Goal: Task Accomplishment & Management: Use online tool/utility

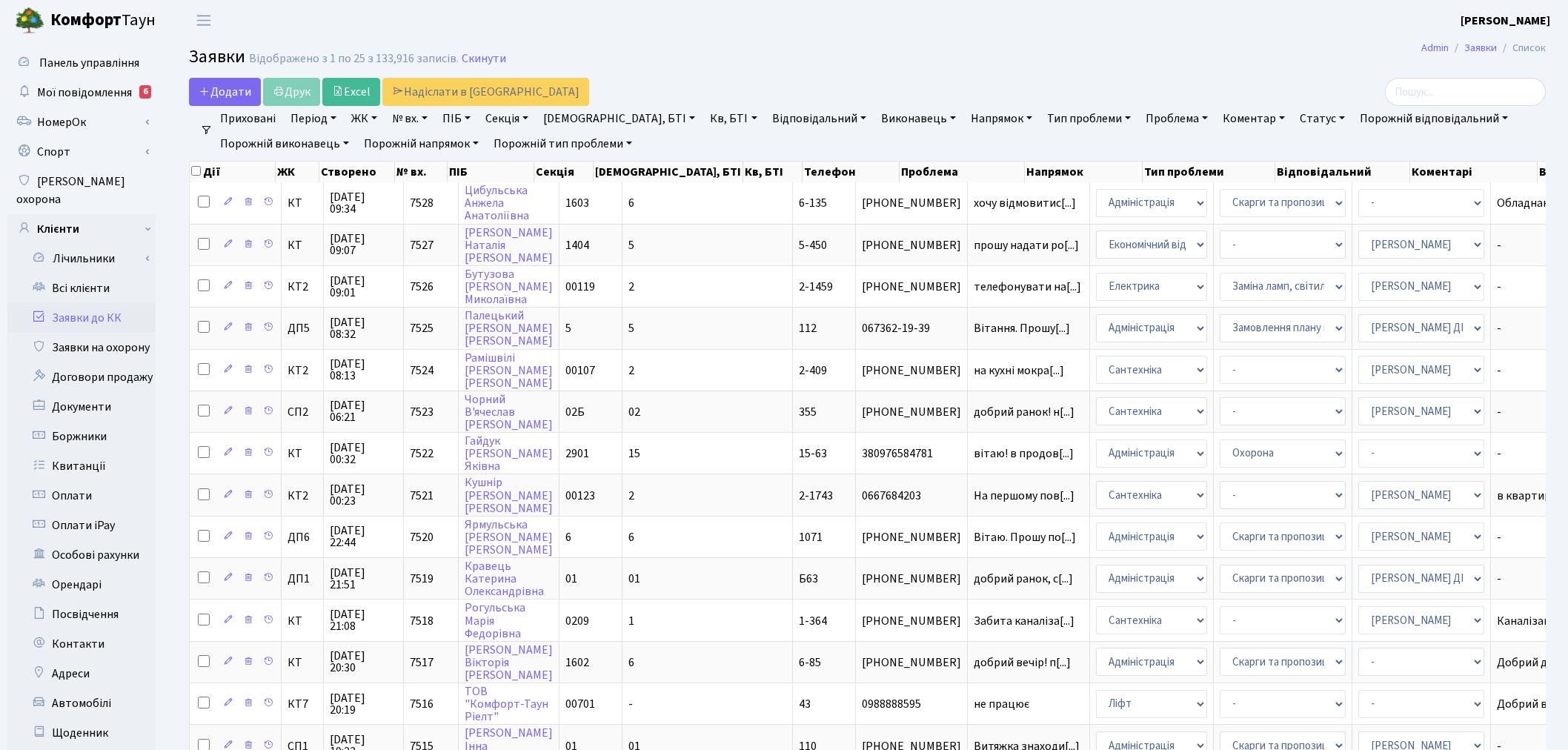
select select "9"
select select "33"
select select "25"
click at [85, 274] on link "Всі клієнти" at bounding box center [81, 287] width 148 height 29
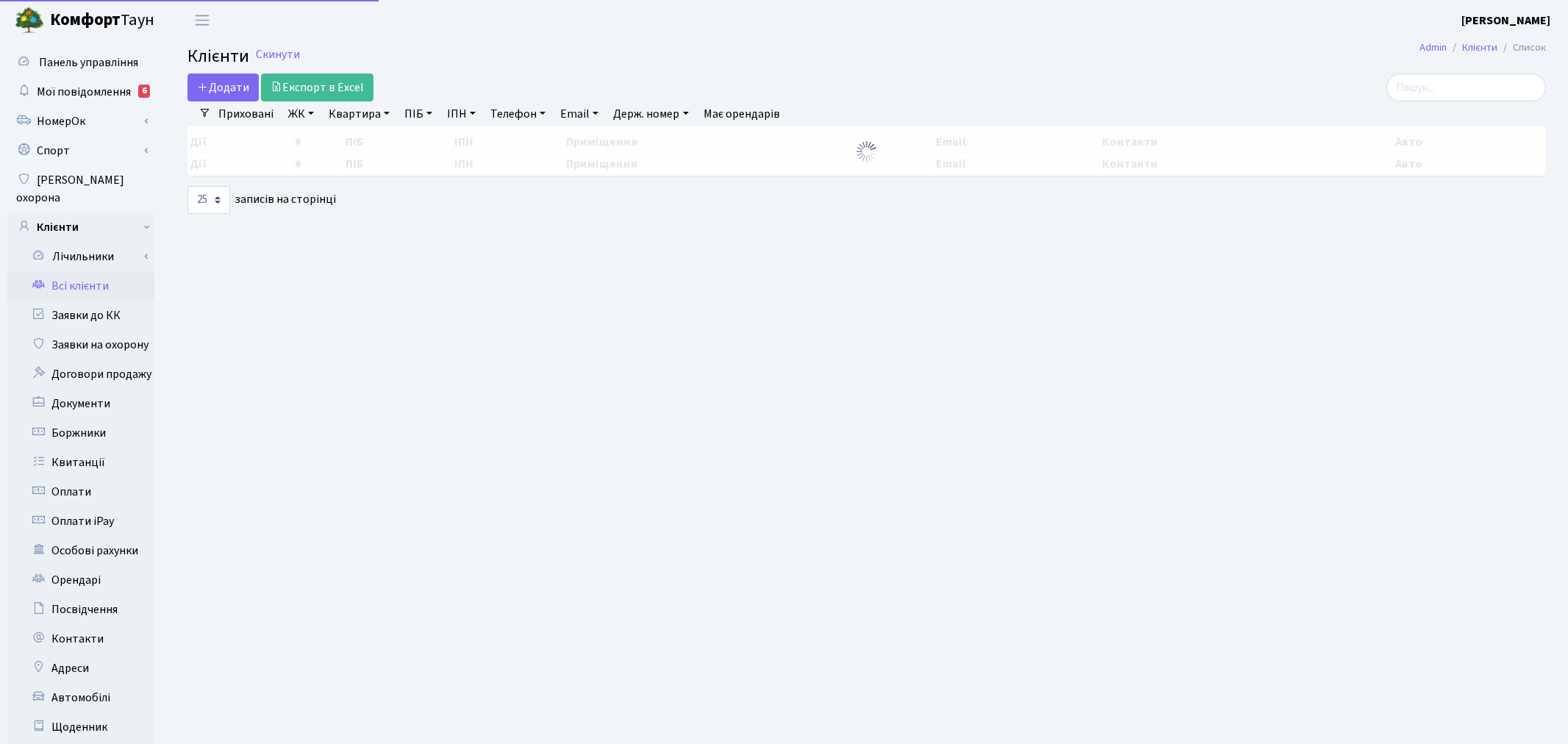
select select "25"
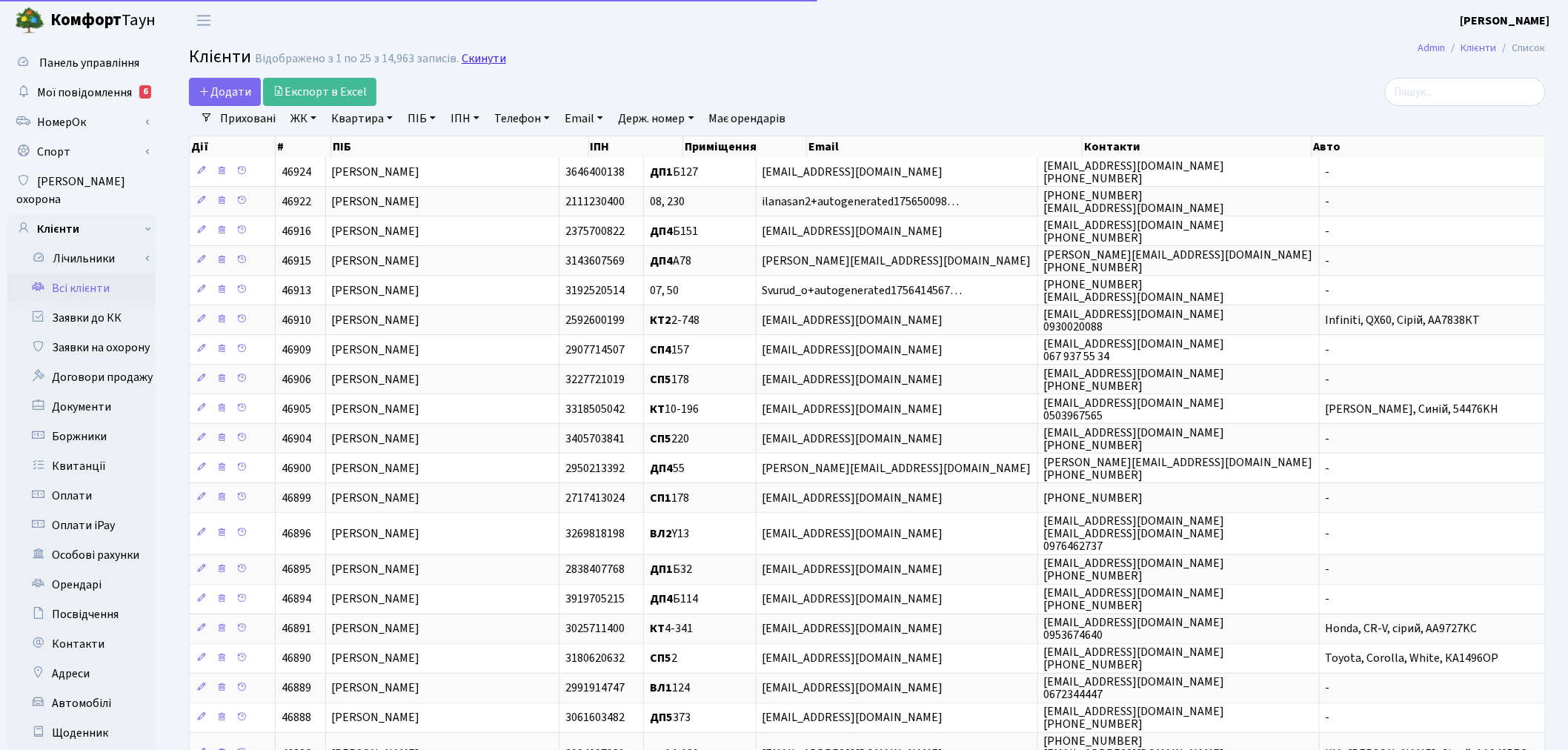
click at [481, 57] on link "Скинути" at bounding box center [484, 59] width 44 height 14
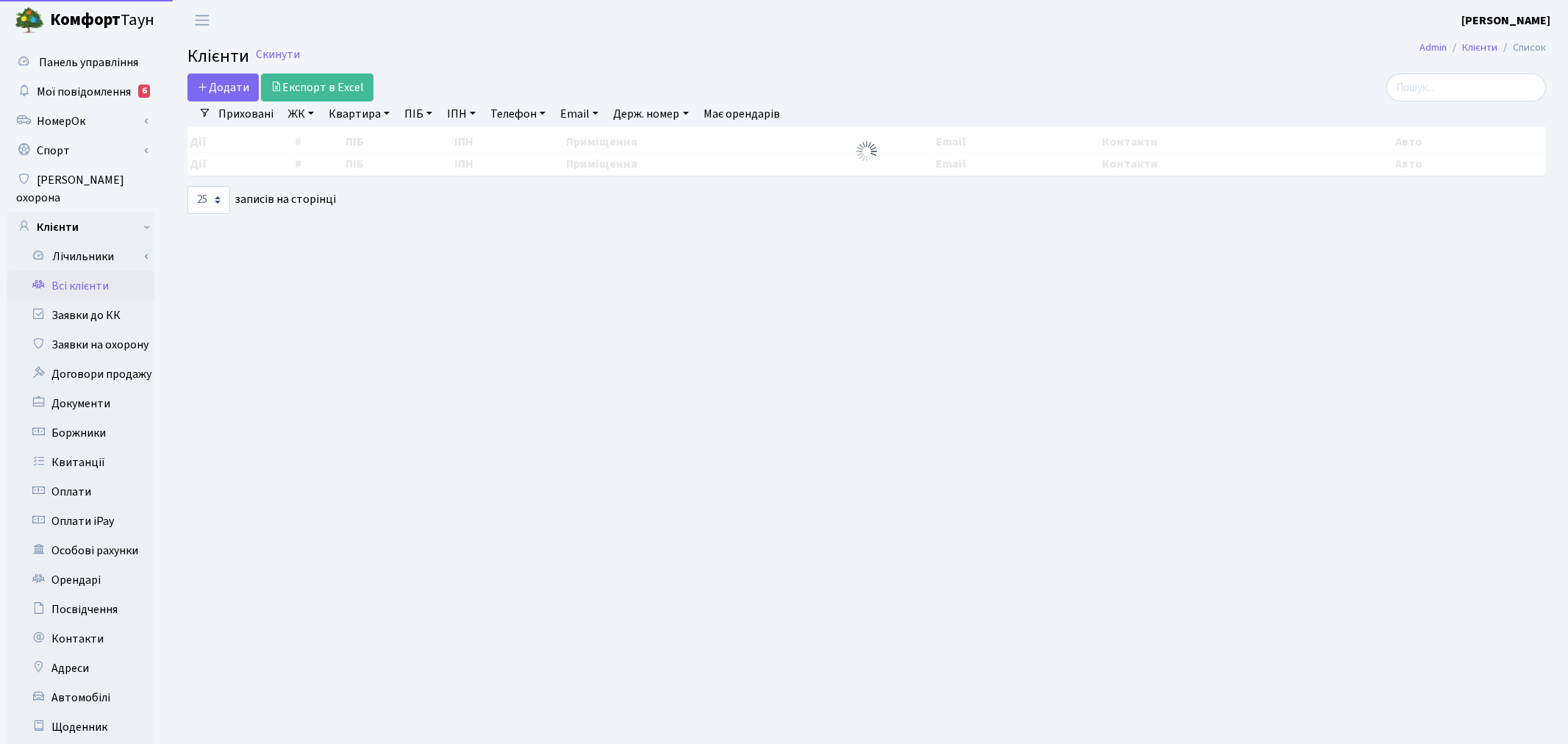
select select "25"
click at [1432, 86] on input "search" at bounding box center [1453, 88] width 159 height 28
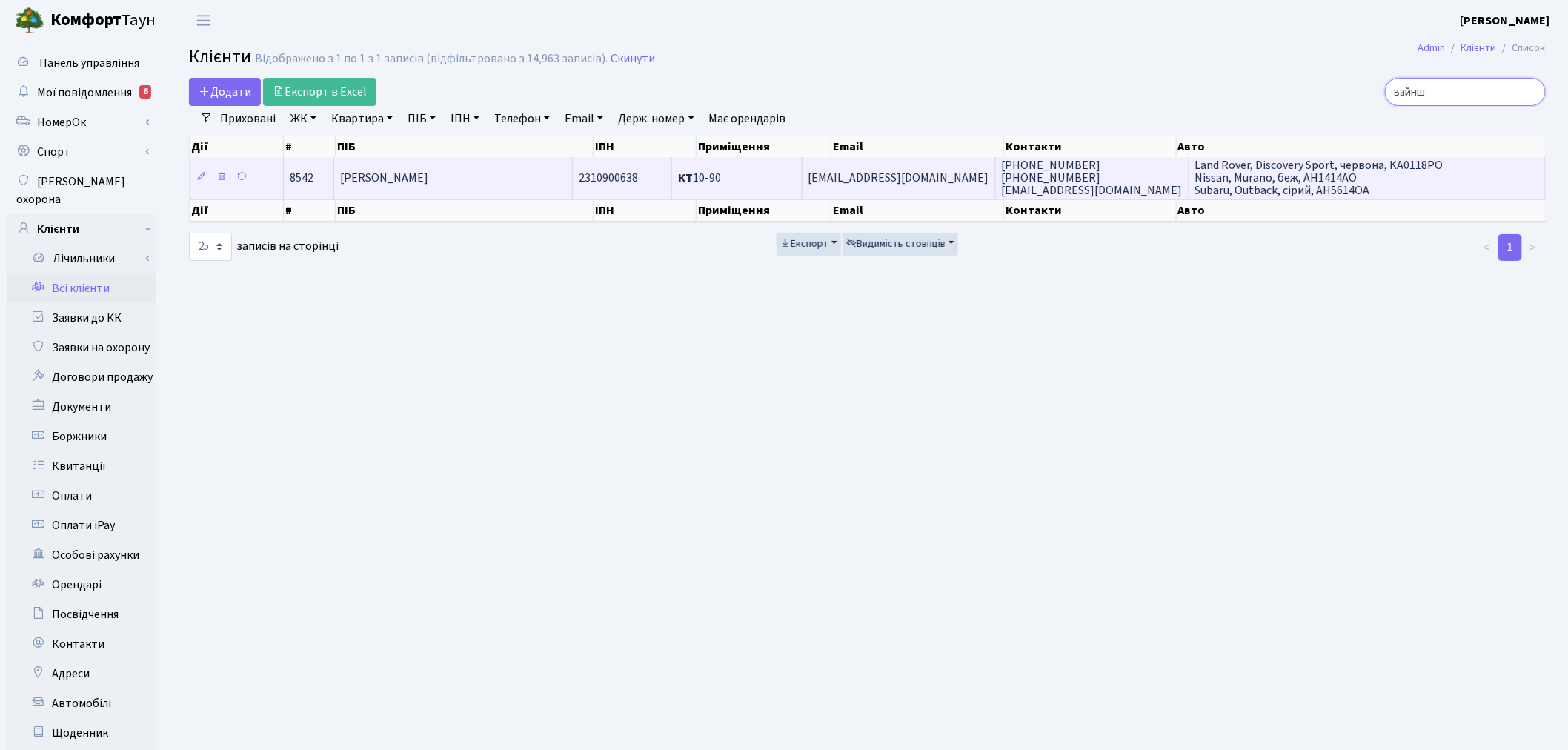
type input "вайнш"
click at [886, 187] on td "repetir63@gmail.com" at bounding box center [899, 177] width 193 height 40
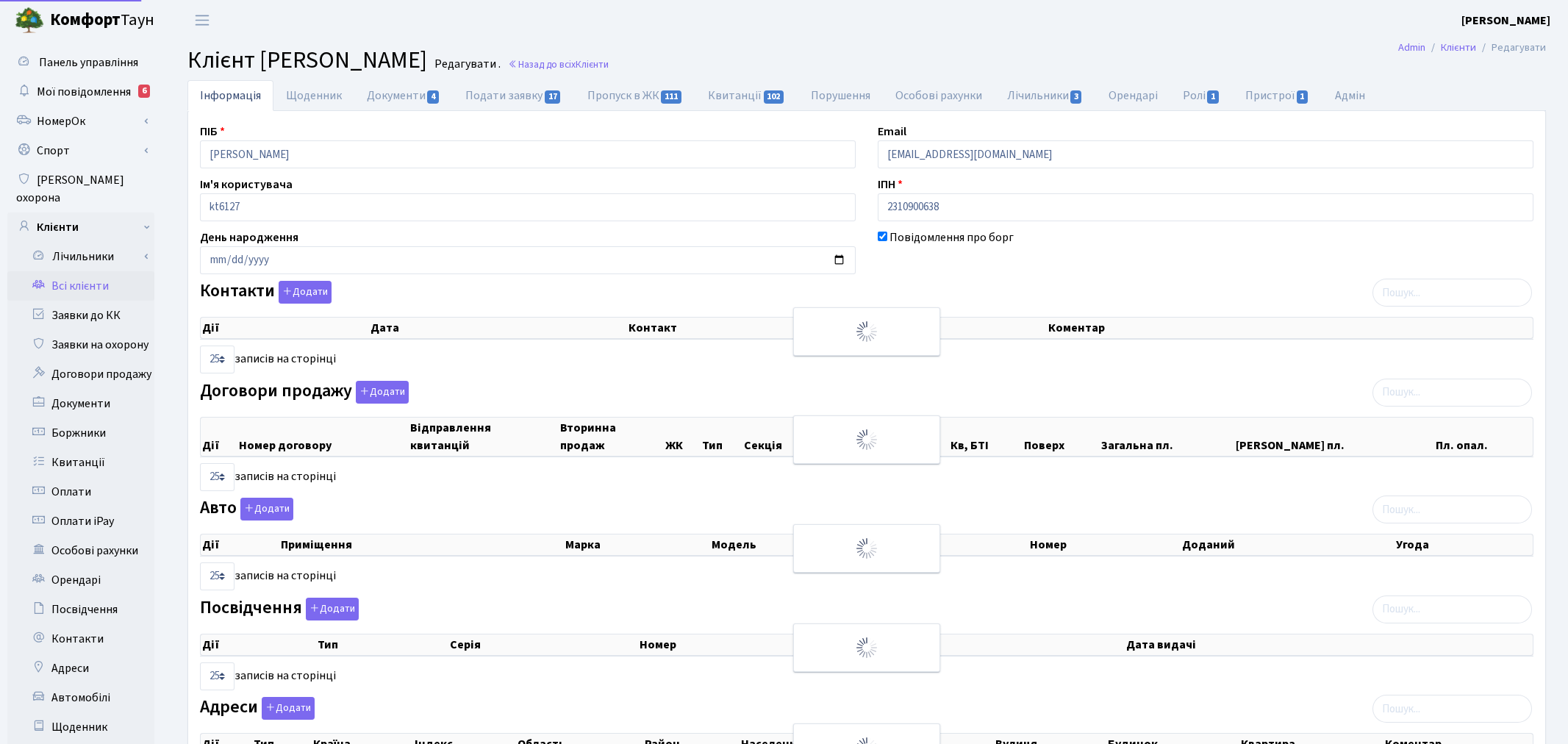
select select "25"
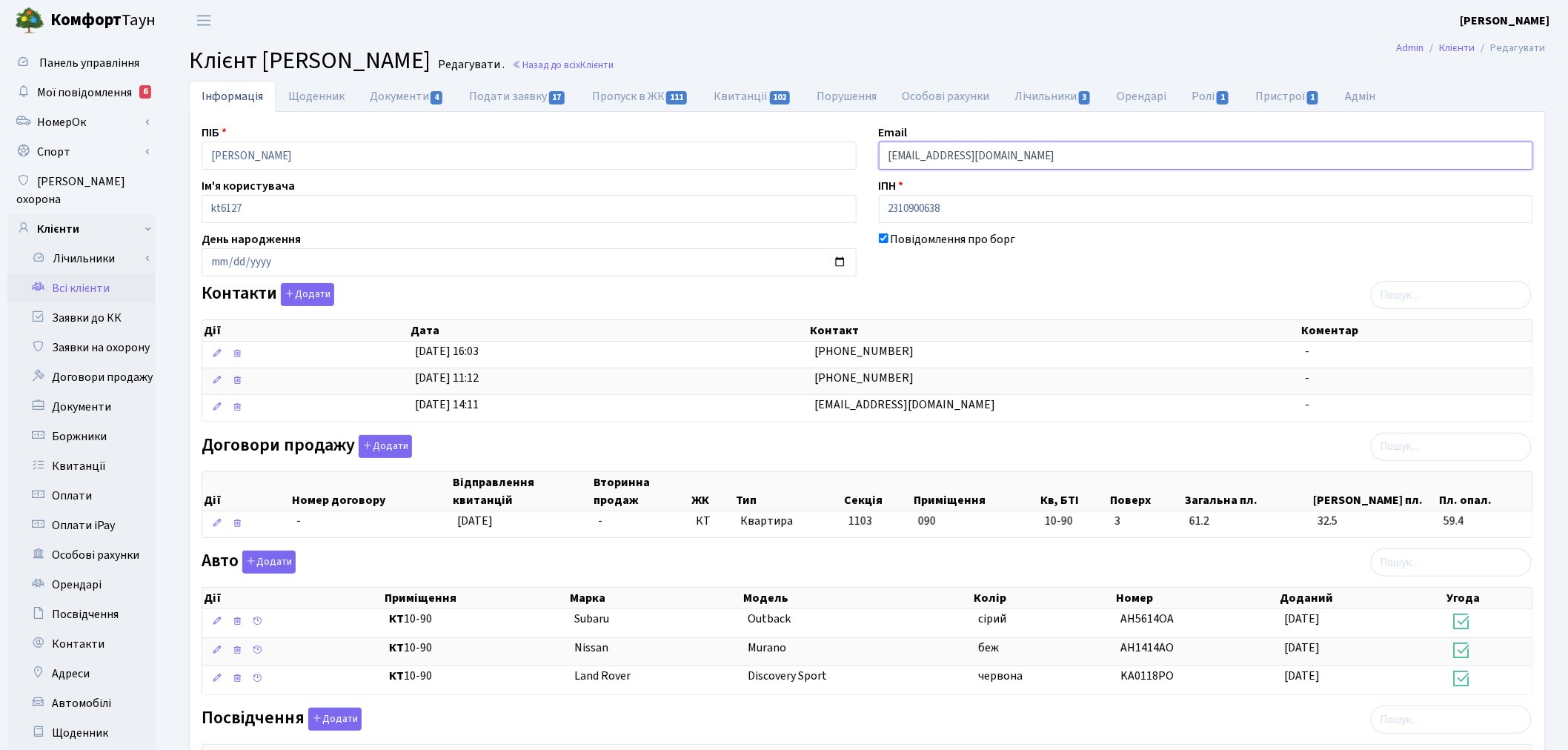
drag, startPoint x: 1014, startPoint y: 158, endPoint x: 864, endPoint y: 158, distance: 150.0
click at [864, 158] on div "ПІБ Вайнштейн Аркадій Леонідович Email repetir63@gmail.com Ім'я користувача kt6…" at bounding box center [868, 527] width 1353 height 807
click at [108, 15] on b "Комфорт" at bounding box center [86, 20] width 71 height 24
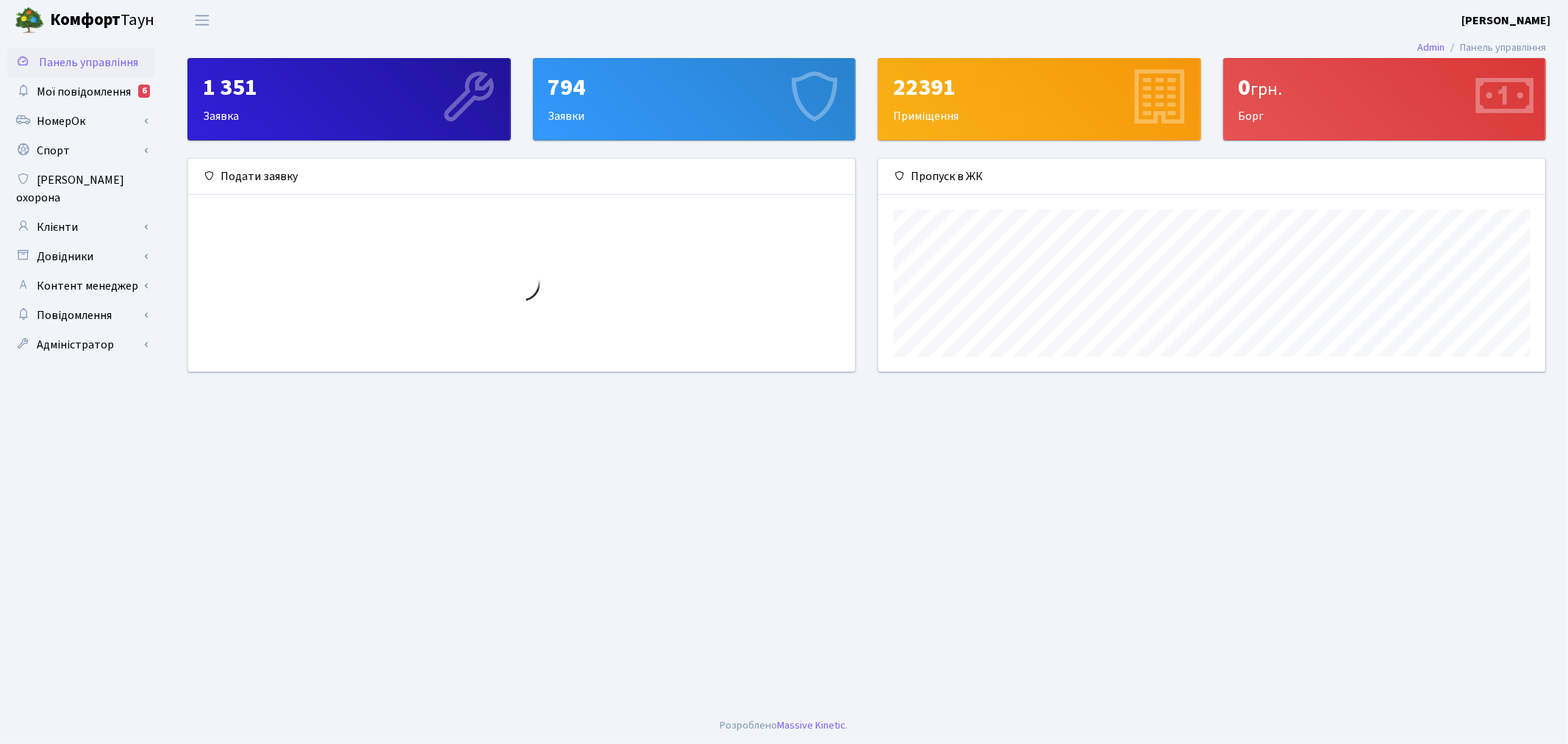
scroll to position [212, 667]
click at [1524, 20] on b "[PERSON_NAME]" at bounding box center [1505, 20] width 89 height 16
click at [1421, 82] on icon at bounding box center [1420, 79] width 15 height 11
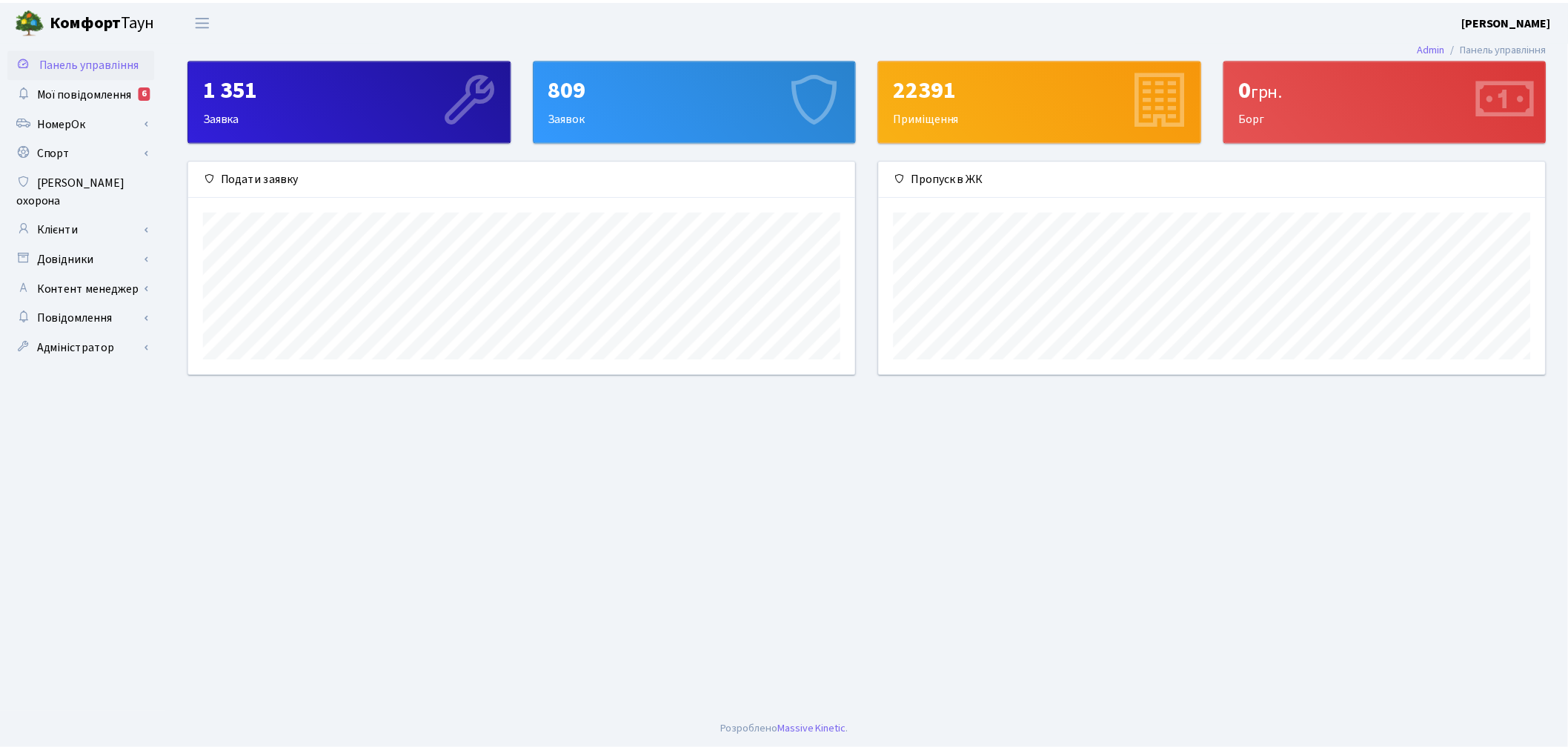
scroll to position [214, 672]
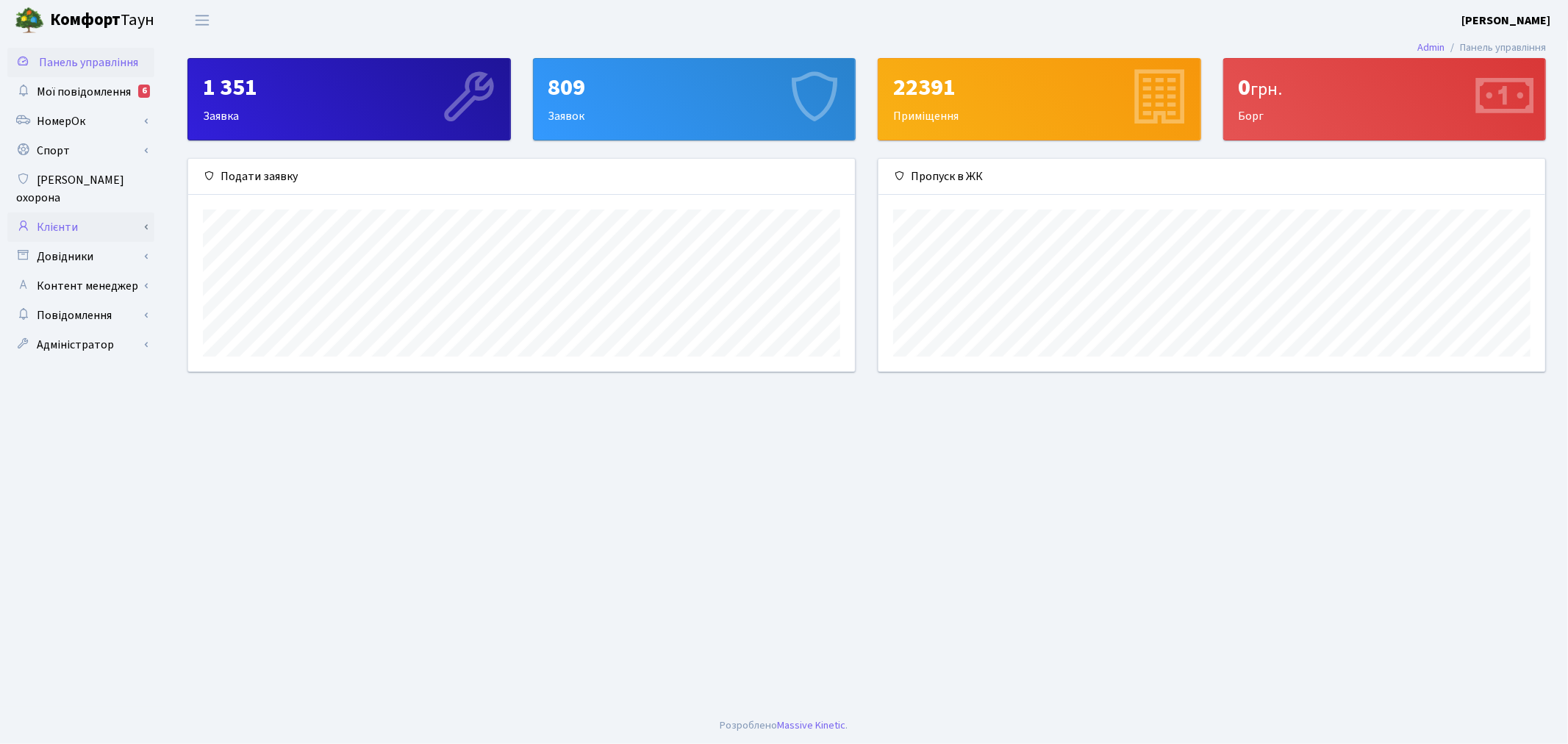
click at [92, 214] on link "Клієнти" at bounding box center [80, 227] width 147 height 29
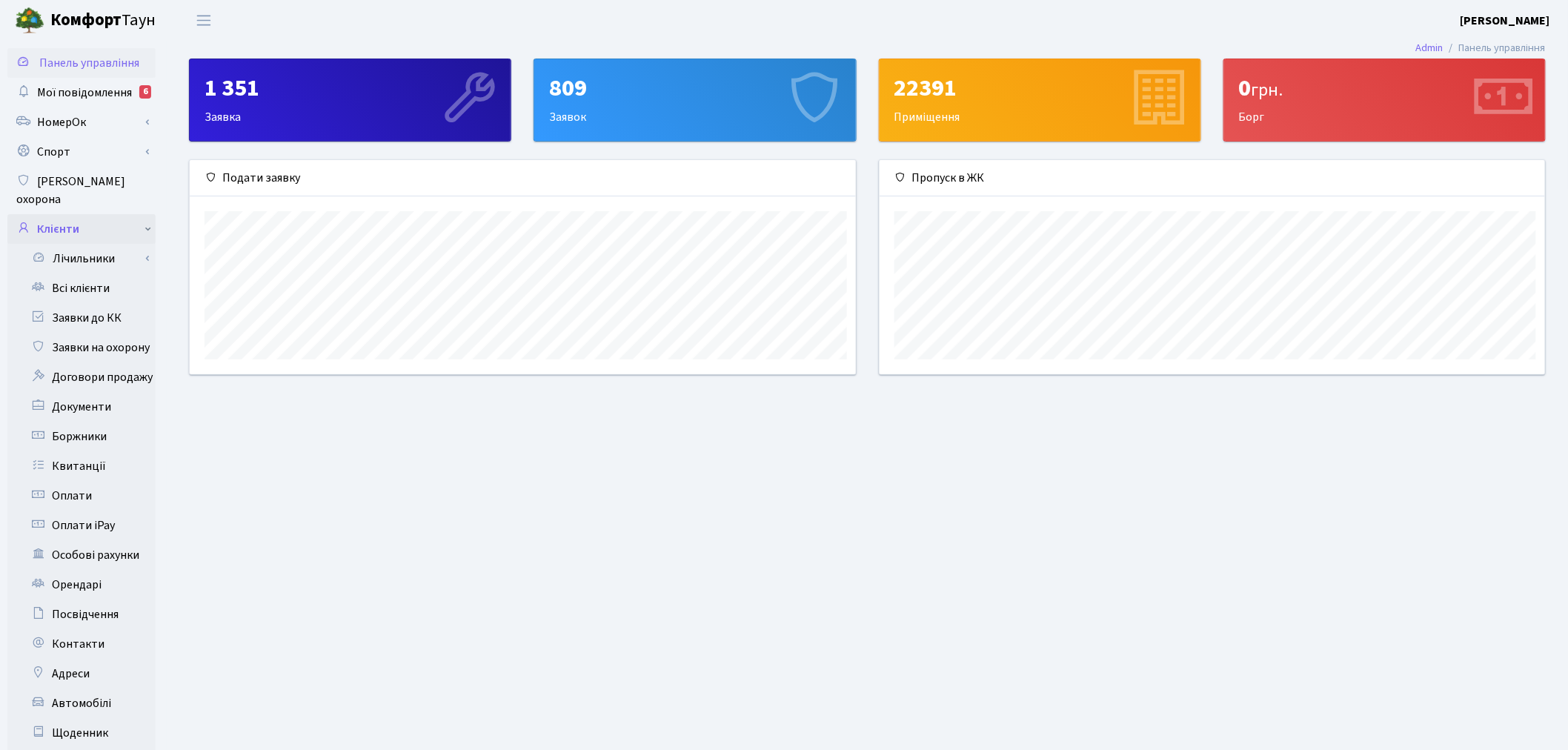
scroll to position [741162, 740284]
click at [87, 275] on link "Всі клієнти" at bounding box center [81, 287] width 148 height 29
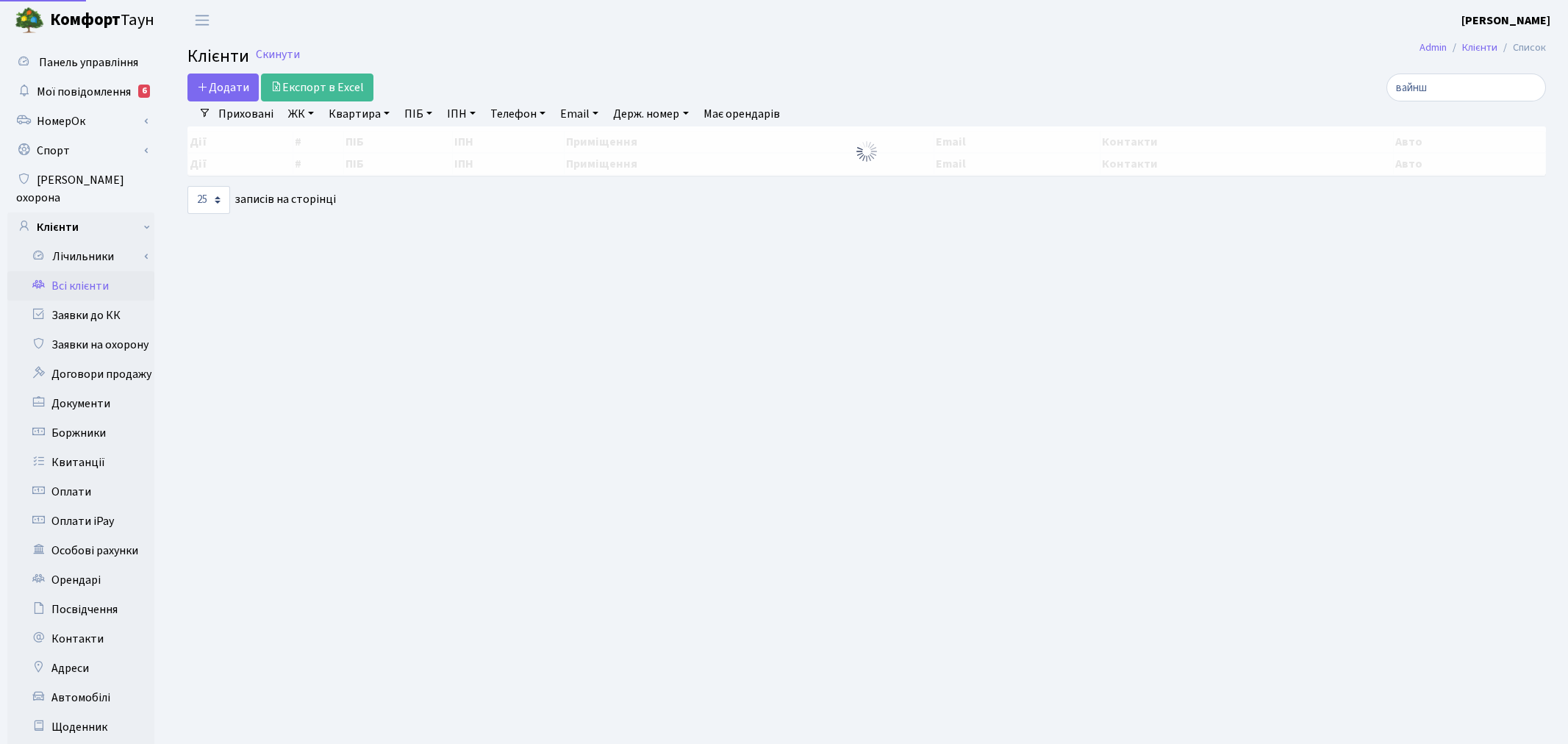
select select "25"
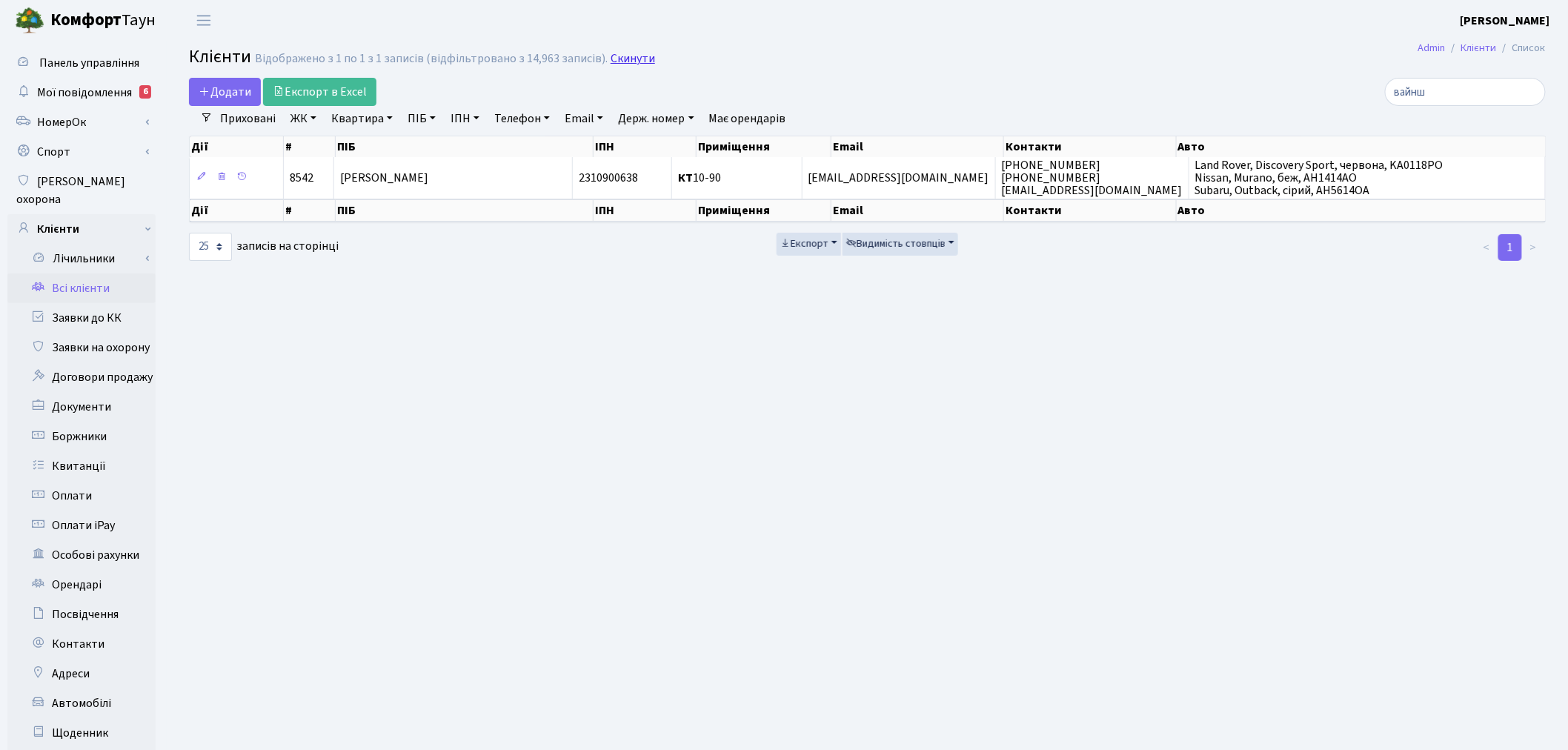
click at [632, 63] on link "Скинути" at bounding box center [632, 59] width 44 height 14
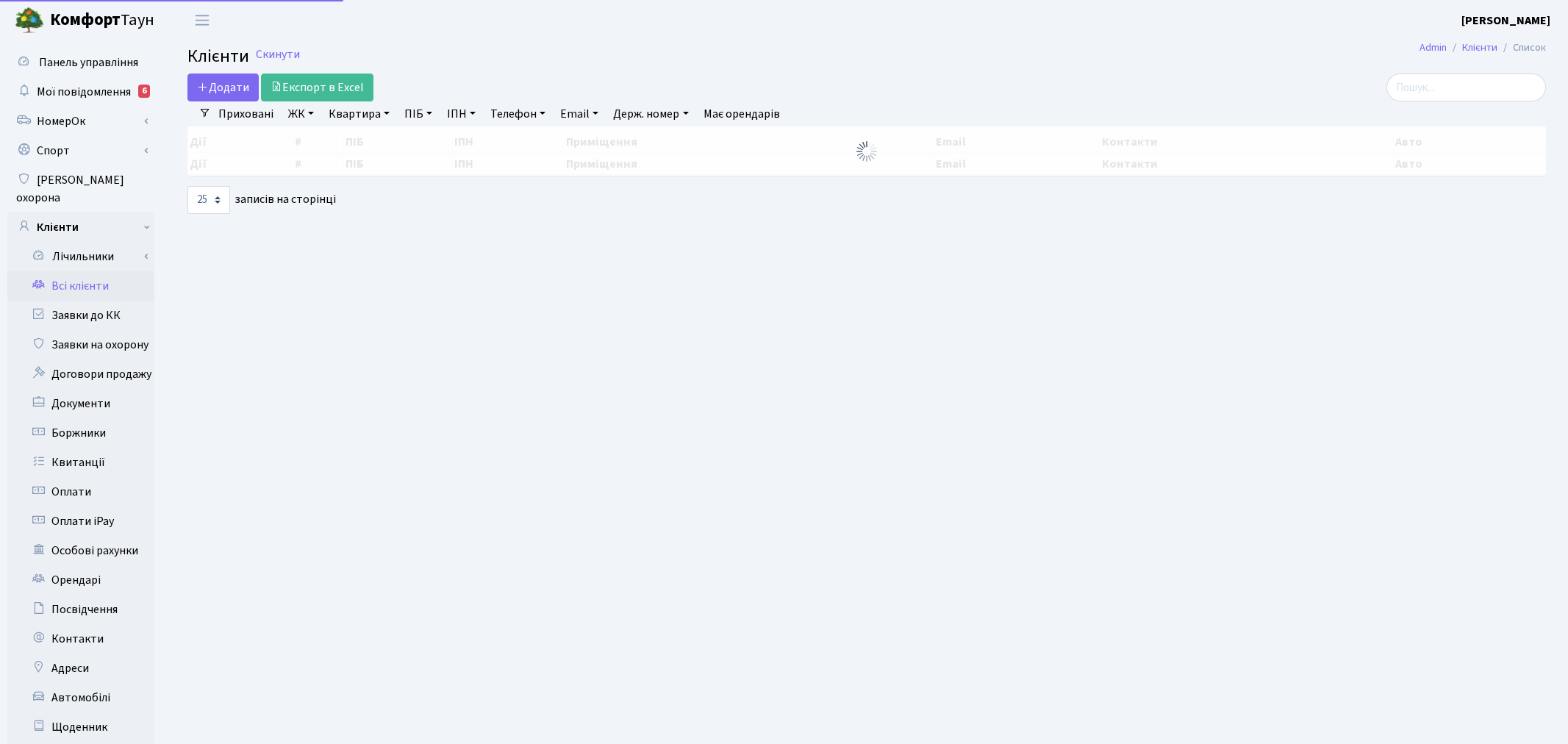
select select "25"
click at [1455, 86] on input "search" at bounding box center [1453, 88] width 159 height 28
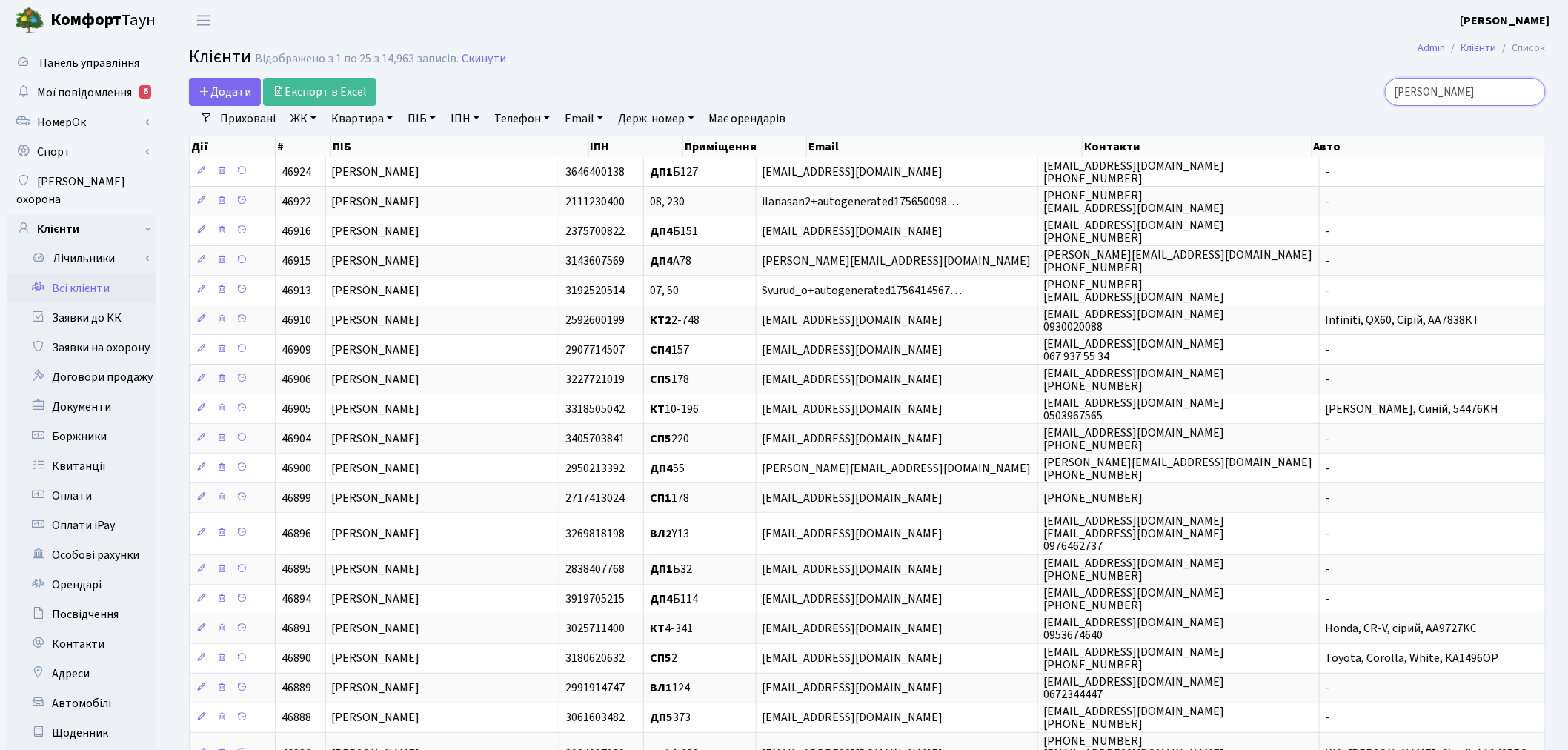
type input "[PERSON_NAME]"
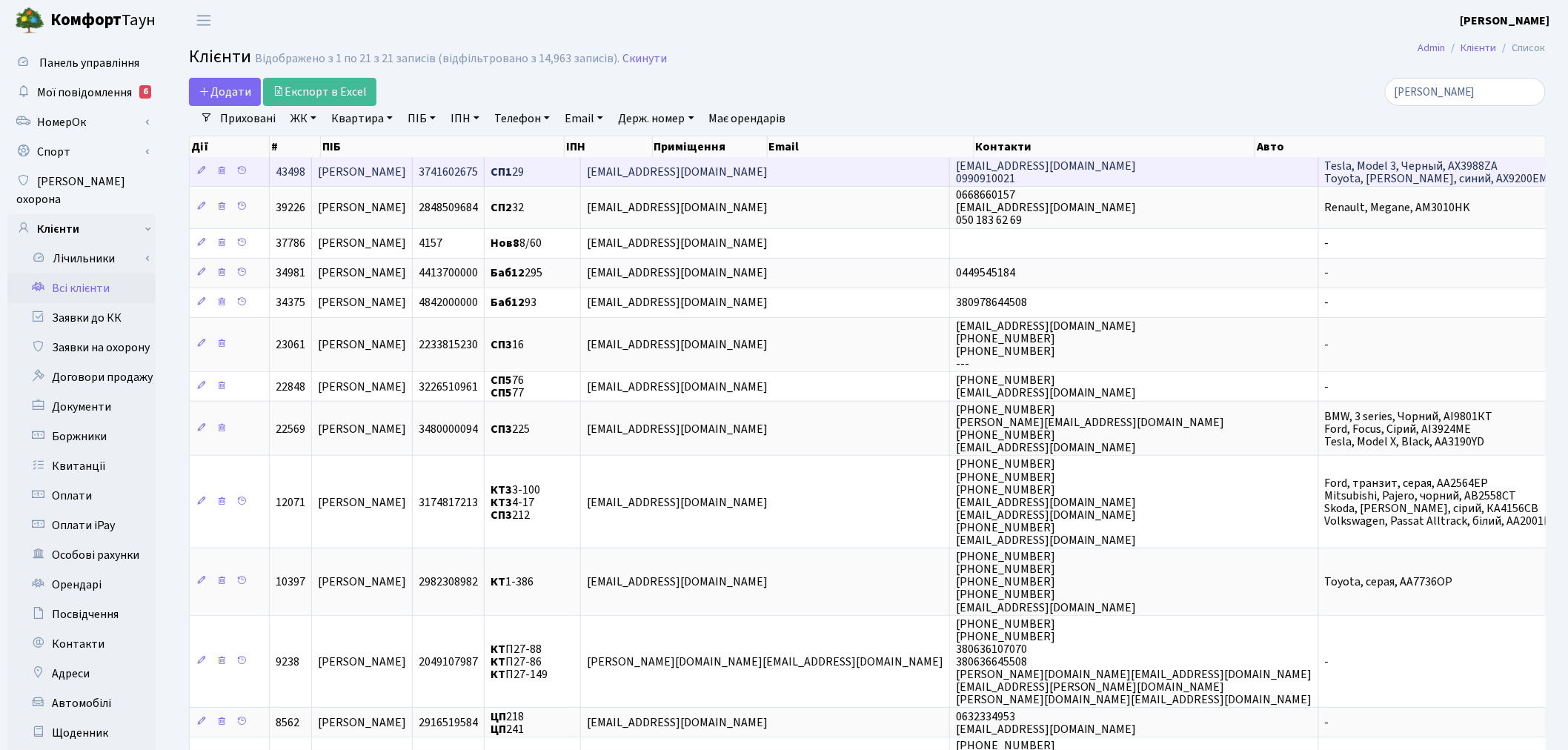
click at [946, 168] on td "nzrnkkk@outlook.com" at bounding box center [765, 171] width 369 height 29
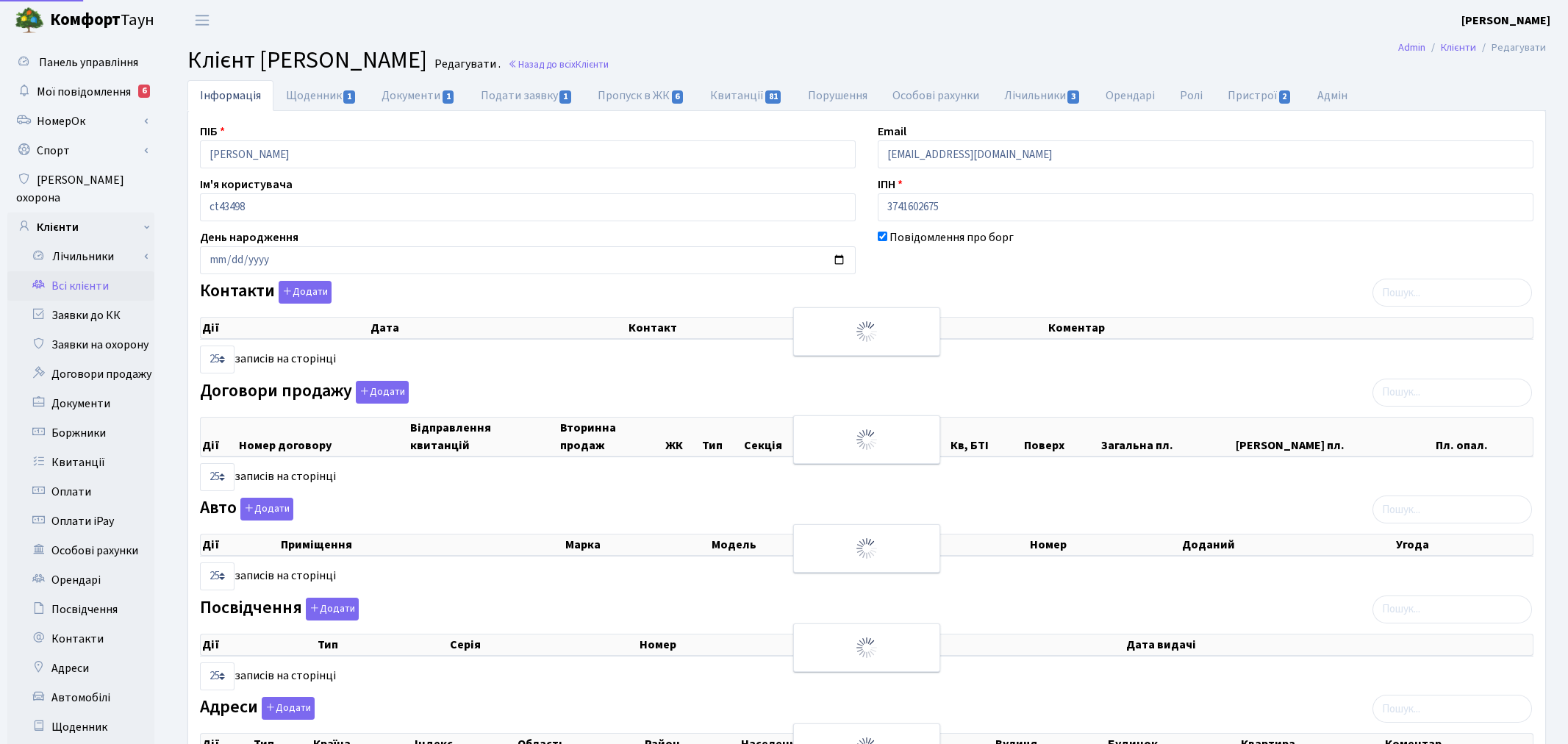
select select "25"
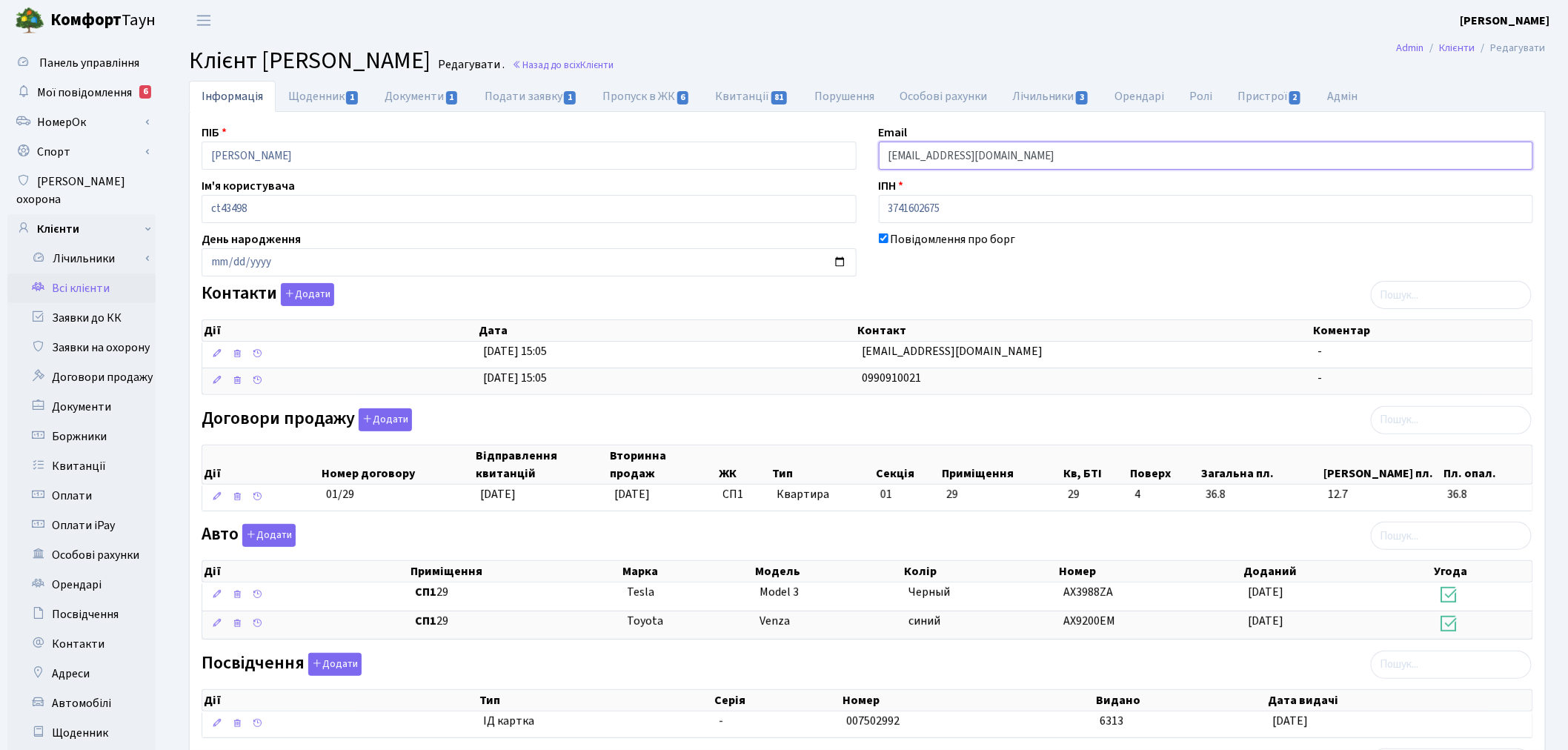
drag, startPoint x: 1002, startPoint y: 161, endPoint x: 841, endPoint y: 160, distance: 161.0
click at [841, 160] on div "ПІБ Назаренко Нікіта Сергійович Email nzrnkkk@outlook.com Ім'я користувача ct43…" at bounding box center [868, 486] width 1353 height 725
paste input "icloud"
click at [884, 156] on input "[EMAIL_ADDRESS][DOMAIN_NAME]" at bounding box center [1206, 156] width 655 height 29
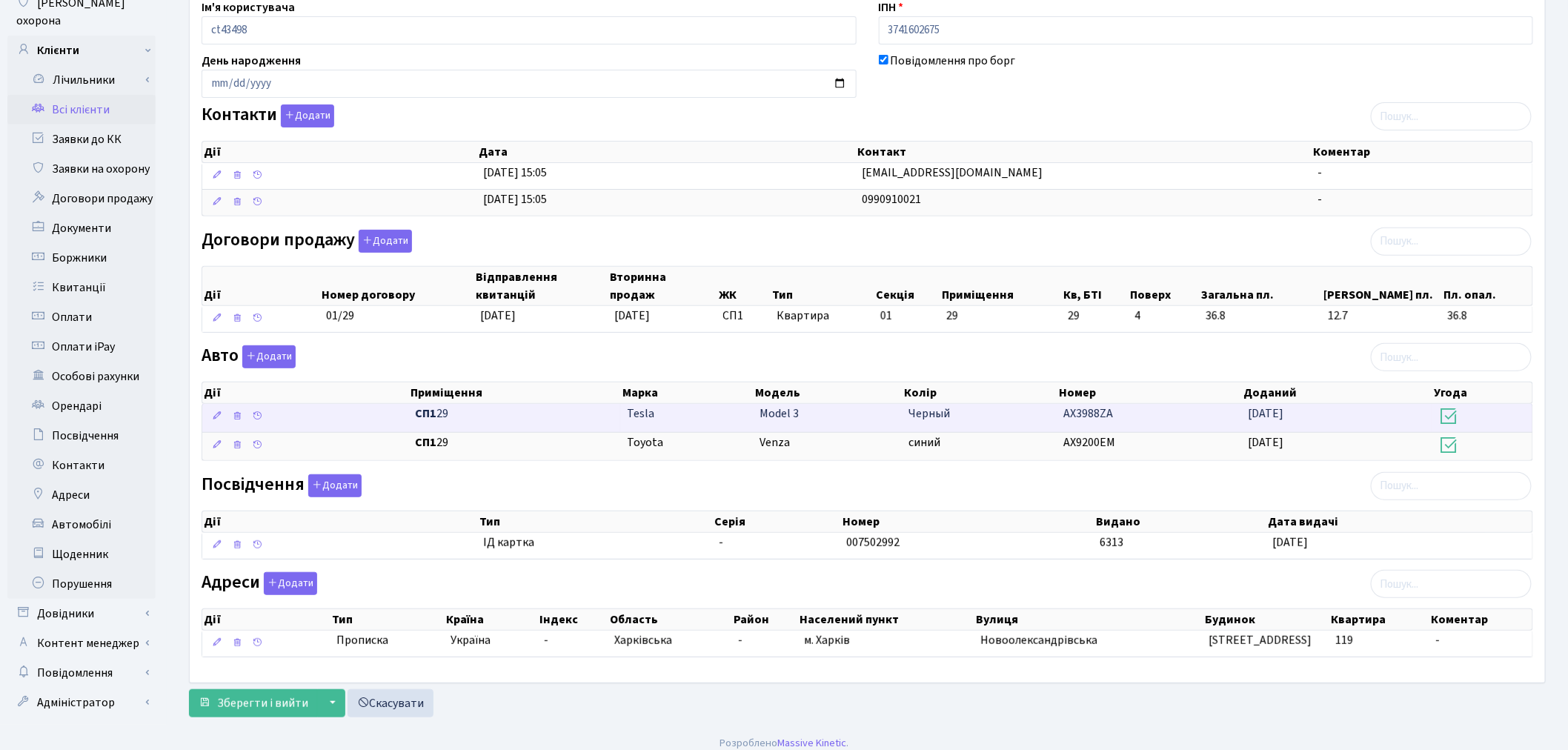
scroll to position [192, 0]
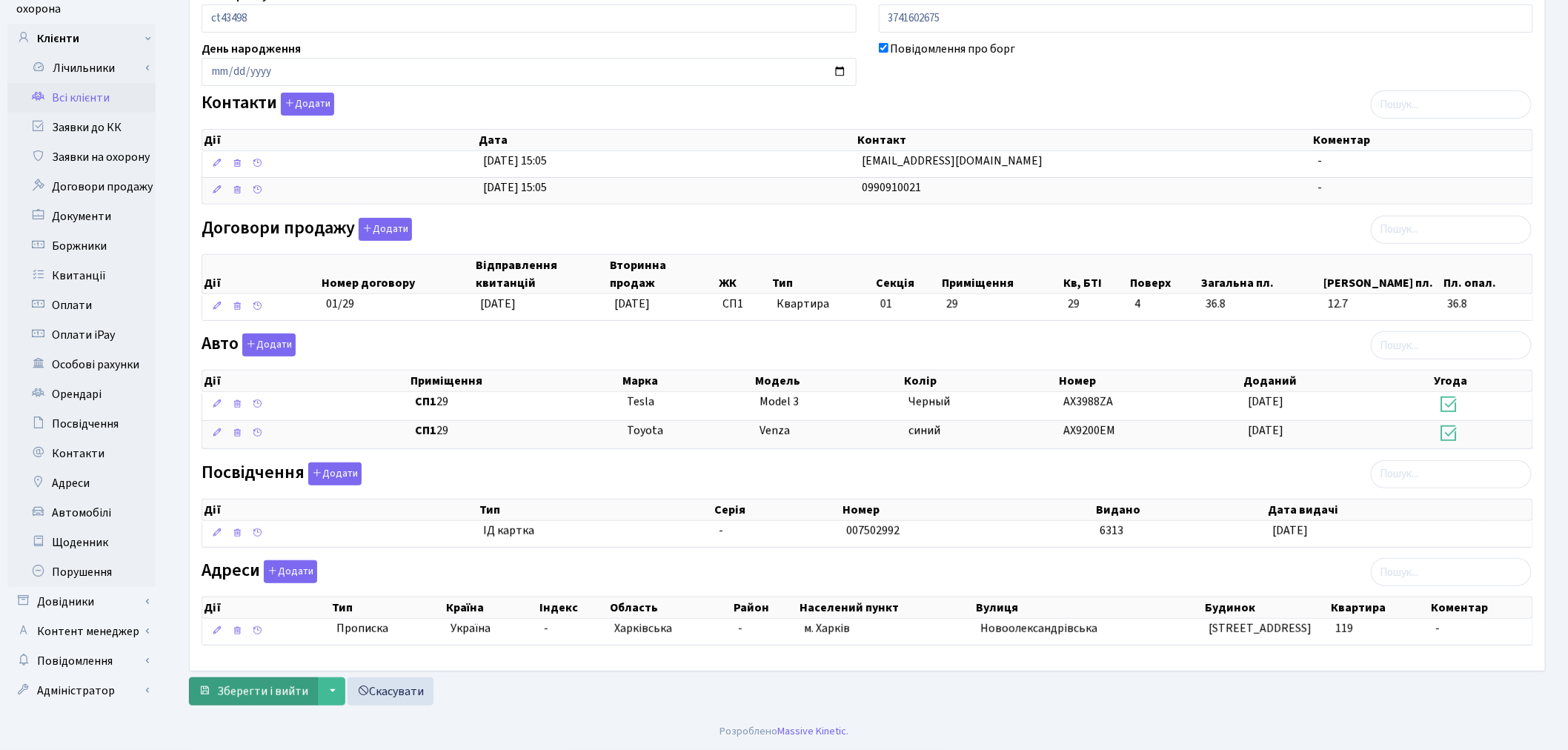
type input "nzrnkkk@icloud.com"
click at [254, 692] on span "Зберегти і вийти" at bounding box center [262, 691] width 91 height 17
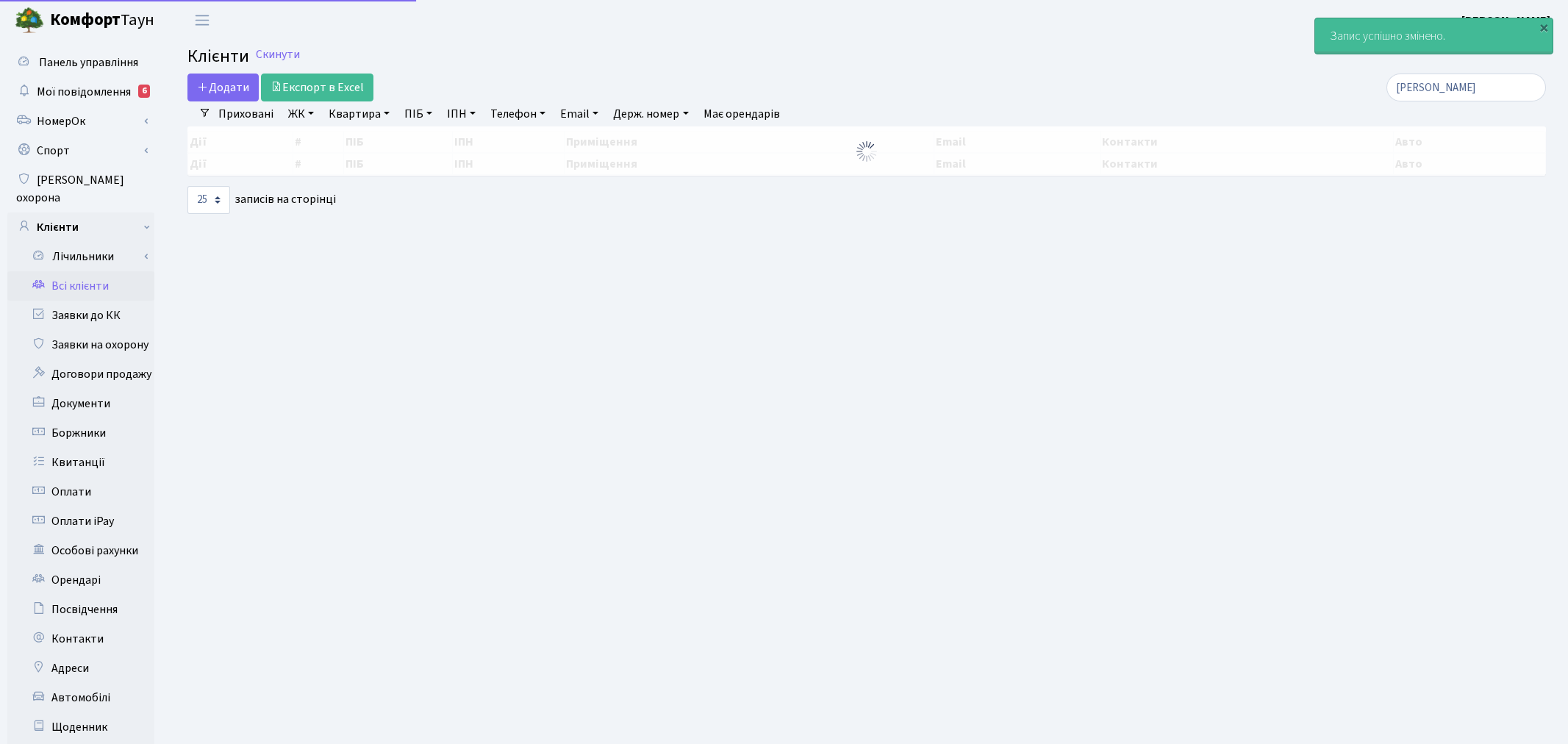
select select "25"
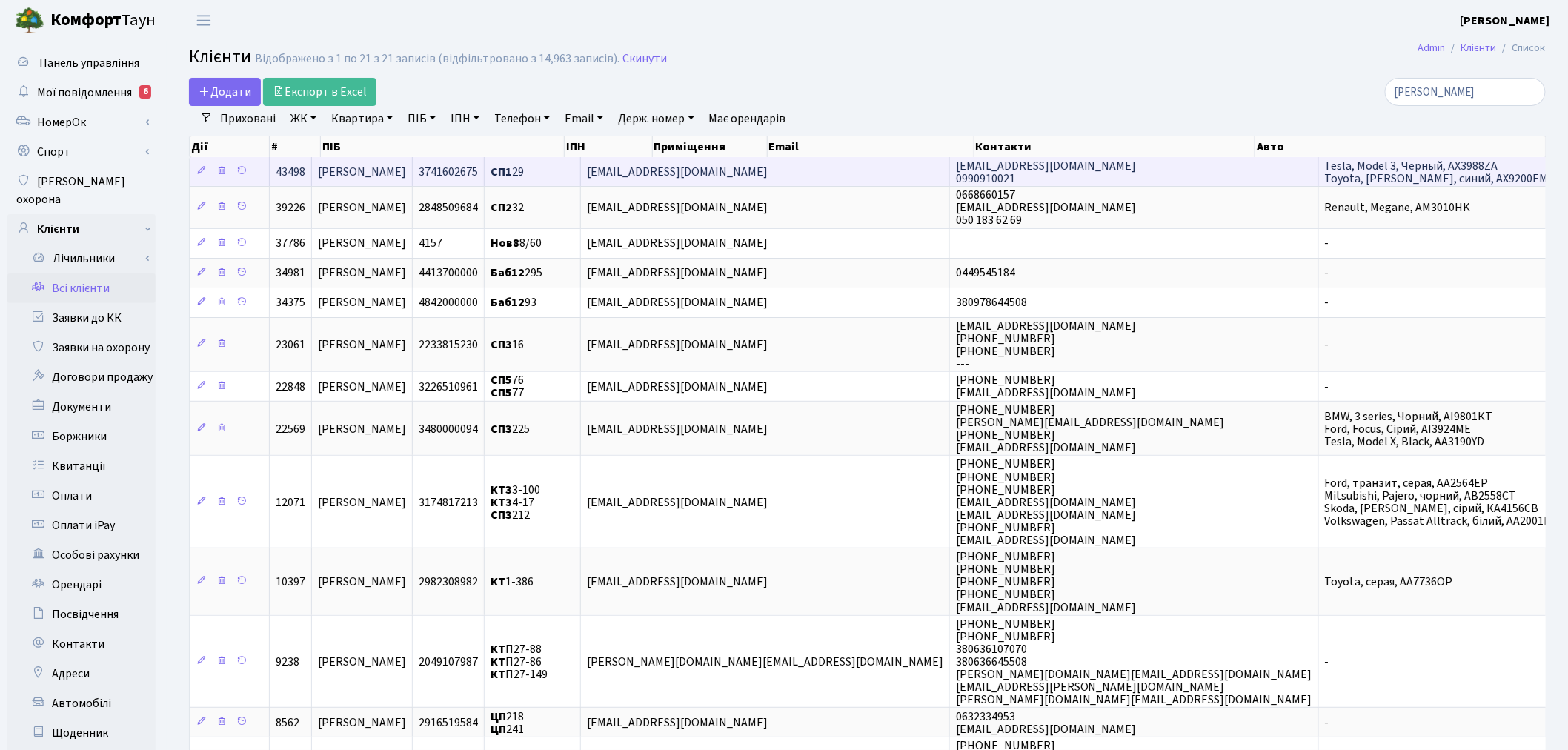
click at [1209, 173] on td "nzrnkkk@icloud.com 0990910021" at bounding box center [1134, 171] width 369 height 29
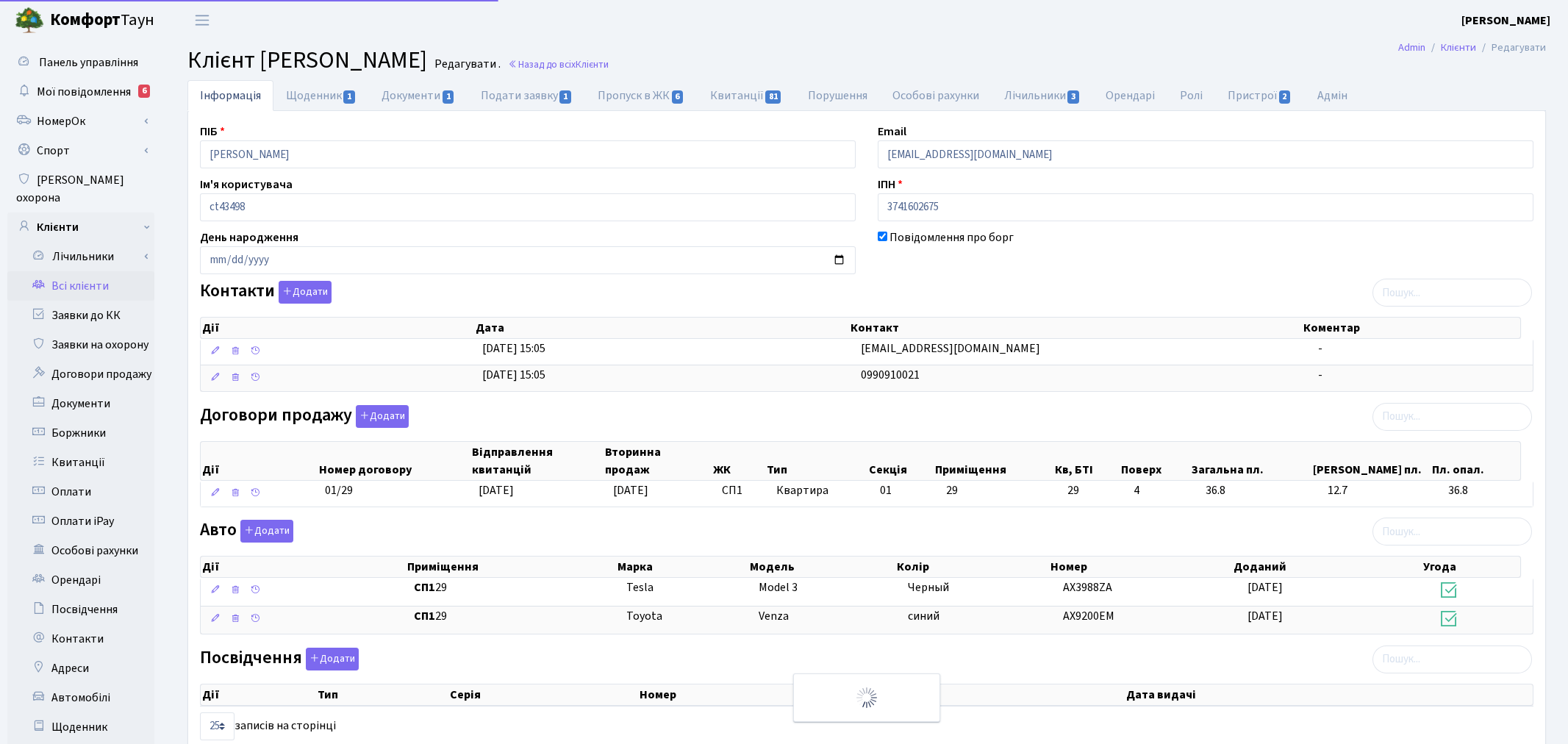
select select "25"
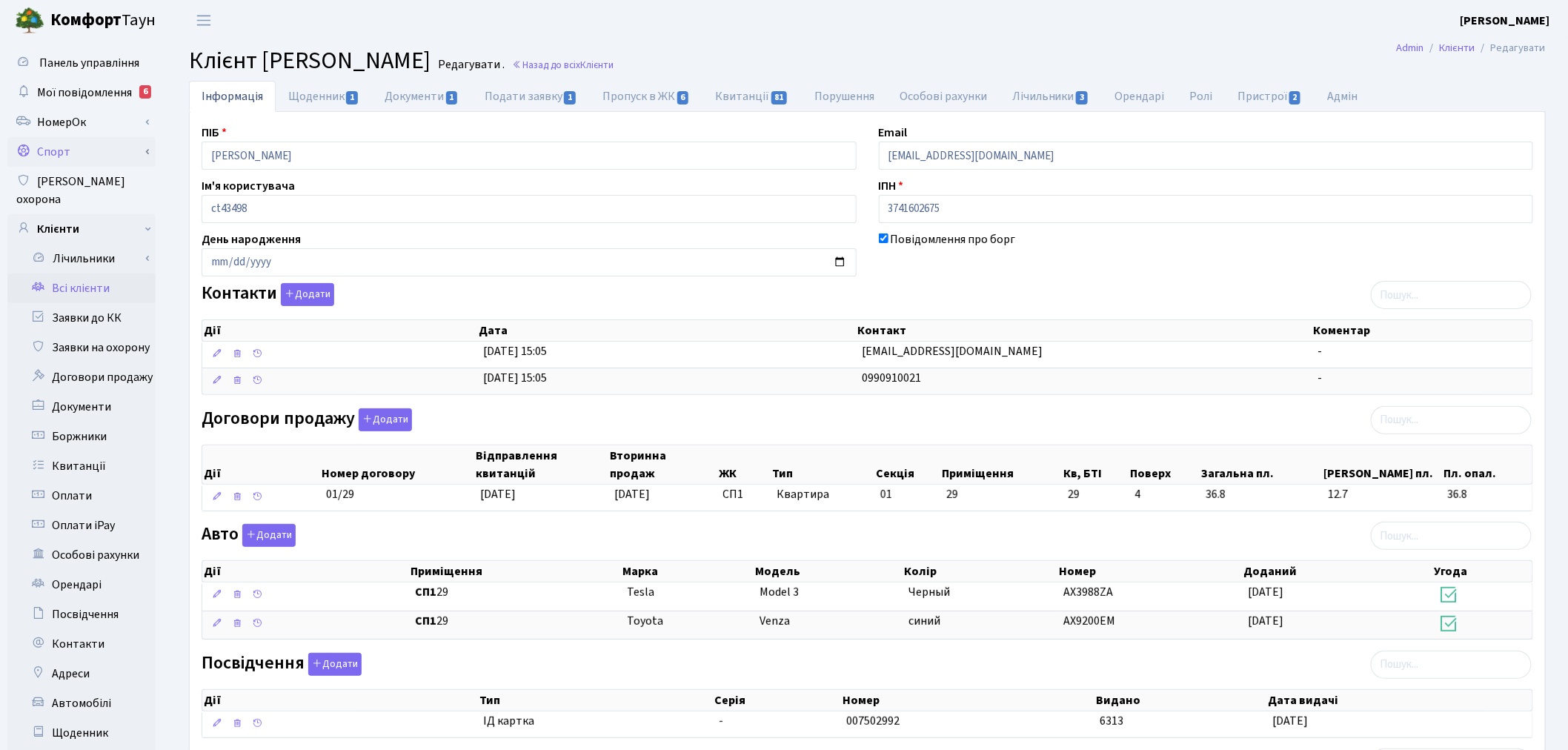
click at [100, 151] on link "Спорт" at bounding box center [81, 151] width 148 height 29
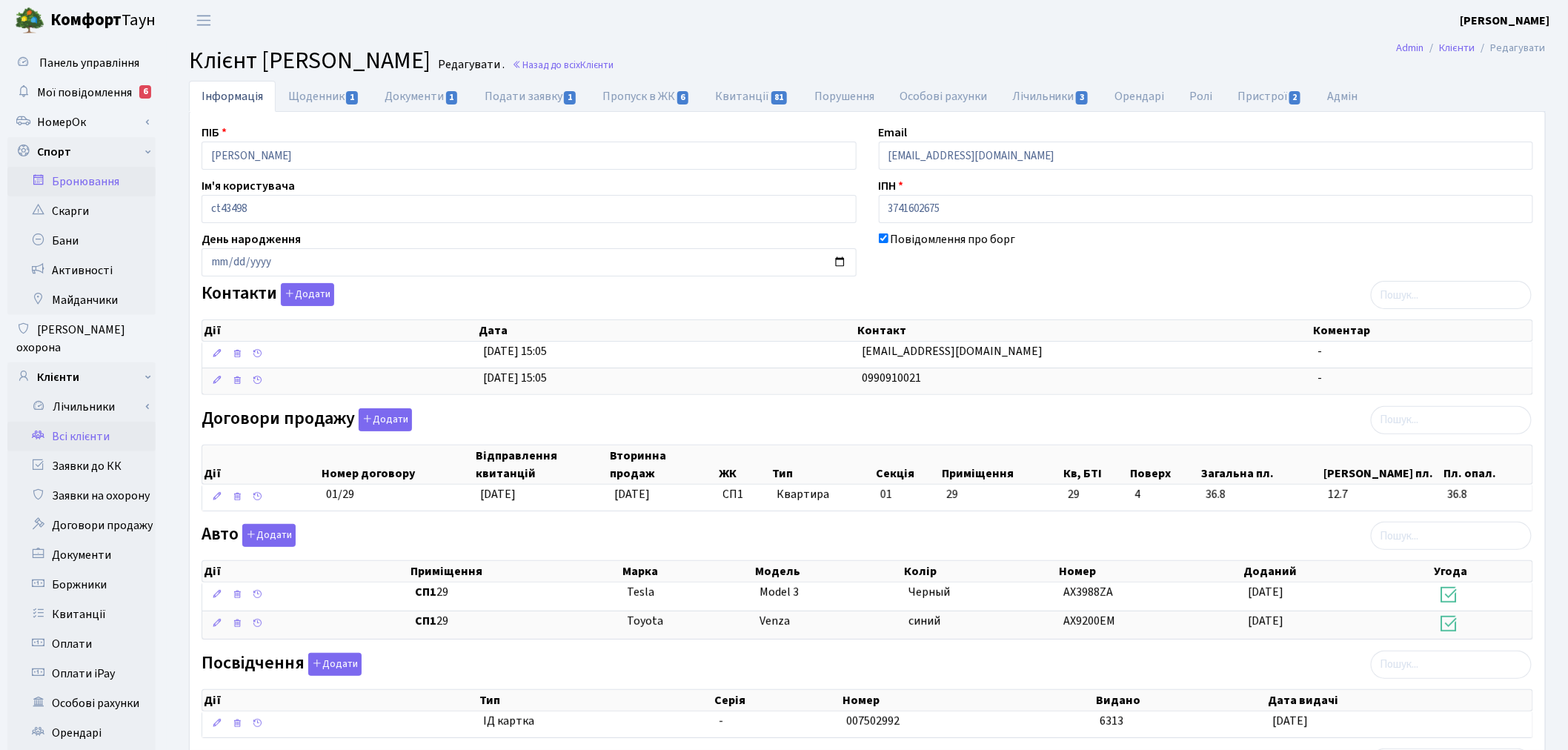
click at [108, 180] on link "Бронювання" at bounding box center [81, 181] width 148 height 29
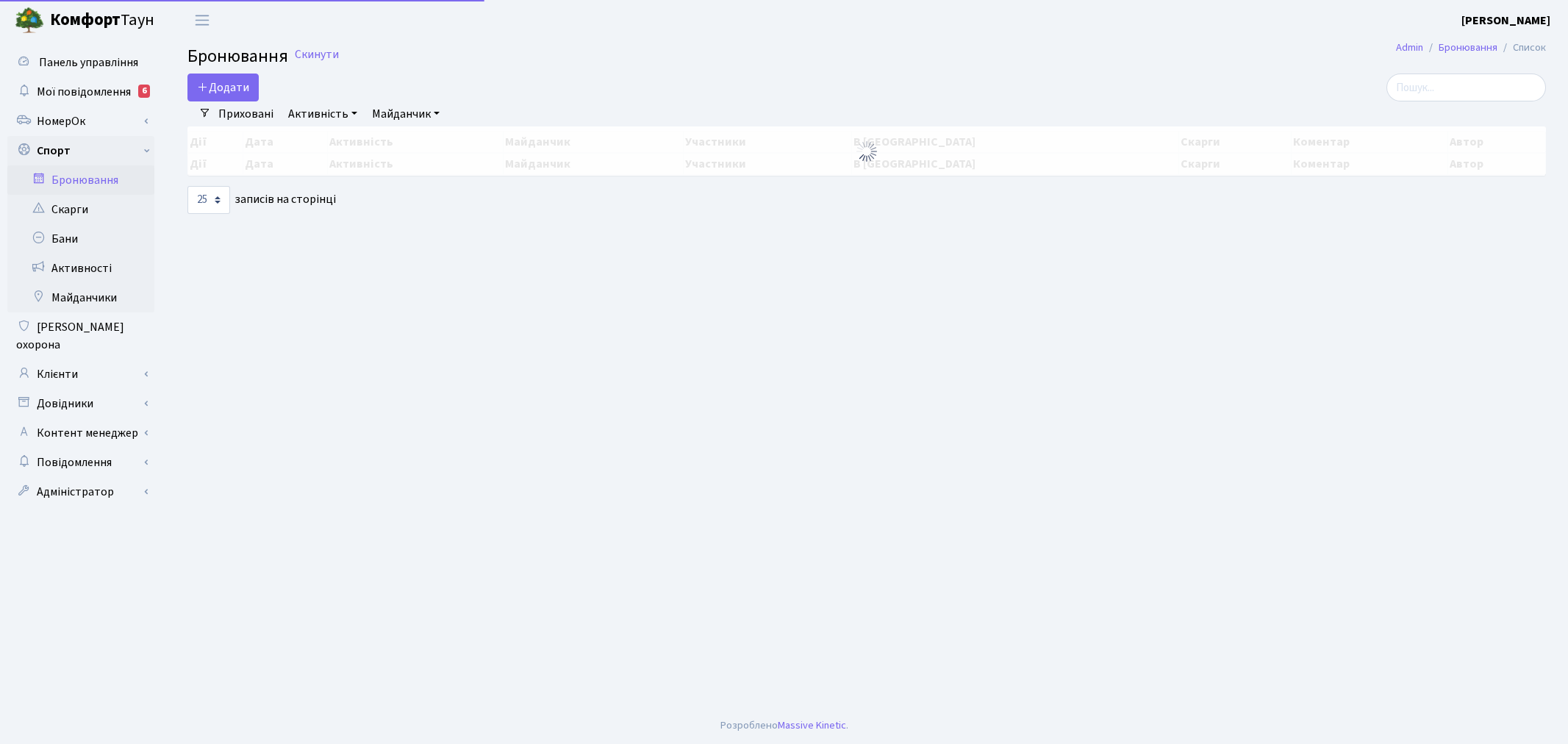
select select "25"
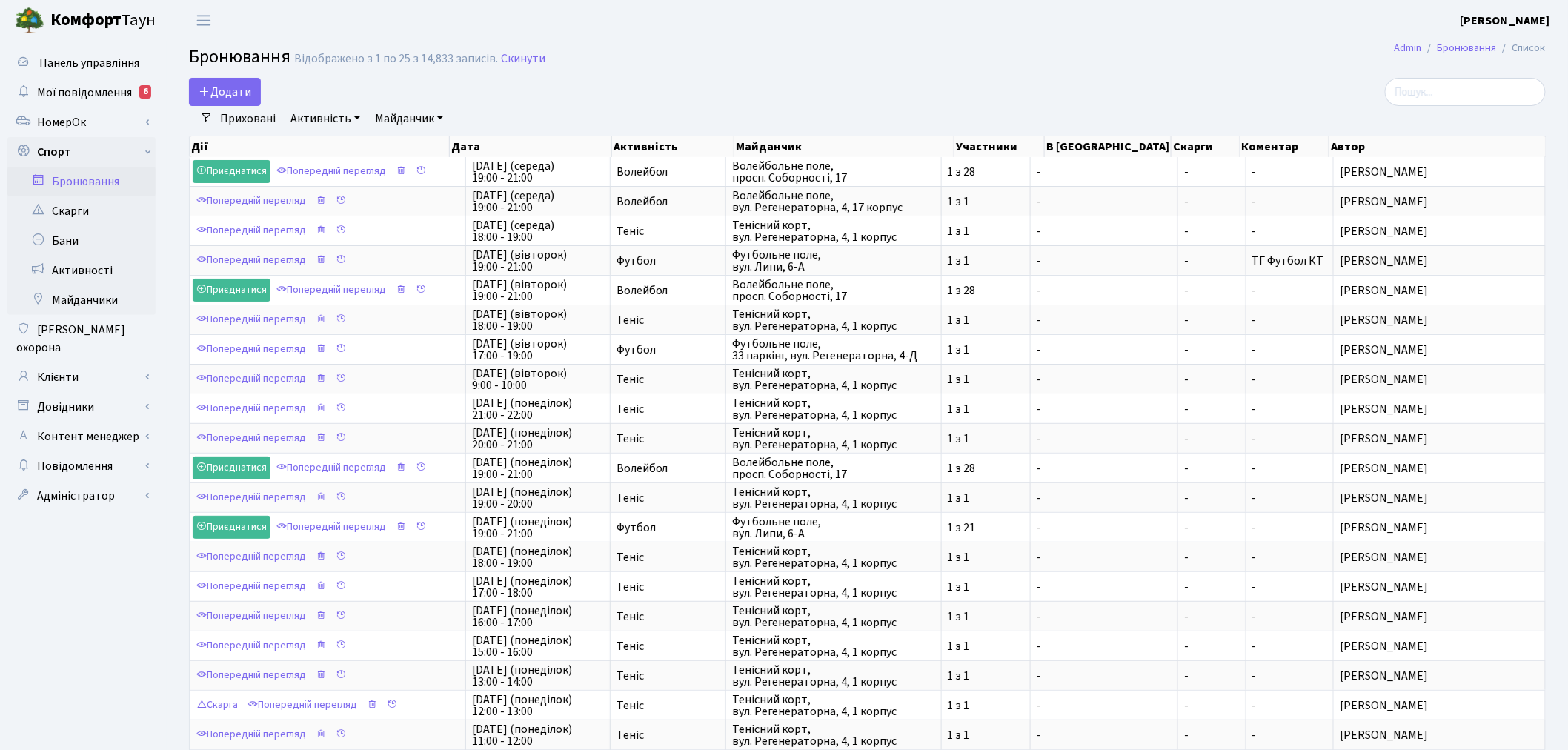
click at [321, 123] on link "Активність" at bounding box center [325, 119] width 82 height 25
click at [321, 298] on link "Теніс" at bounding box center [350, 299] width 131 height 23
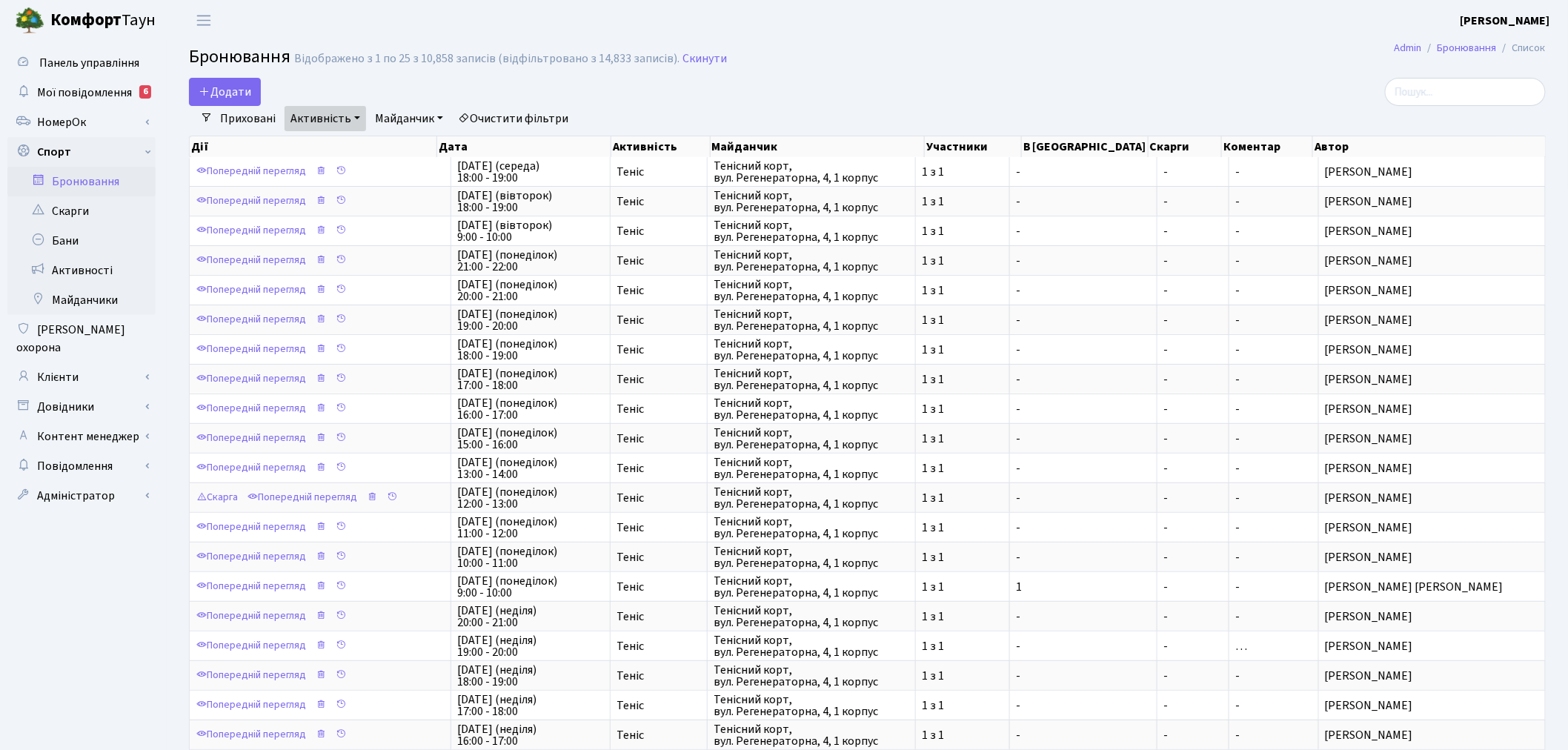
click at [337, 120] on link "Активність" at bounding box center [325, 119] width 82 height 25
click at [713, 71] on h2 "Бронювання Відображено з 1 по 25 з 10,858 записів (відфільтровано з 14,833 запи…" at bounding box center [868, 59] width 1357 height 25
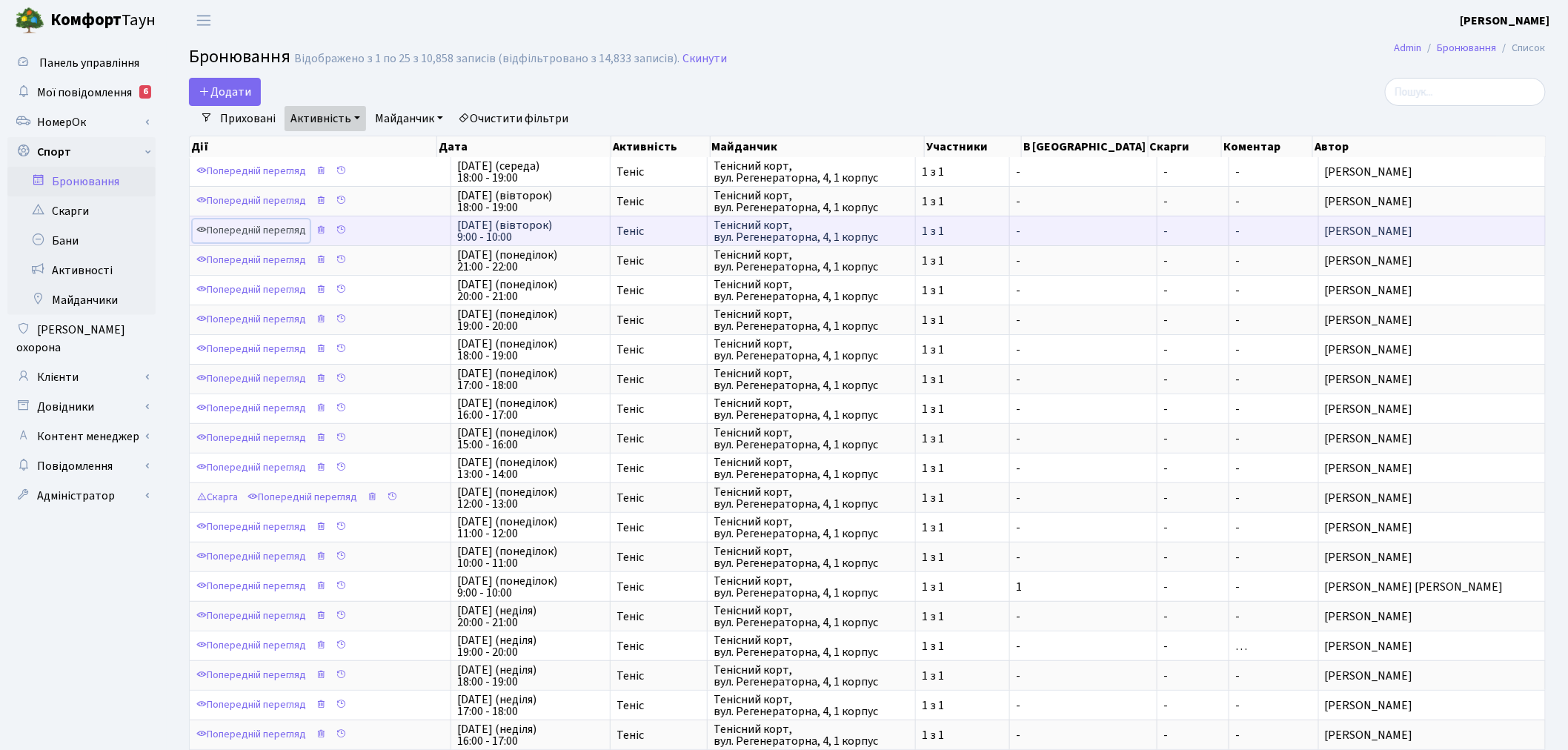
click at [264, 234] on link "Попередній перегляд" at bounding box center [251, 230] width 117 height 23
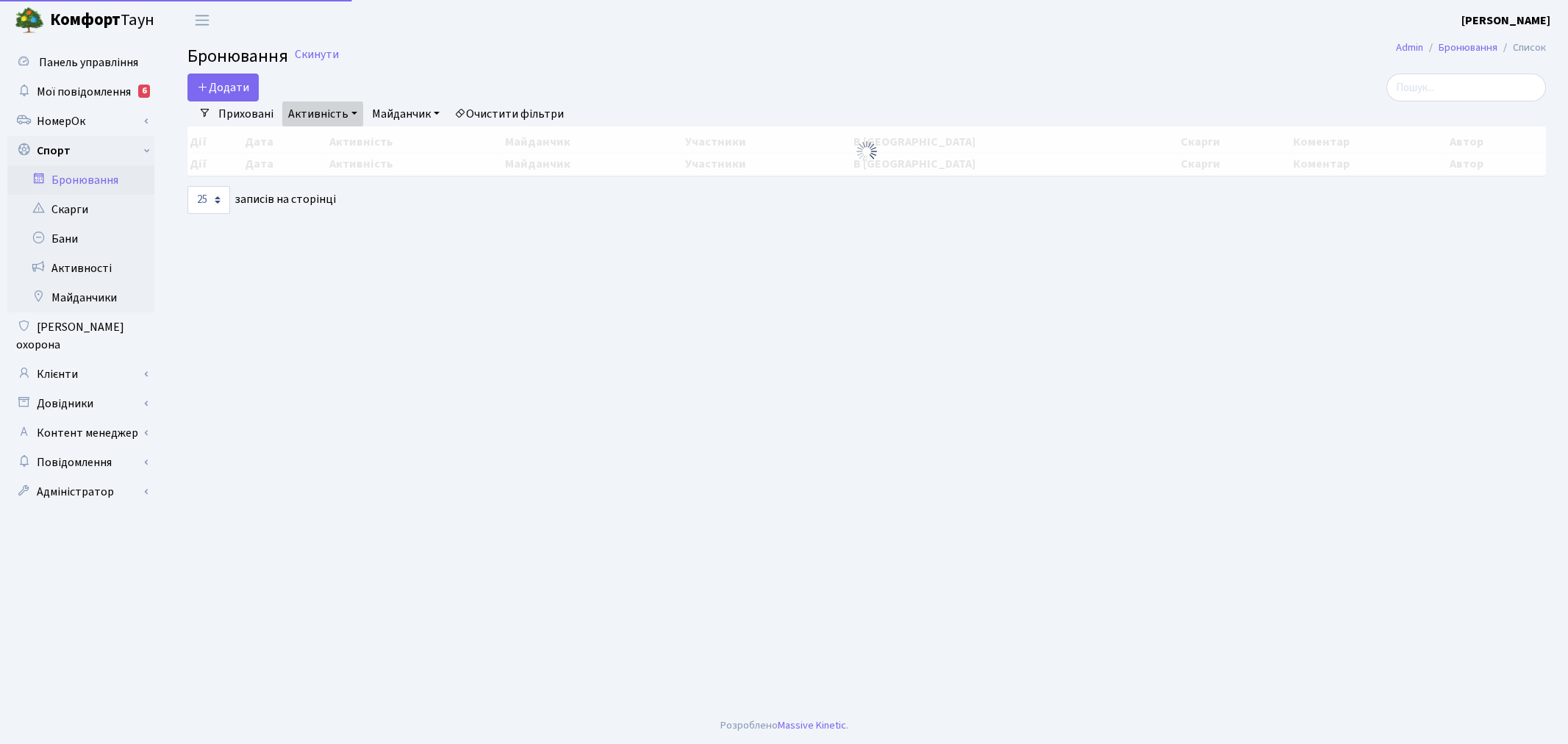
select select "25"
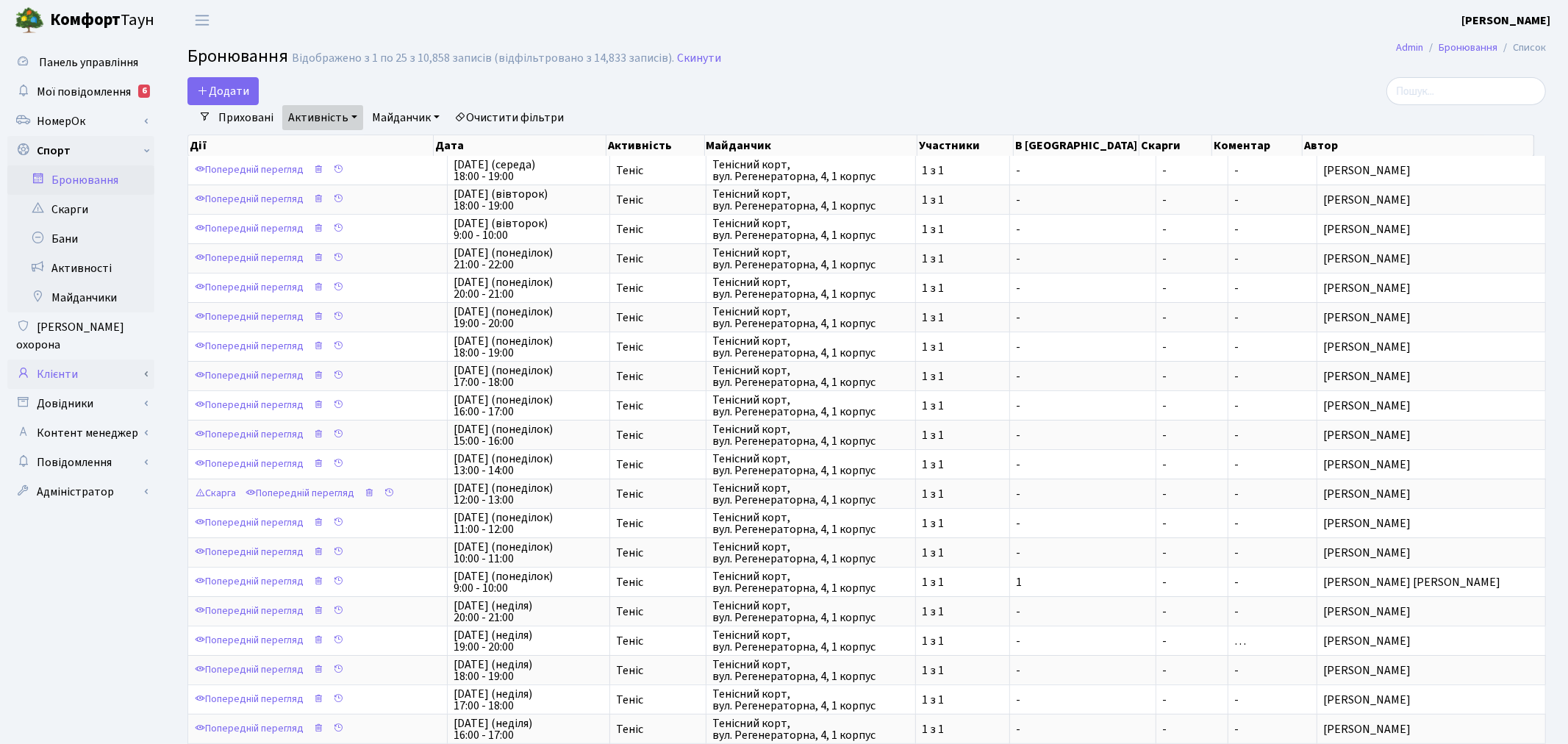
click at [104, 360] on link "Клієнти" at bounding box center [80, 374] width 147 height 29
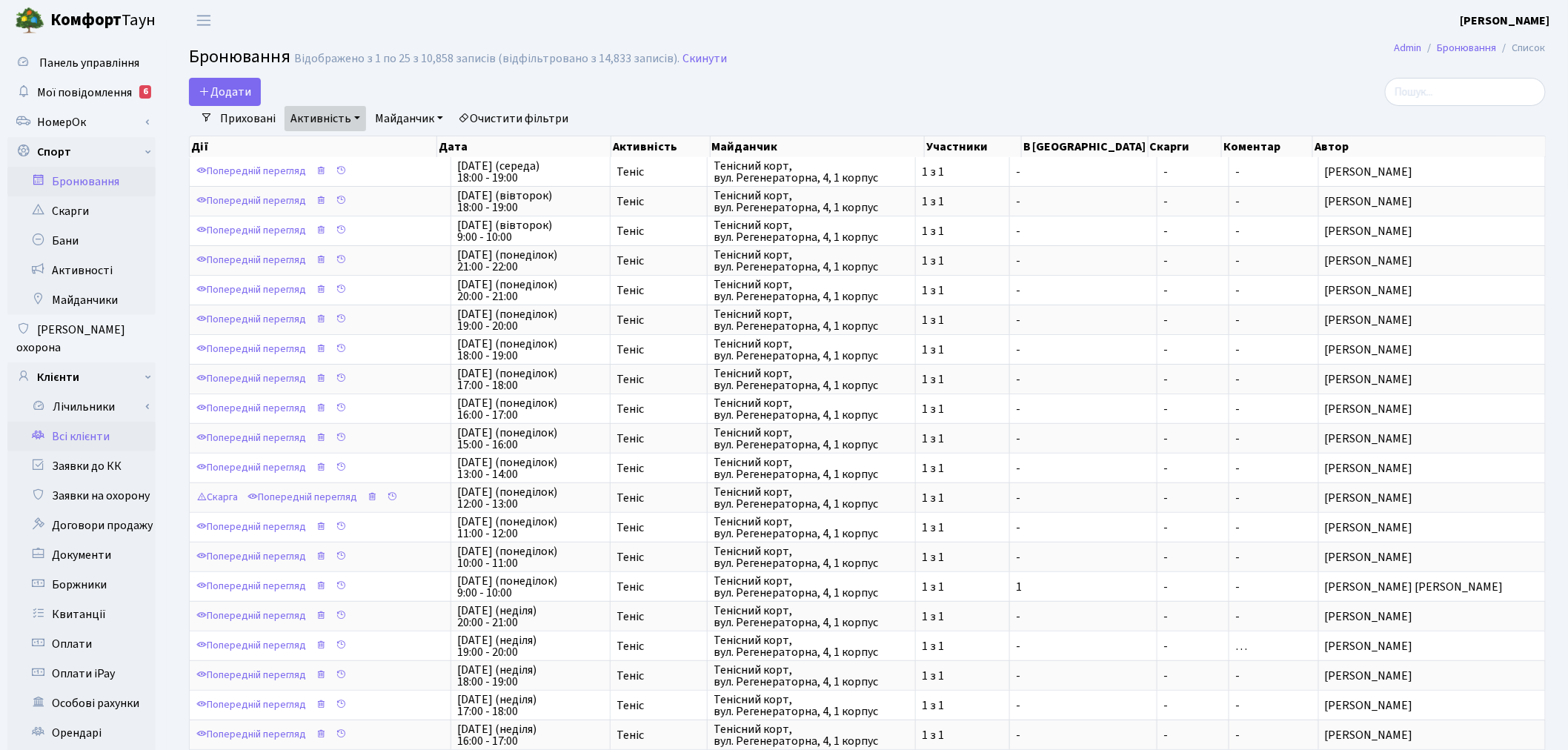
click at [113, 422] on link "Всі клієнти" at bounding box center [81, 436] width 148 height 29
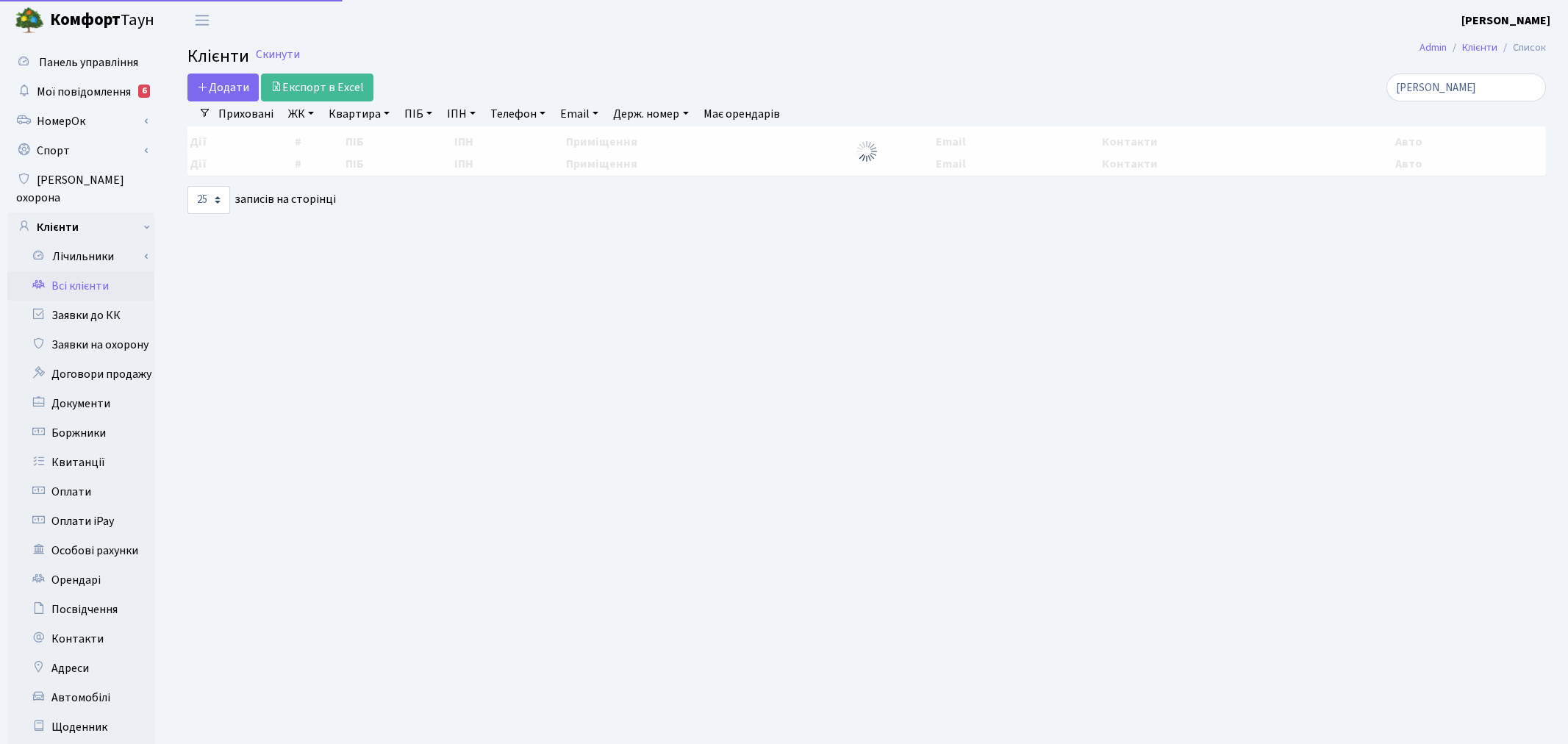
select select "25"
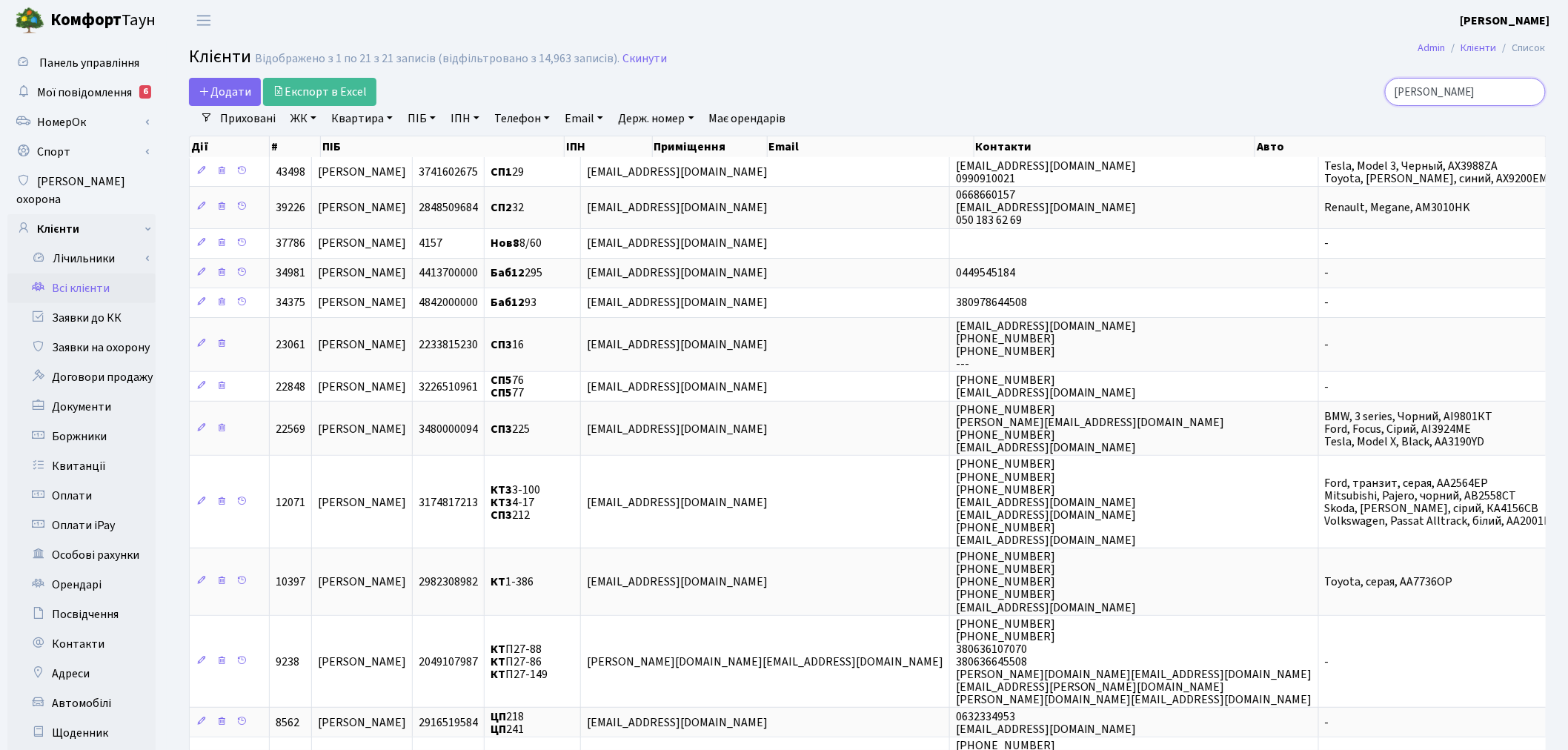
click at [1527, 92] on input "назаренко" at bounding box center [1465, 92] width 161 height 29
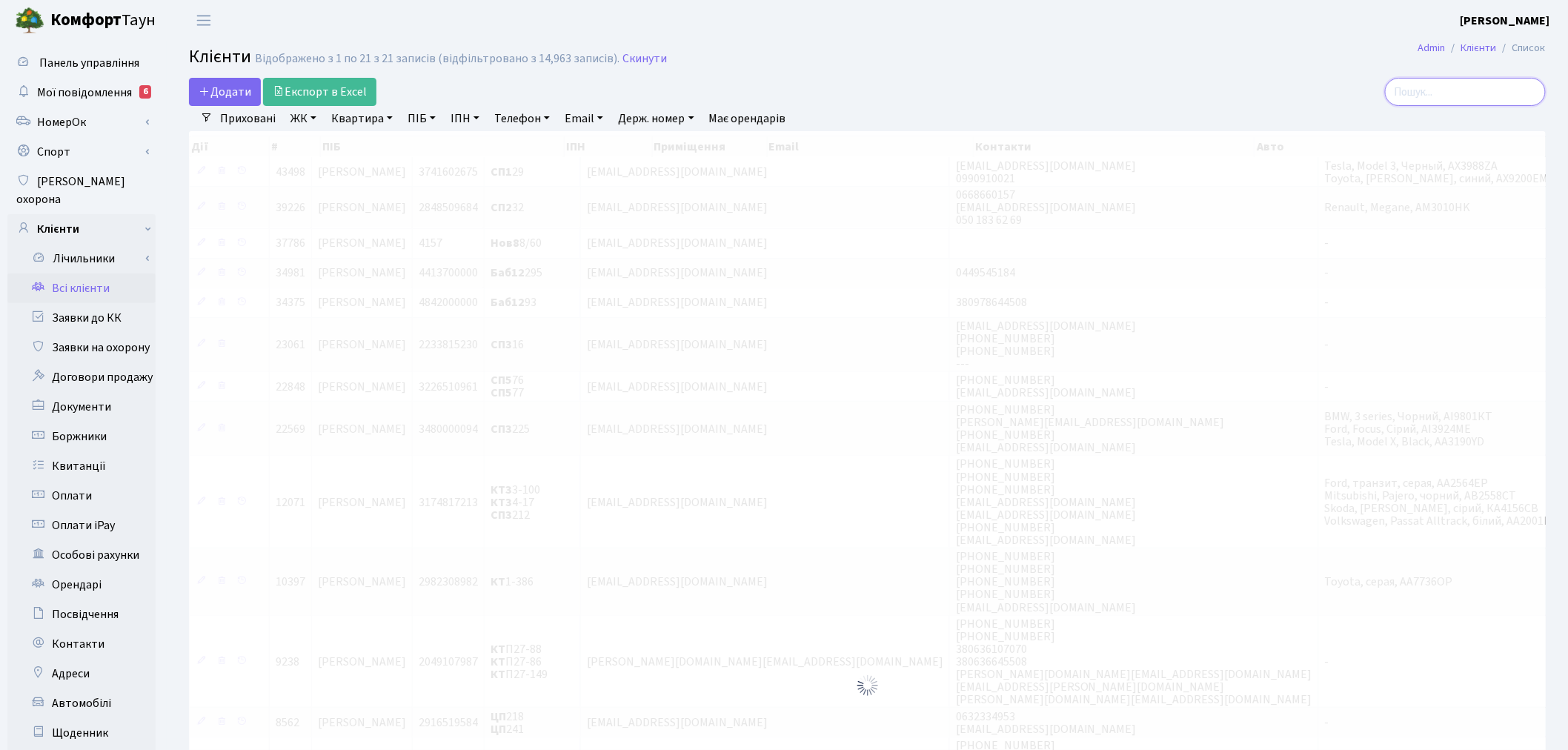
click at [1509, 91] on input "search" at bounding box center [1465, 92] width 161 height 29
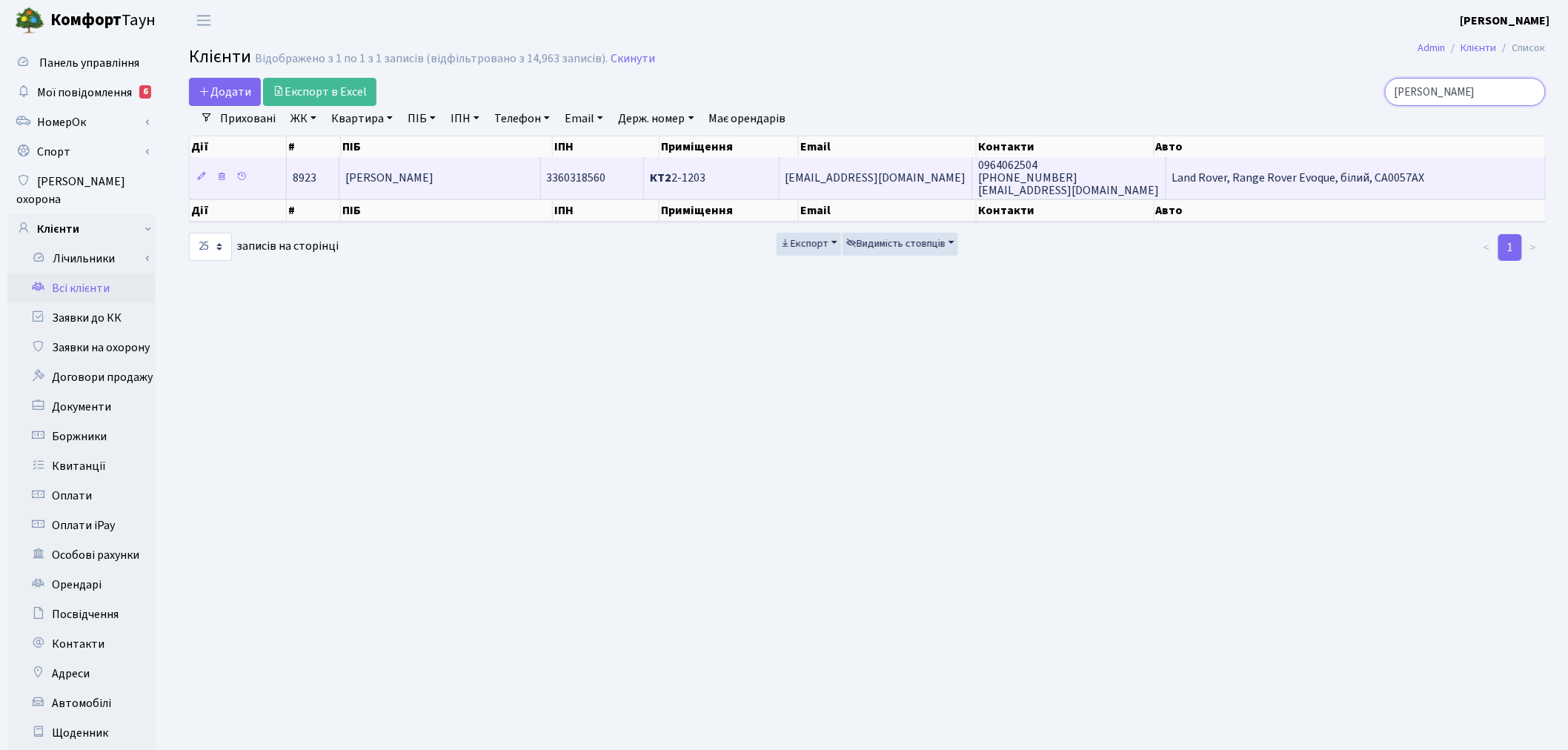
type input "сидоренко анна"
click at [855, 180] on span "[EMAIL_ADDRESS][DOMAIN_NAME]" at bounding box center [875, 177] width 180 height 17
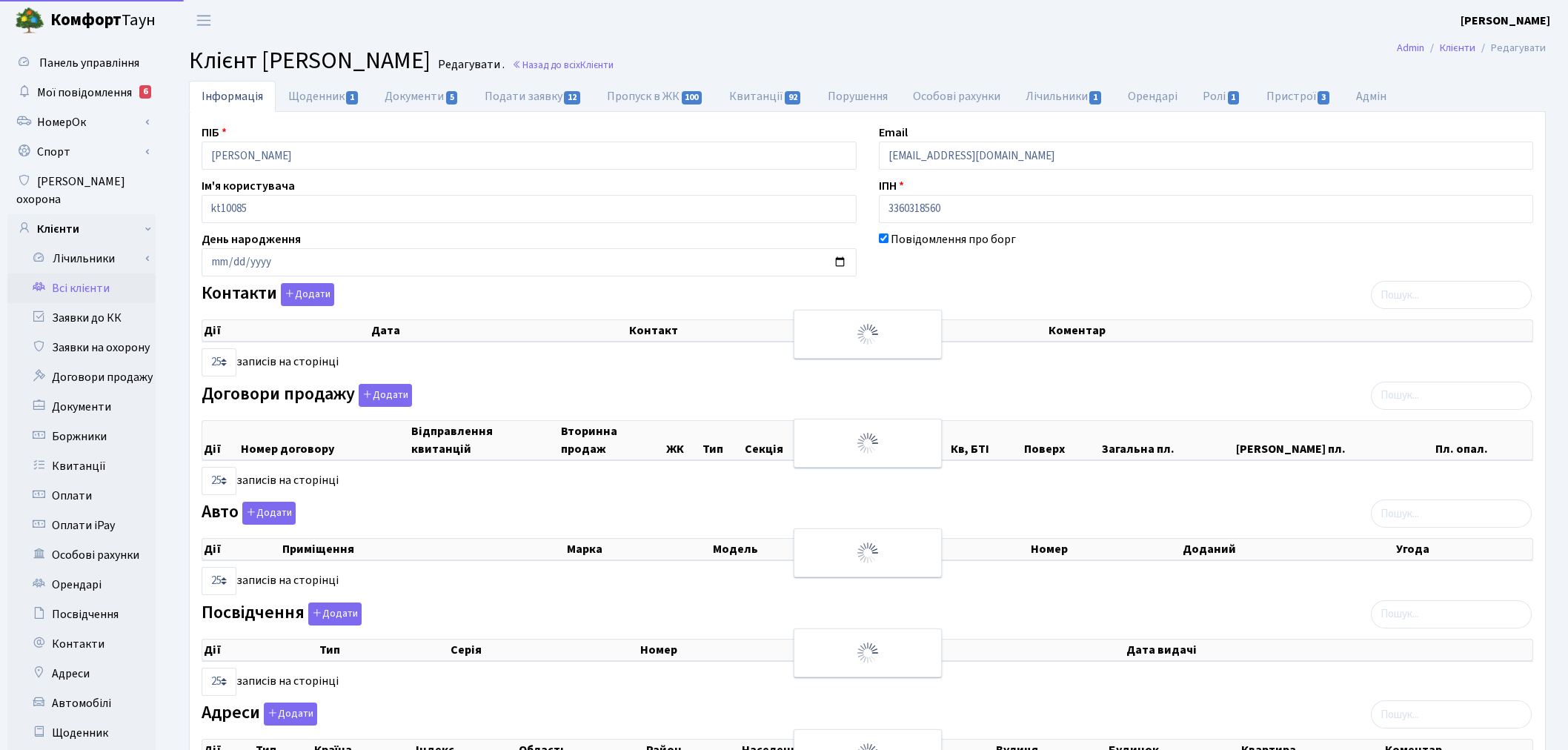
select select "25"
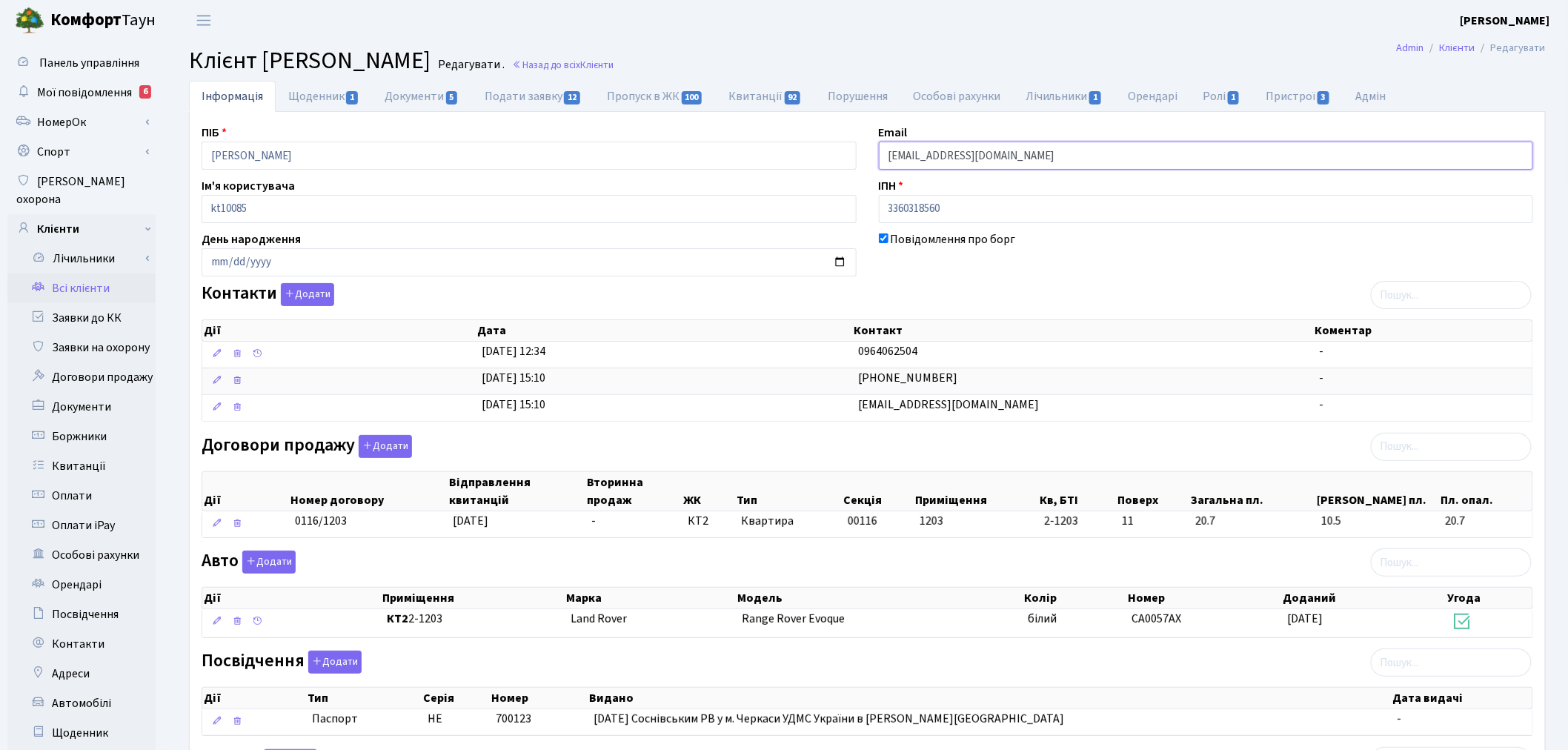
drag, startPoint x: 1026, startPoint y: 159, endPoint x: 860, endPoint y: 171, distance: 166.4
click at [860, 171] on div "ПІБ [PERSON_NAME] Email [EMAIL_ADDRESS][DOMAIN_NAME] Ім'я користувача kt10085 І…" at bounding box center [868, 498] width 1353 height 750
click at [912, 287] on div "Контакти Додати Дії Дата Контакт Коментар Дії Дата Контакт Коментар" at bounding box center [868, 356] width 1353 height 145
click at [101, 278] on link "Всі клієнти" at bounding box center [81, 287] width 148 height 29
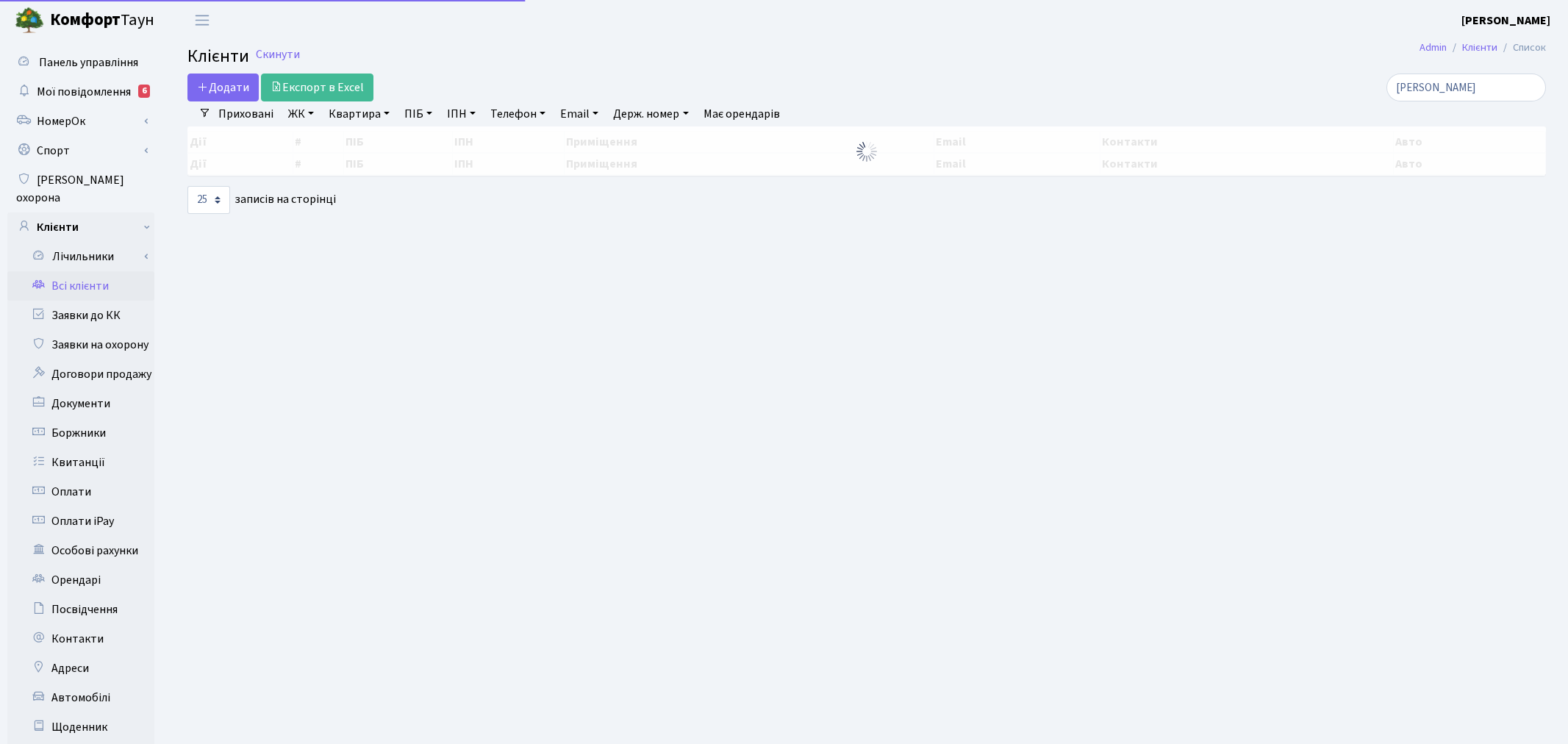
select select "25"
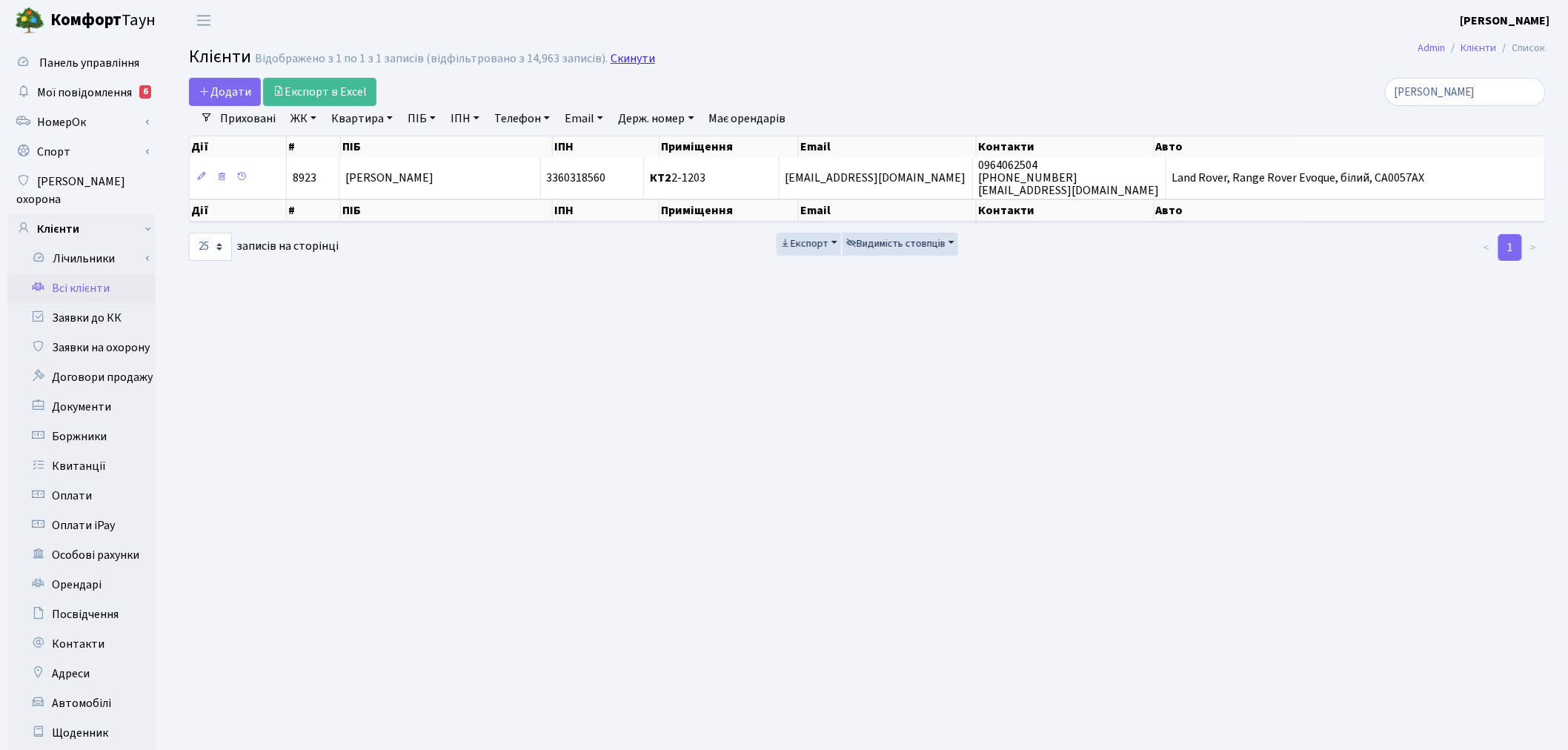
click at [611, 56] on link "Скинути" at bounding box center [632, 59] width 44 height 14
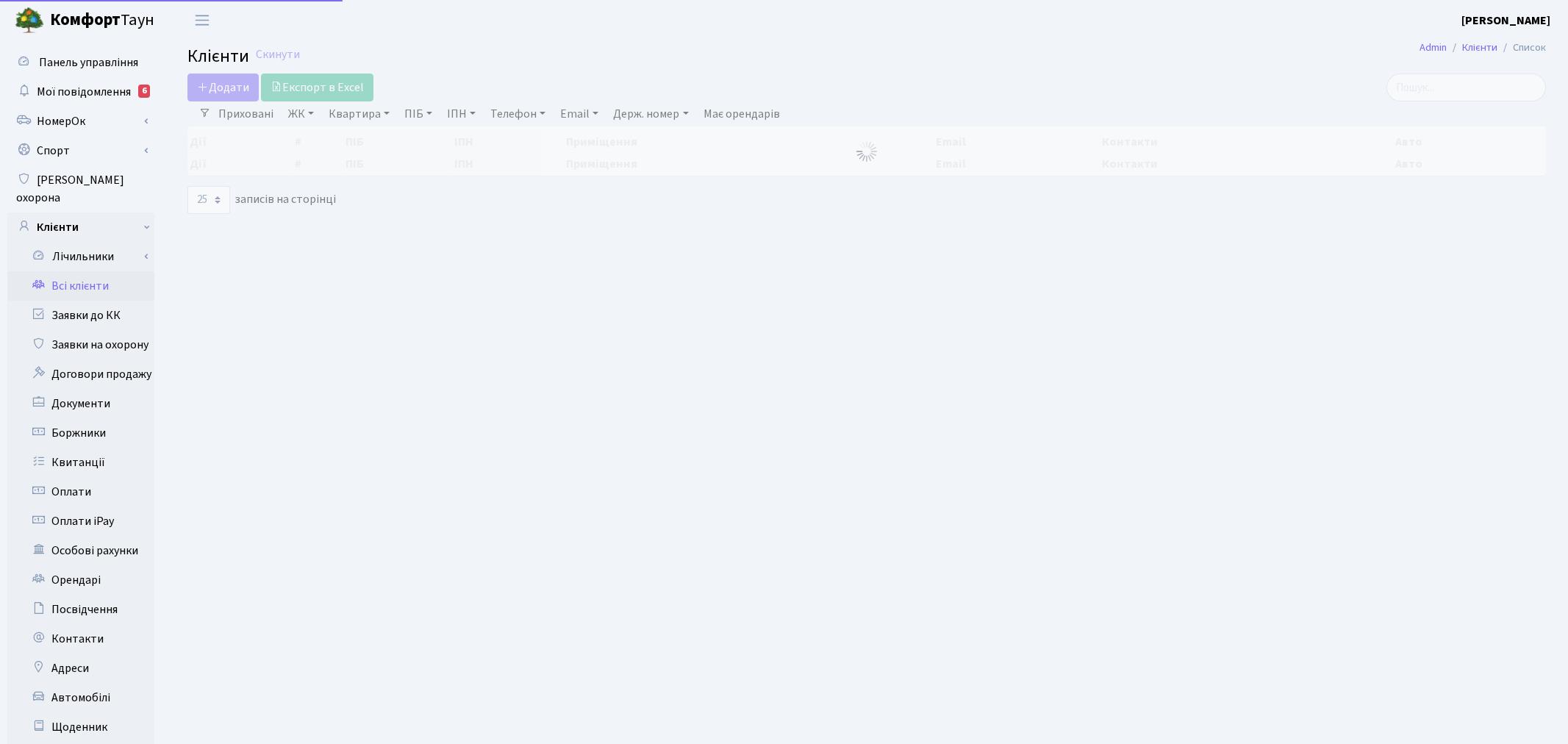
select select "25"
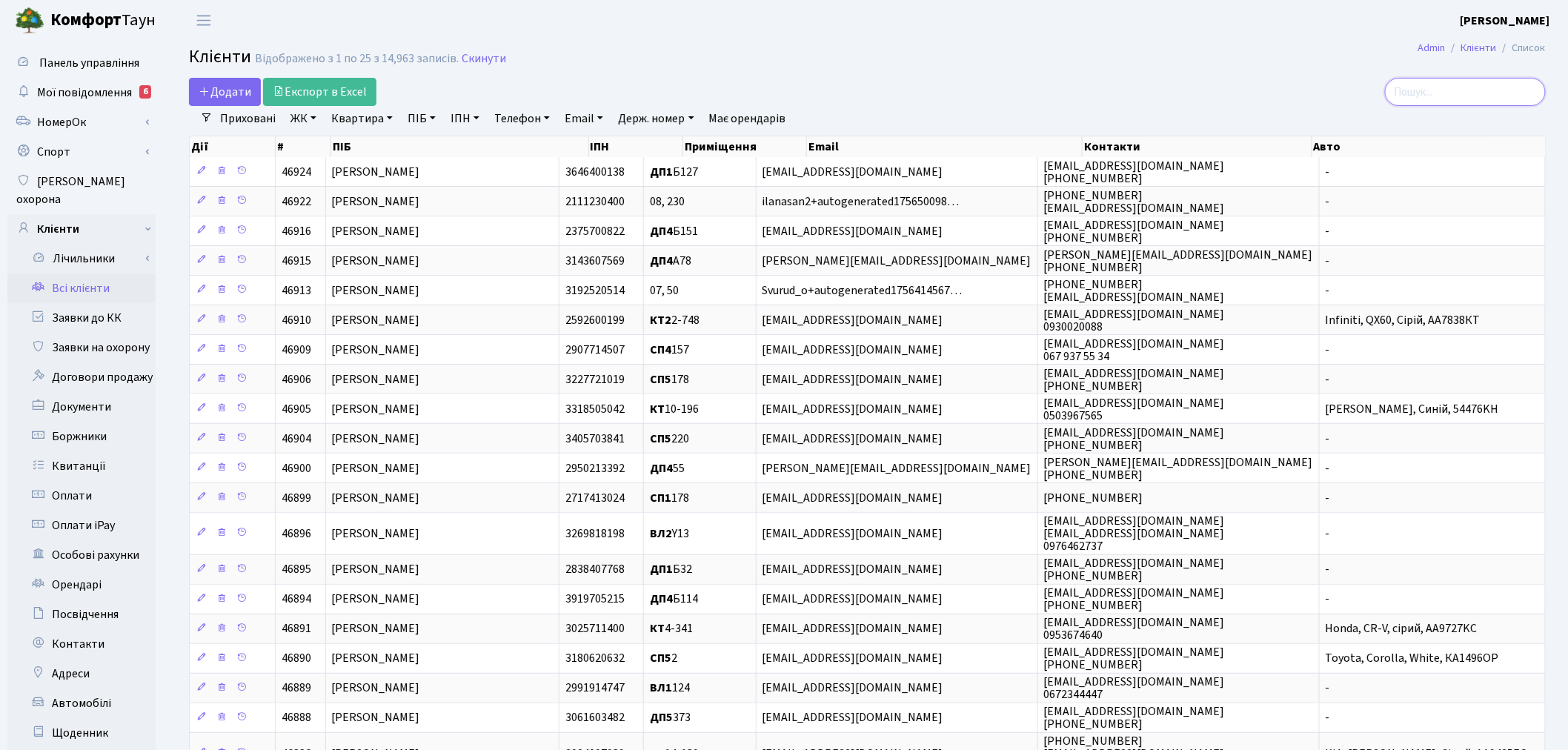
click at [1455, 87] on input "search" at bounding box center [1465, 92] width 161 height 29
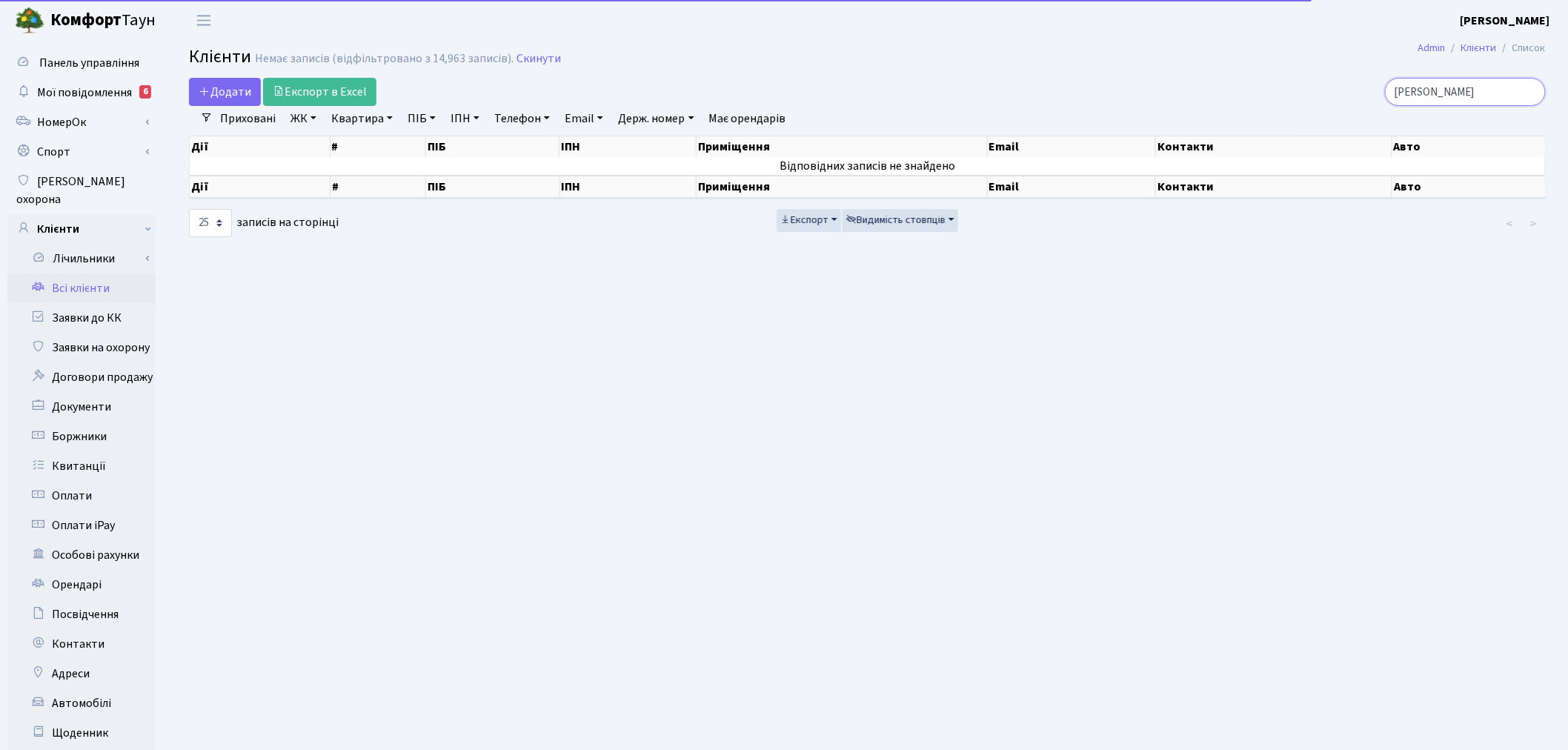
type input "мамонтов"
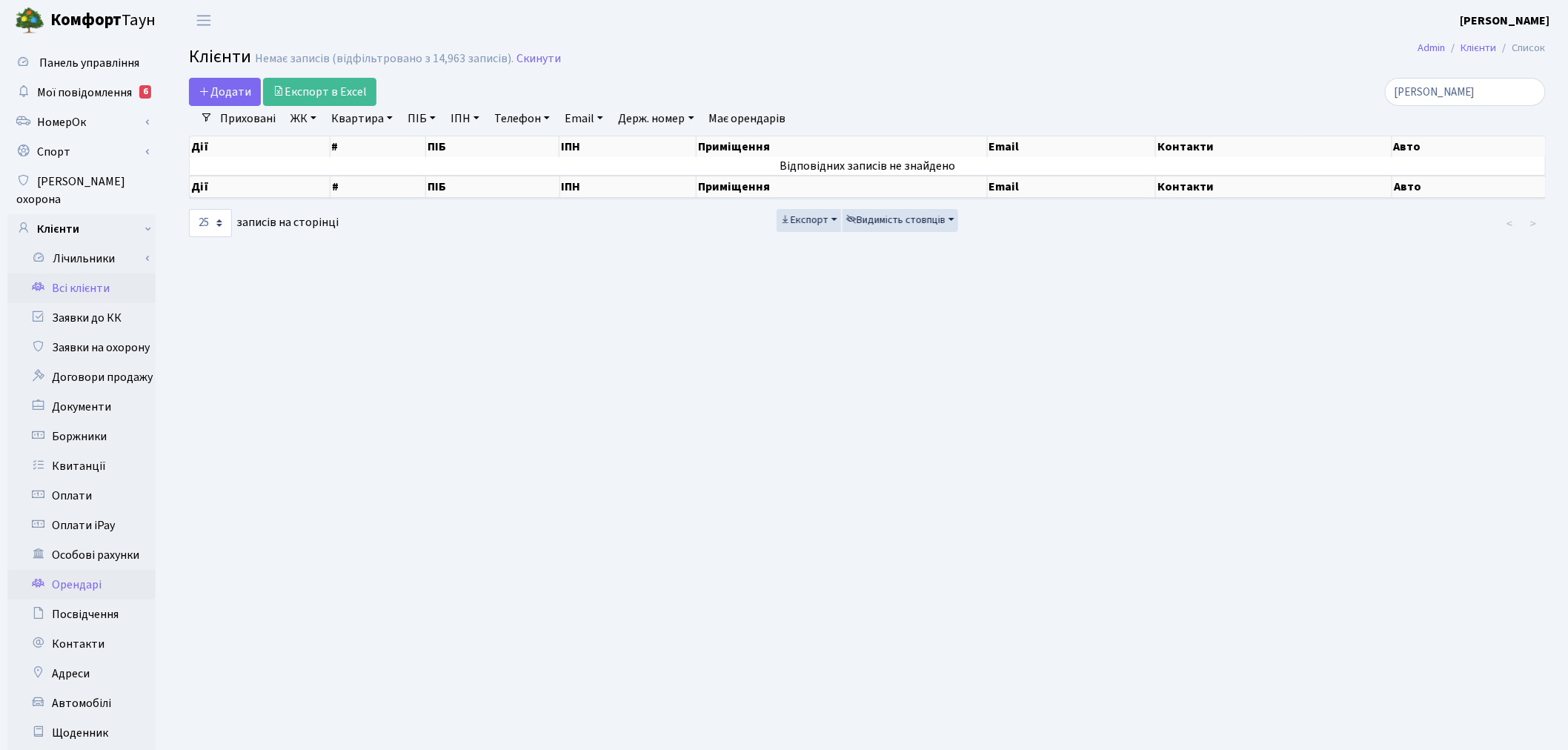
click at [108, 570] on link "Орендарі" at bounding box center [81, 584] width 148 height 29
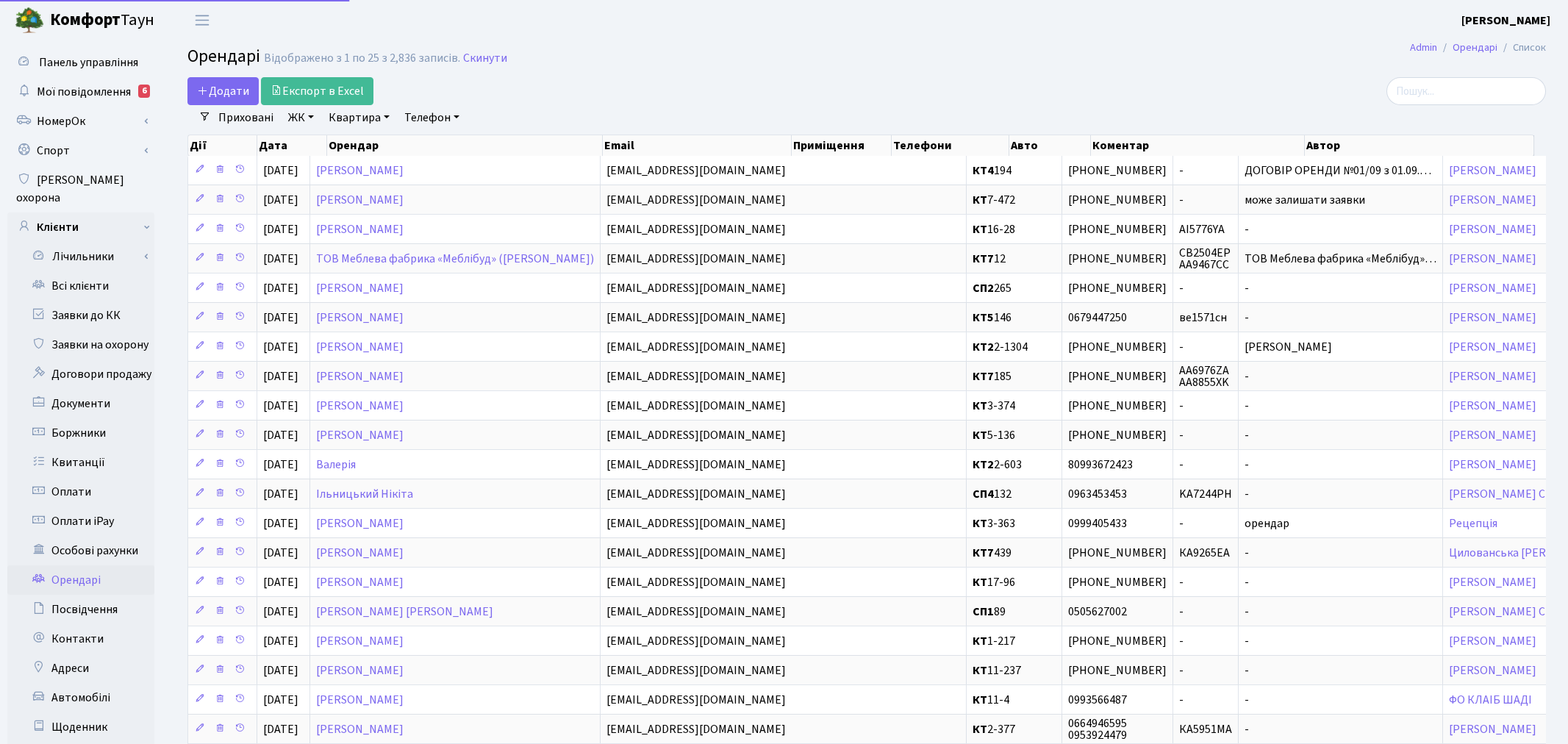
select select "25"
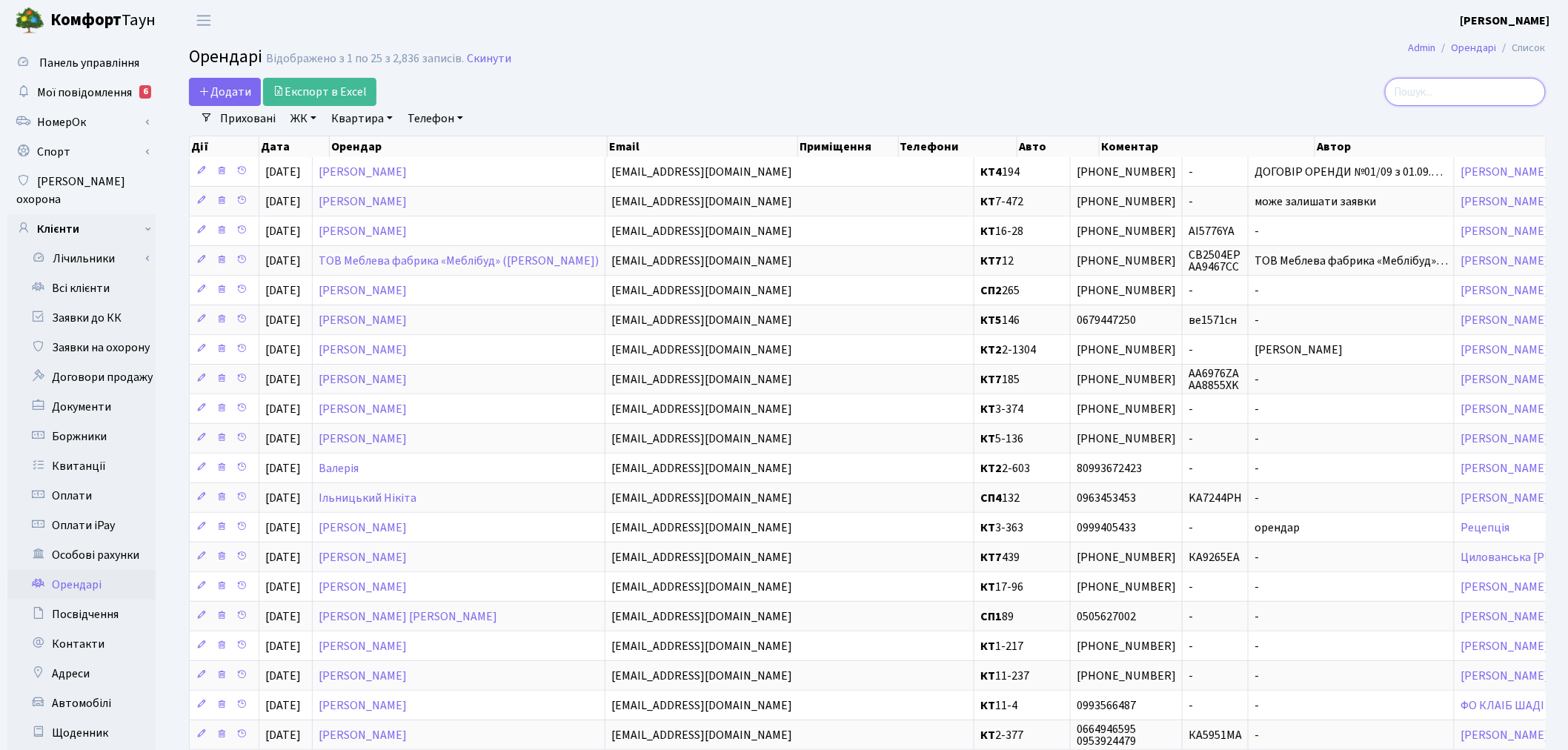
click at [1517, 89] on input "search" at bounding box center [1465, 92] width 161 height 29
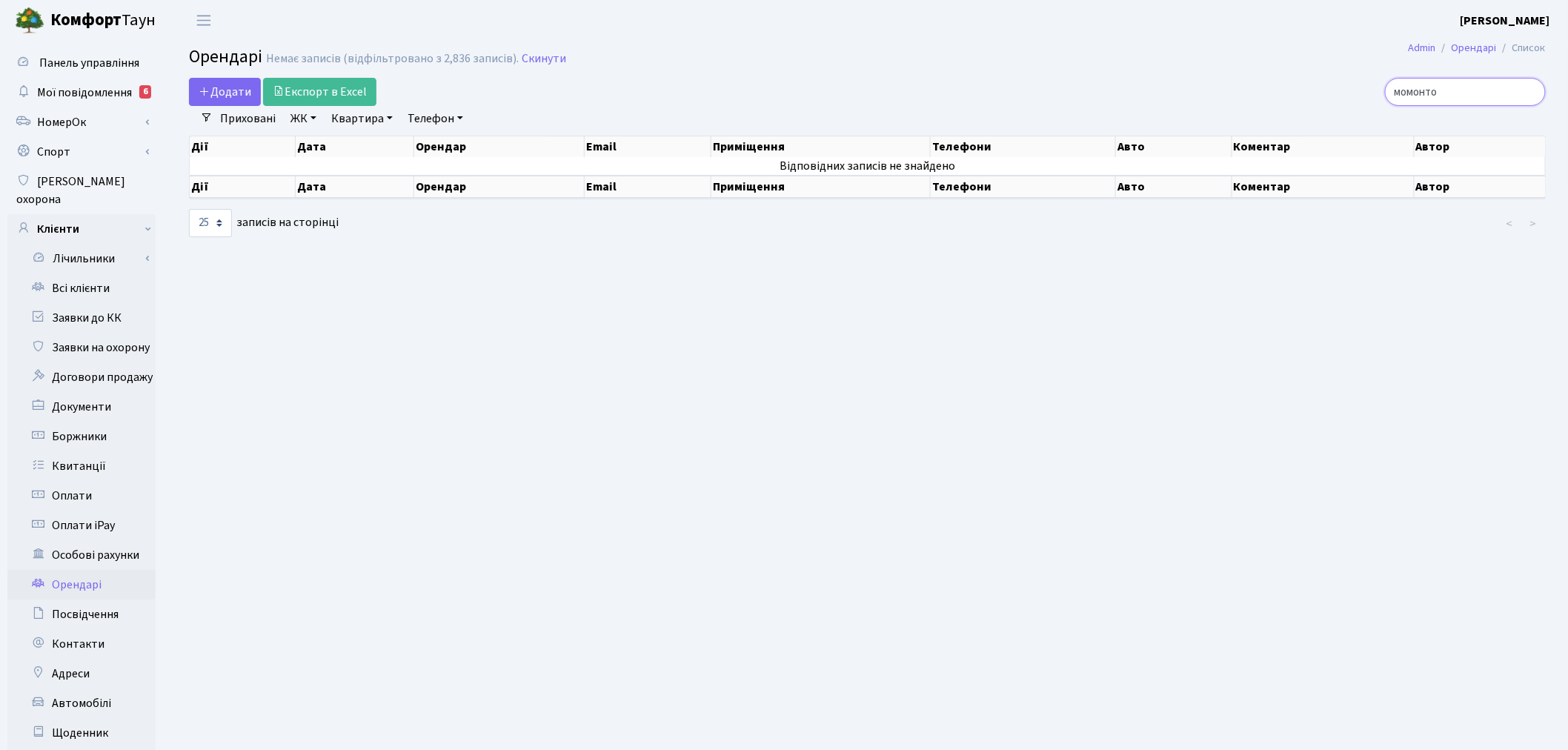
click at [1422, 97] on input "момонто" at bounding box center [1465, 92] width 161 height 29
click at [1425, 93] on input "момонто" at bounding box center [1465, 92] width 161 height 29
type input "мамонто"
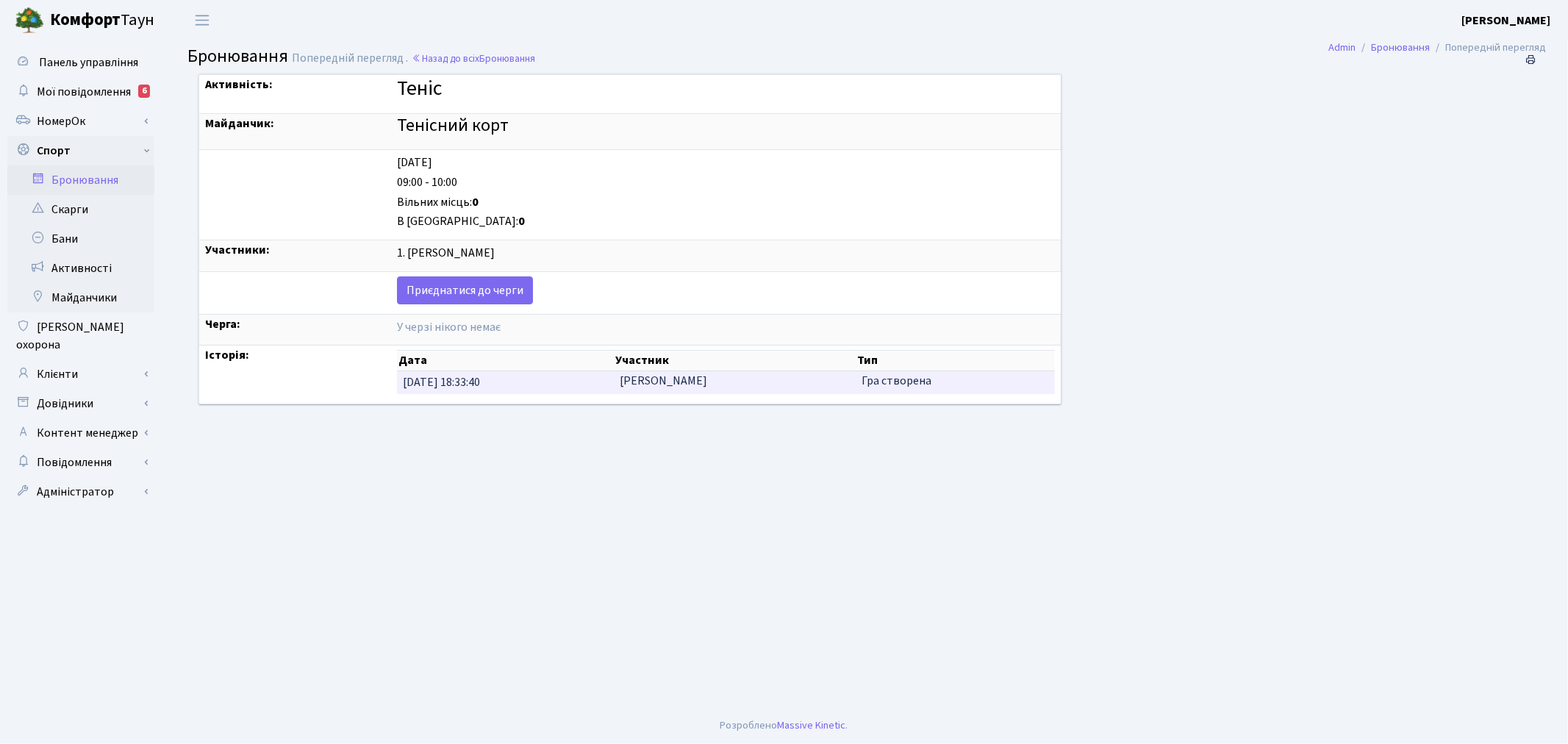
click at [642, 383] on td "Максим Мамонтов" at bounding box center [735, 383] width 242 height 23
click at [659, 383] on td "Максим Мамонтов" at bounding box center [735, 383] width 242 height 23
click at [661, 381] on td "Максим Мамонтов" at bounding box center [735, 383] width 242 height 23
click at [702, 384] on td "Максим Мамонтов" at bounding box center [735, 383] width 242 height 23
click at [704, 384] on td "Максим Мамонтов" at bounding box center [735, 383] width 242 height 23
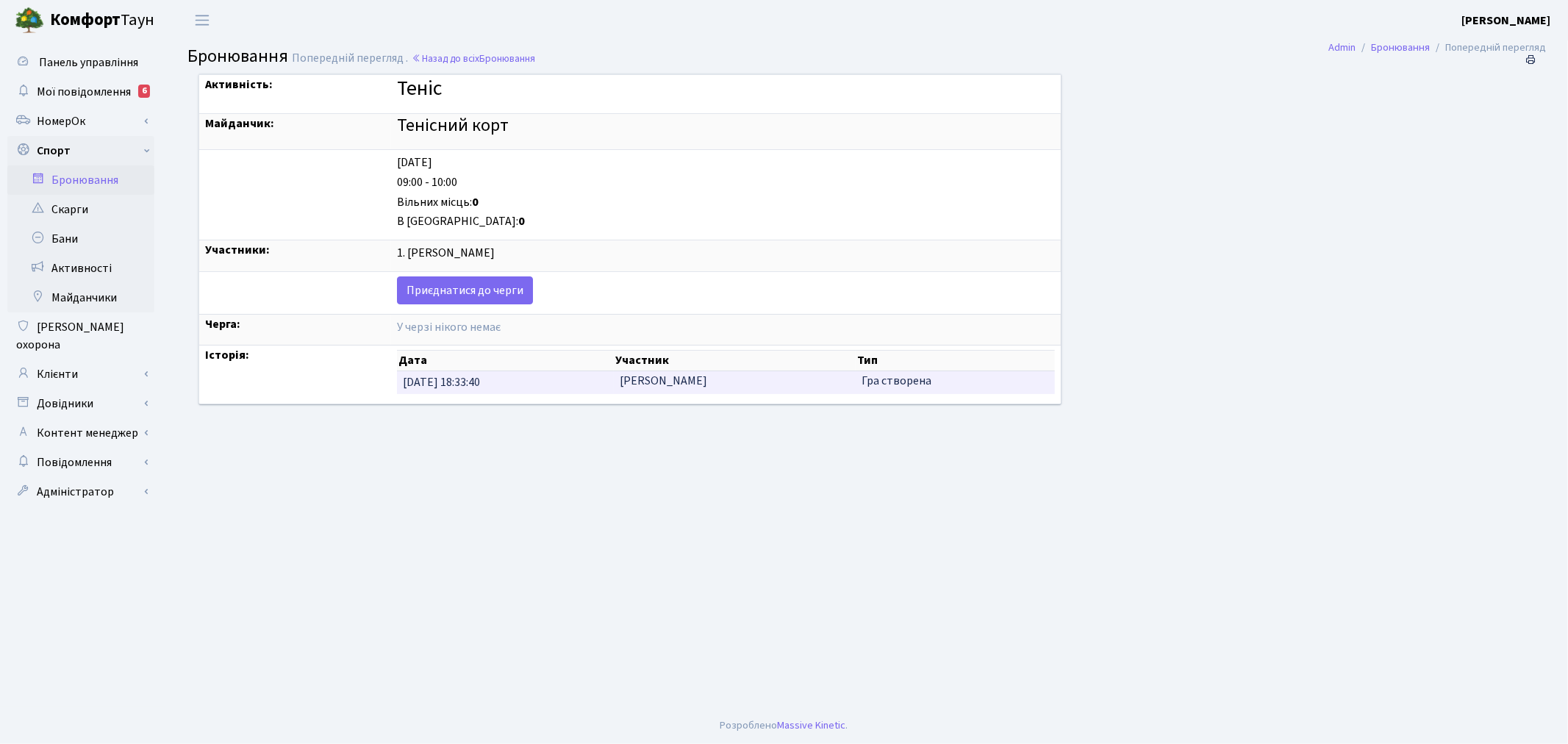
click at [737, 386] on td "[PERSON_NAME]" at bounding box center [735, 383] width 242 height 23
click at [757, 386] on td "[PERSON_NAME]" at bounding box center [735, 383] width 242 height 23
click at [689, 383] on td "[PERSON_NAME]" at bounding box center [735, 383] width 242 height 23
click at [465, 247] on div "1. Максим Мамонтов" at bounding box center [726, 254] width 658 height 17
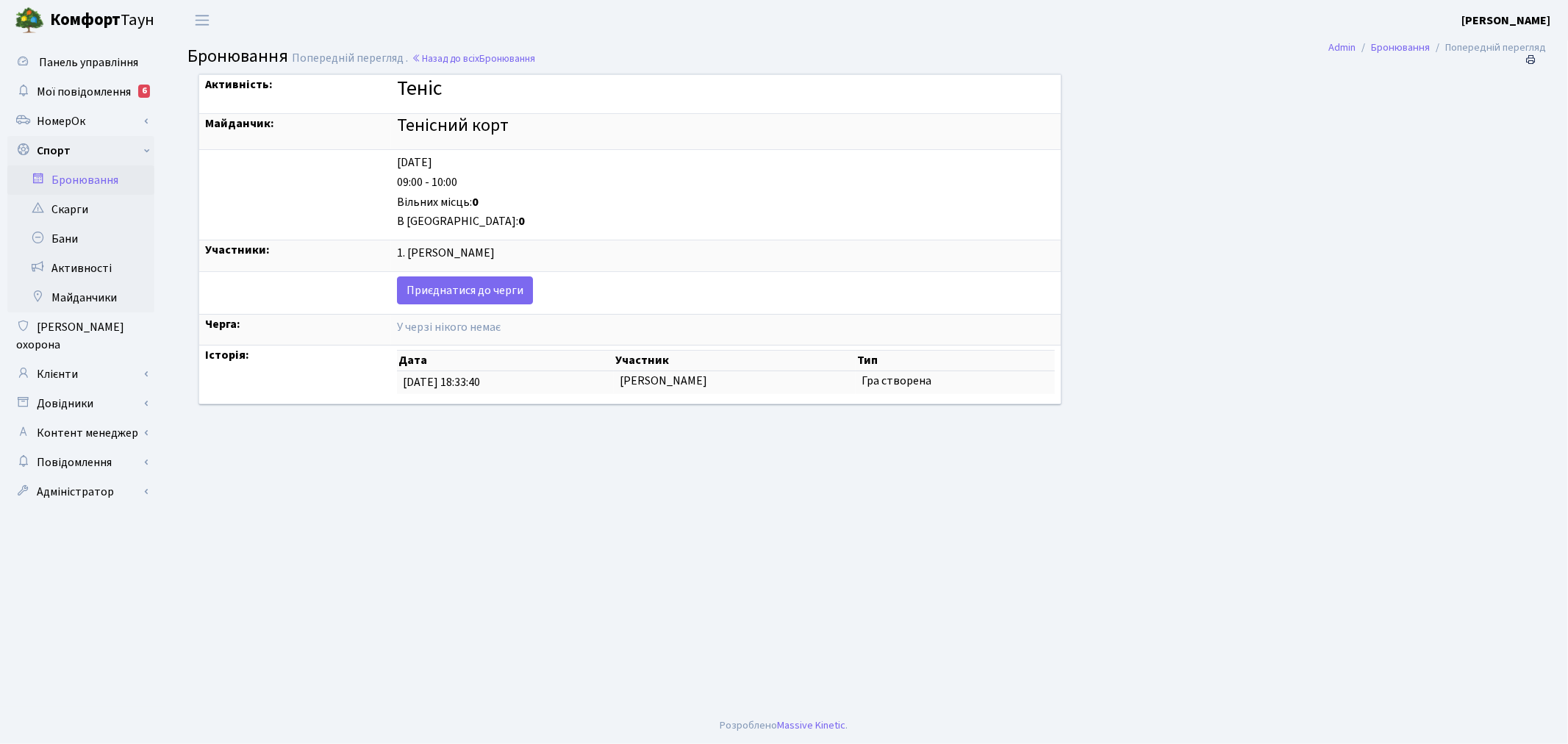
click at [470, 250] on div "1. Максим Мамонтов" at bounding box center [726, 254] width 658 height 17
click at [552, 255] on div "1. Максим Мамонтов" at bounding box center [726, 254] width 658 height 17
click at [123, 174] on link "Бронювання" at bounding box center [80, 180] width 147 height 29
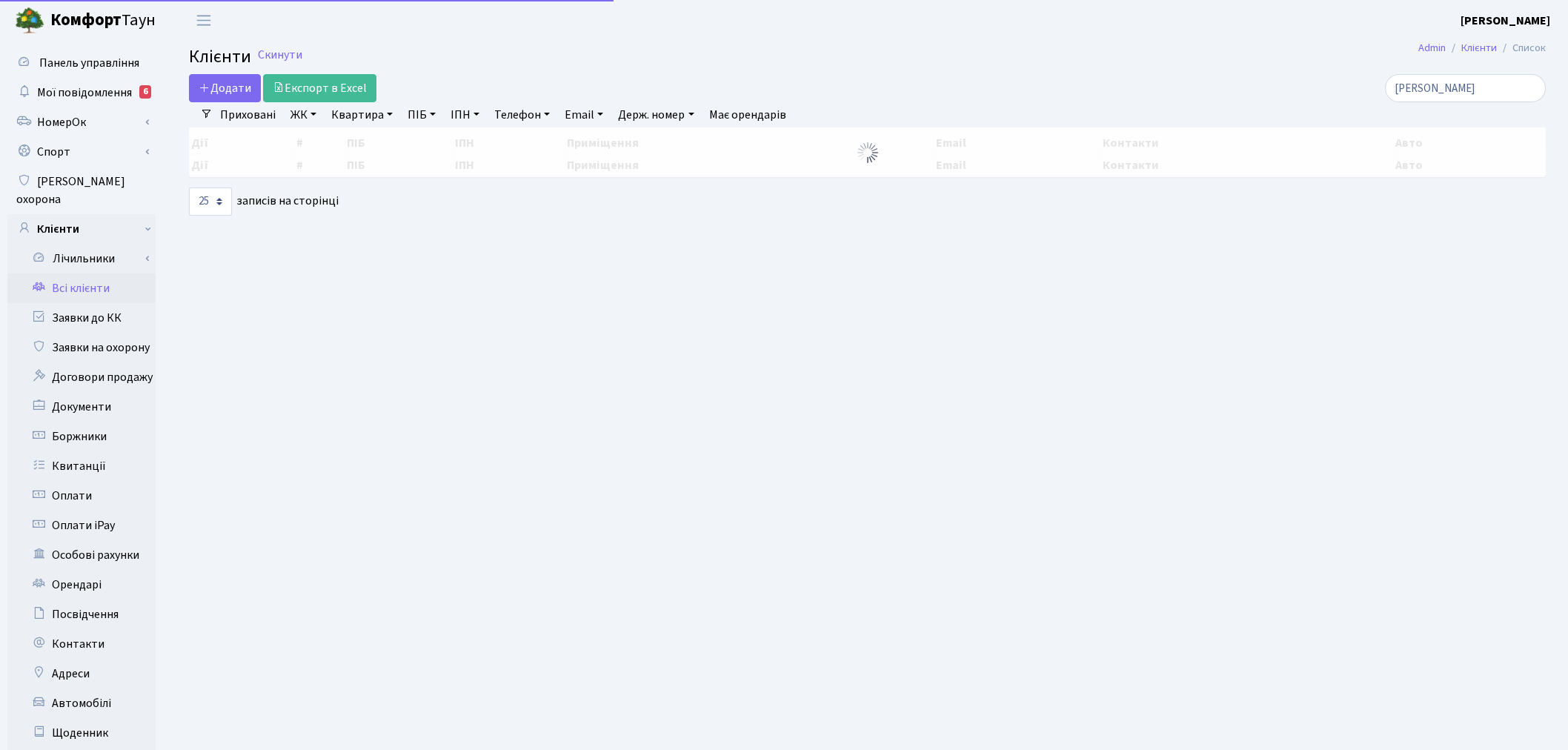
select select "25"
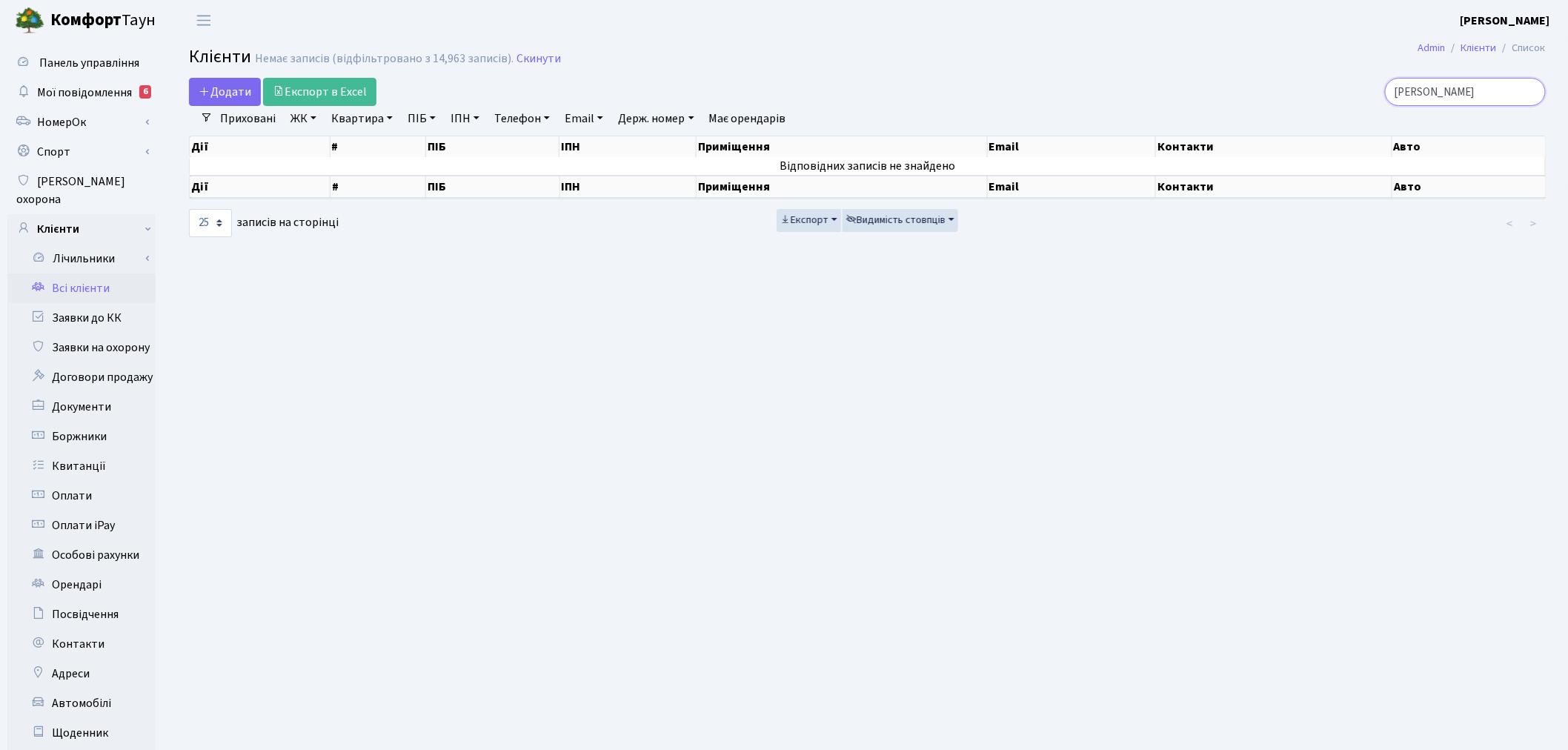
drag, startPoint x: 1483, startPoint y: 90, endPoint x: 1508, endPoint y: 90, distance: 25.0
click at [1484, 90] on input "[PERSON_NAME]" at bounding box center [1465, 92] width 161 height 29
click at [1532, 91] on input "[PERSON_NAME]" at bounding box center [1465, 92] width 161 height 29
click at [1490, 89] on input "search" at bounding box center [1465, 92] width 161 height 29
type input "[DEMOGRAPHIC_DATA]"
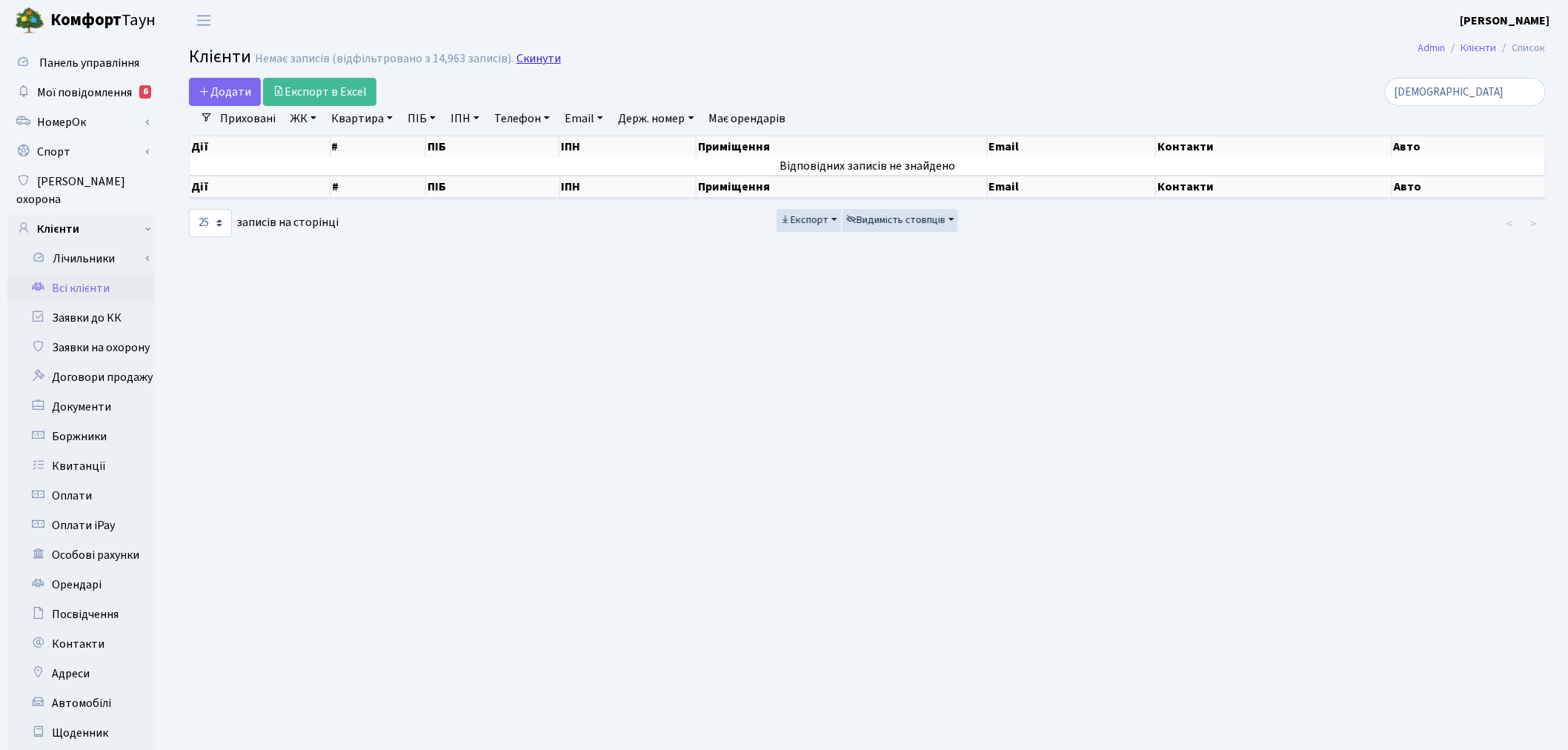
click at [544, 64] on link "Скинути" at bounding box center [538, 59] width 44 height 14
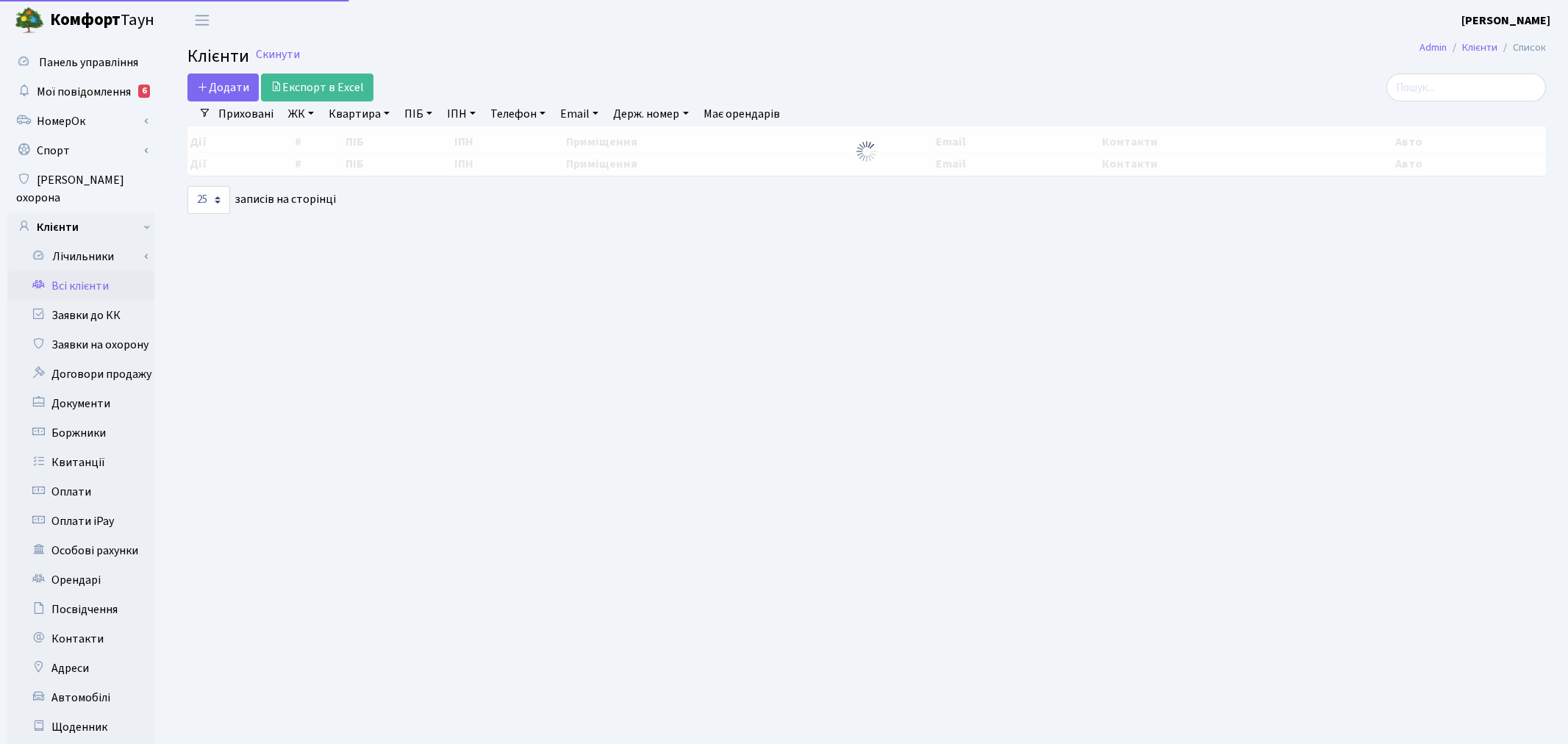
select select "25"
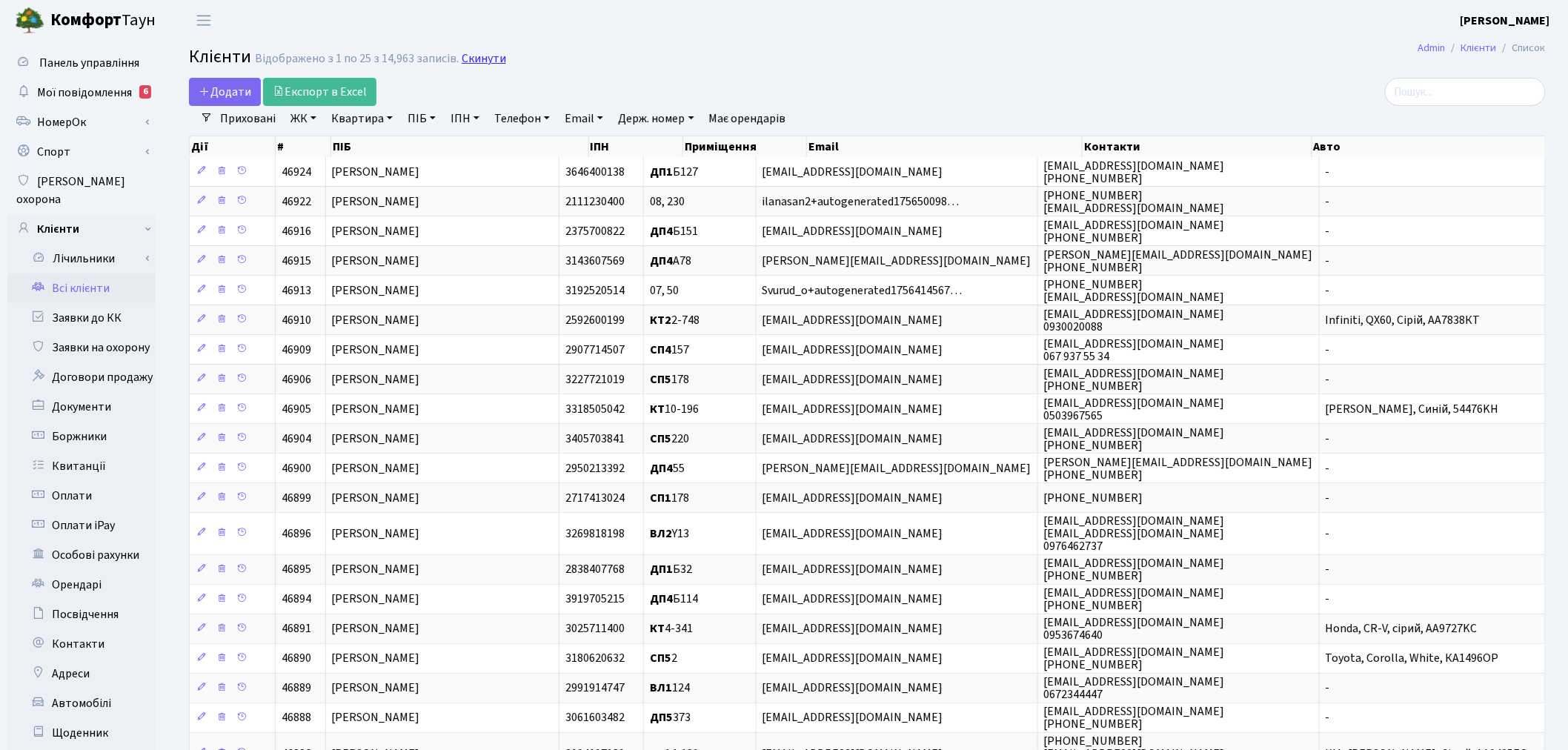
click at [463, 66] on link "Скинути" at bounding box center [484, 59] width 44 height 14
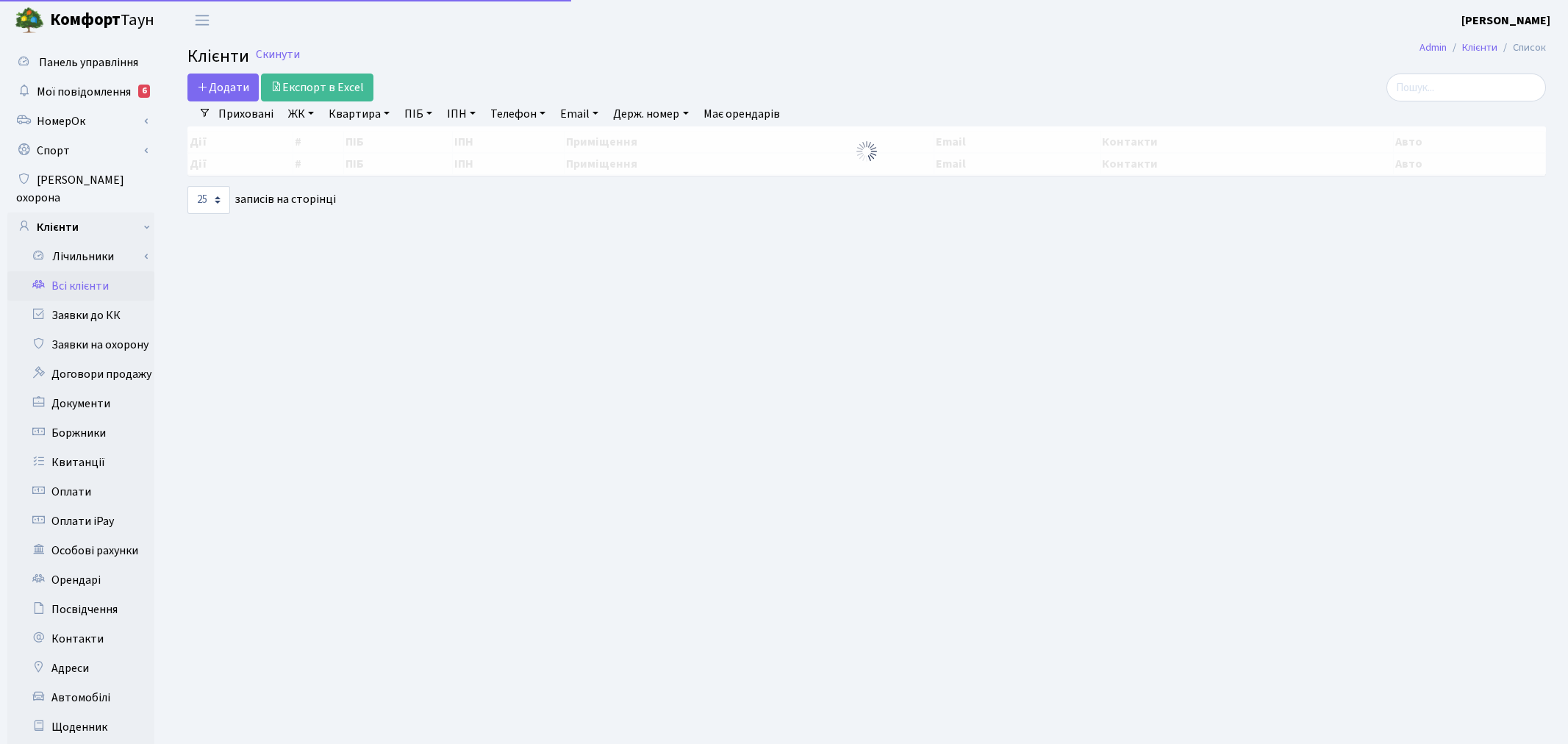
select select "25"
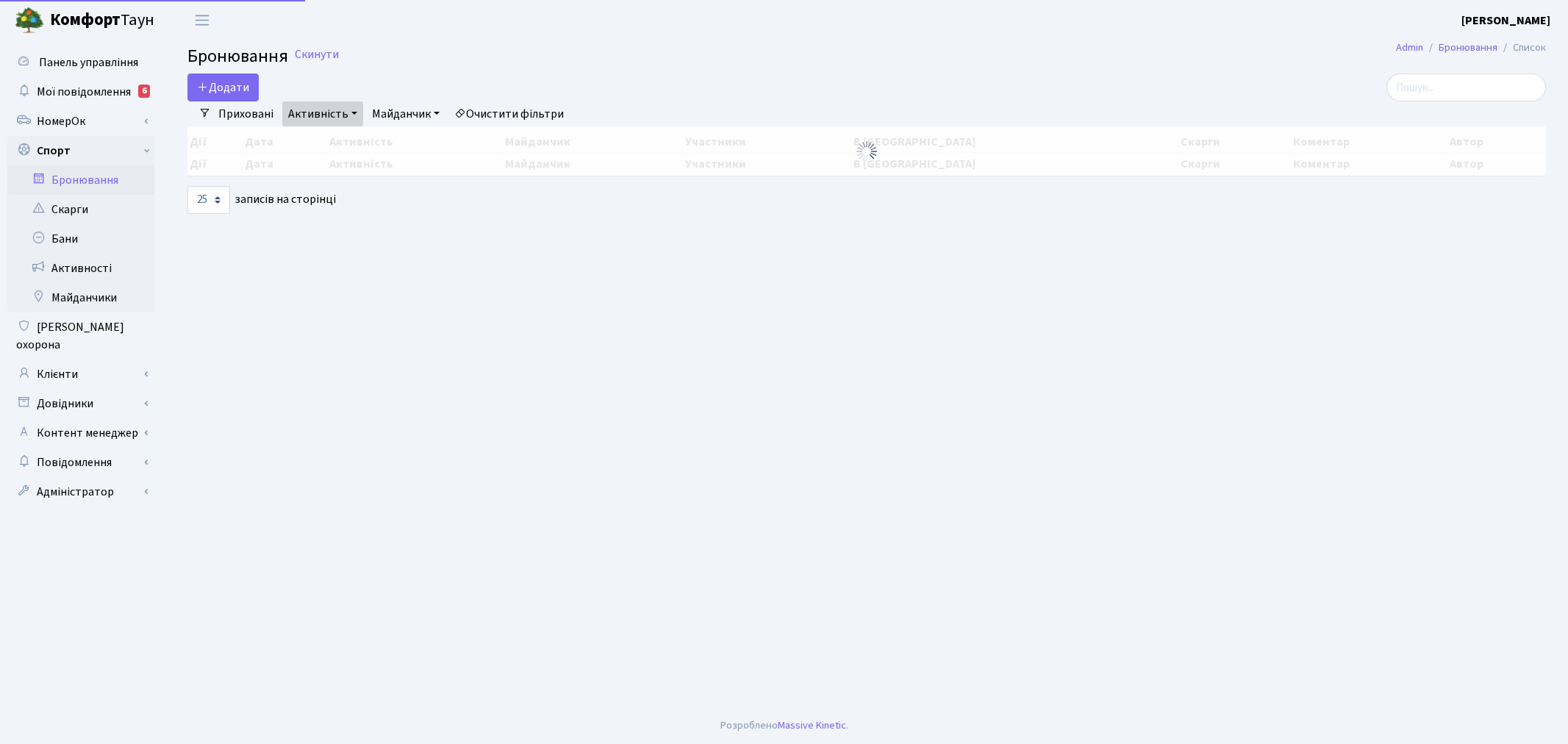
select select "25"
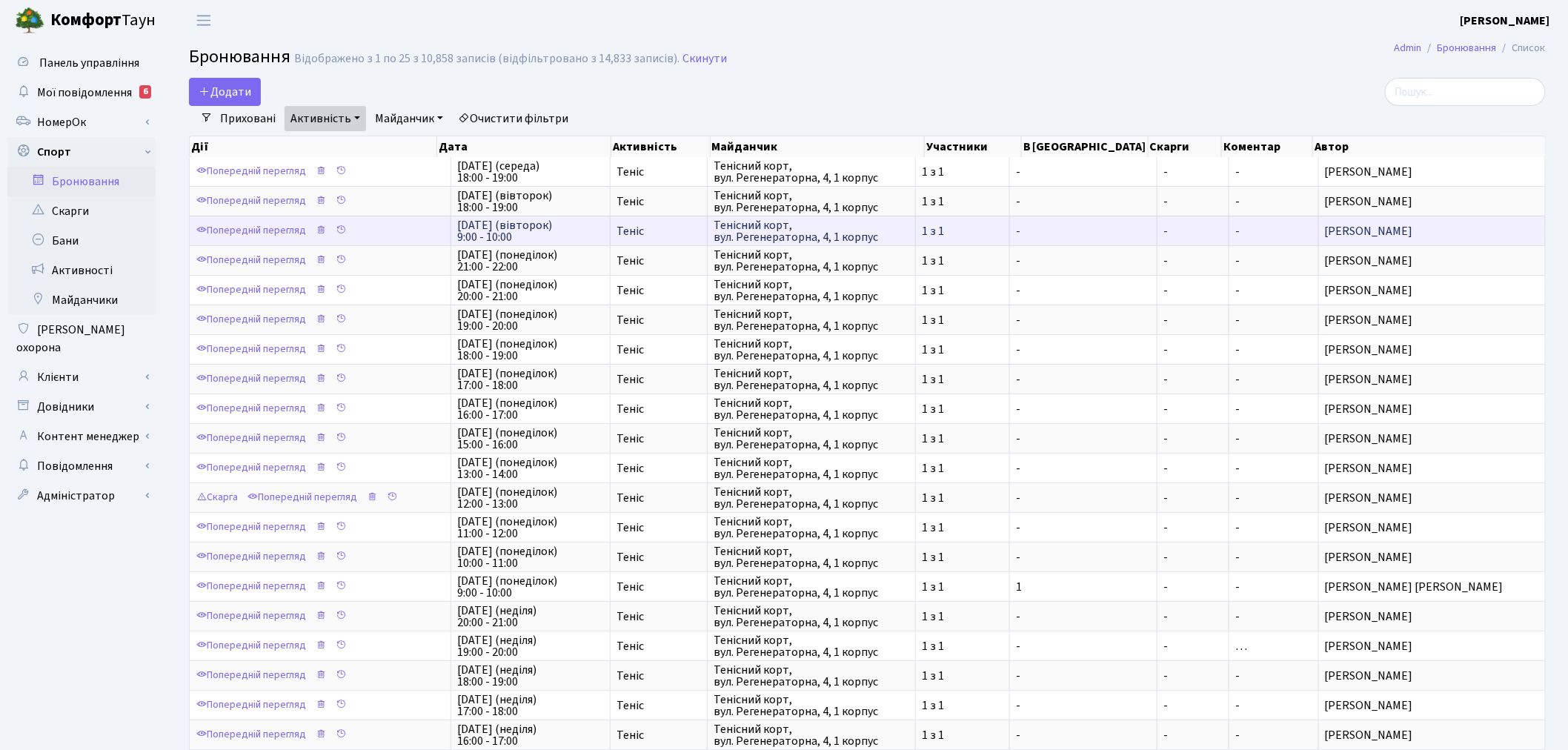
click at [1378, 232] on span "[PERSON_NAME]" at bounding box center [1432, 231] width 215 height 12
click at [1532, 220] on td "[PERSON_NAME]" at bounding box center [1432, 230] width 226 height 29
click at [1532, 217] on td "[PERSON_NAME]" at bounding box center [1432, 230] width 226 height 29
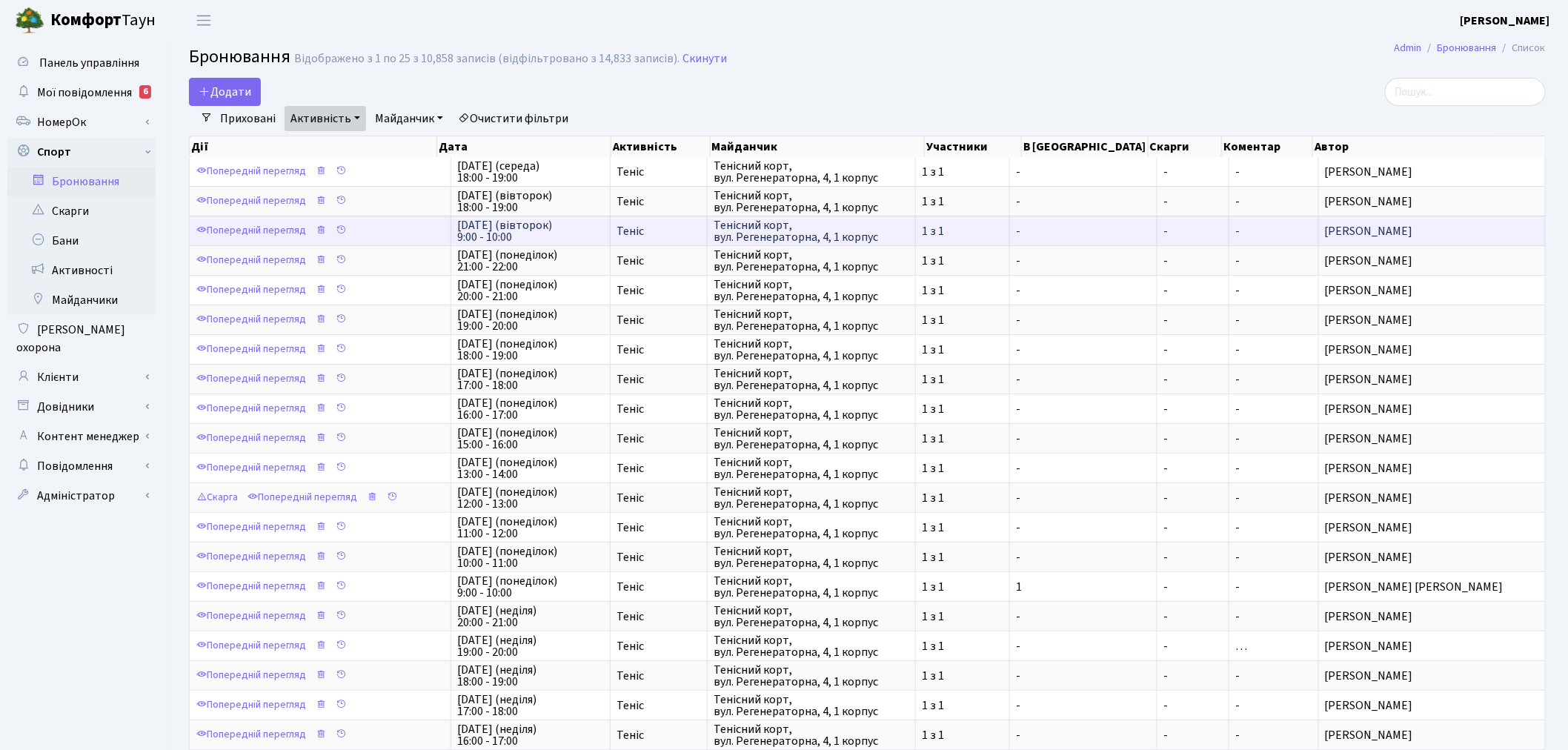
click at [499, 227] on span "[DATE] (вівторок) 9:00 - 10:00" at bounding box center [530, 231] width 146 height 24
click at [754, 227] on span "Тенісний корт, вул. Регенераторна, 4, 1 корпус" at bounding box center [811, 231] width 196 height 24
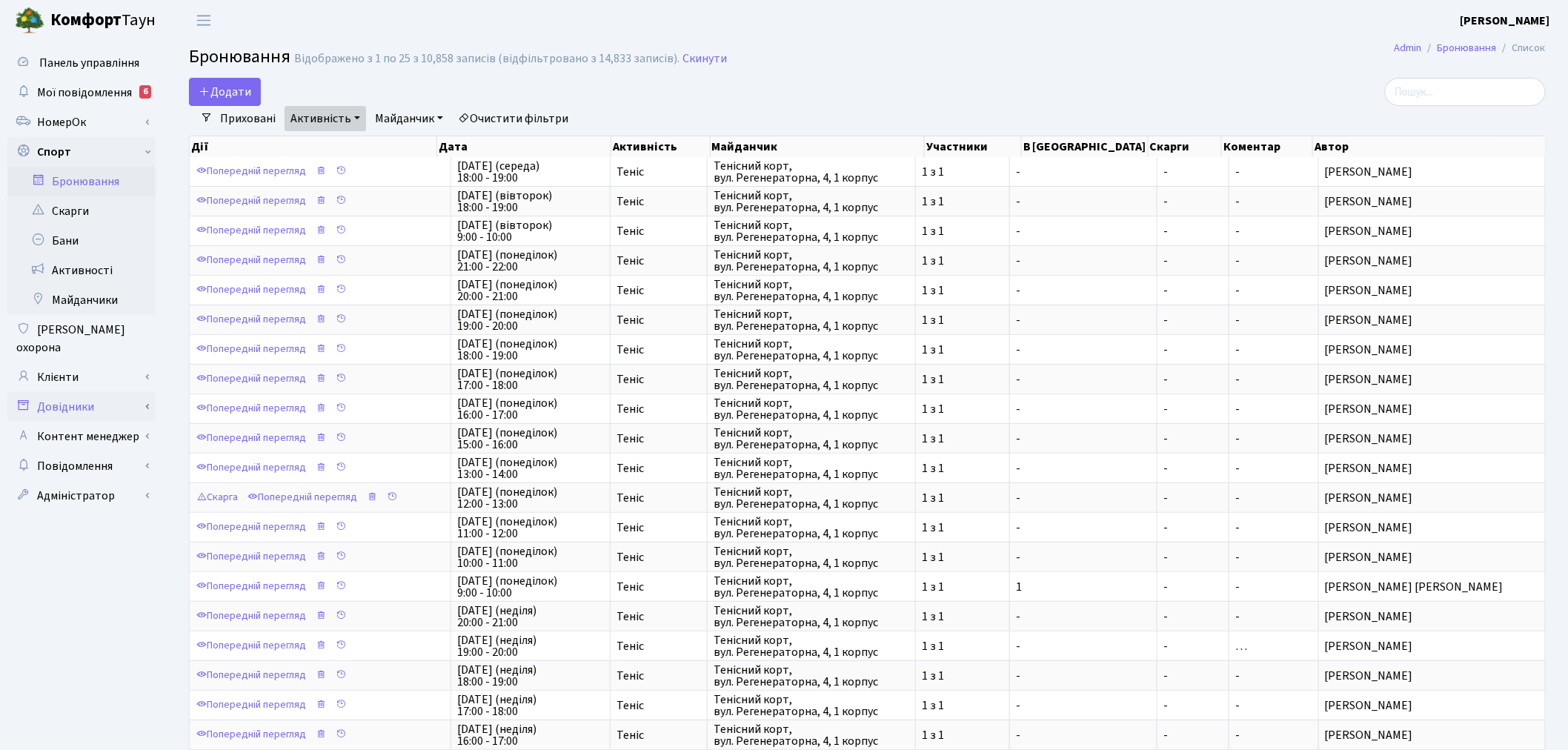
click at [131, 392] on link "Довідники" at bounding box center [81, 406] width 148 height 29
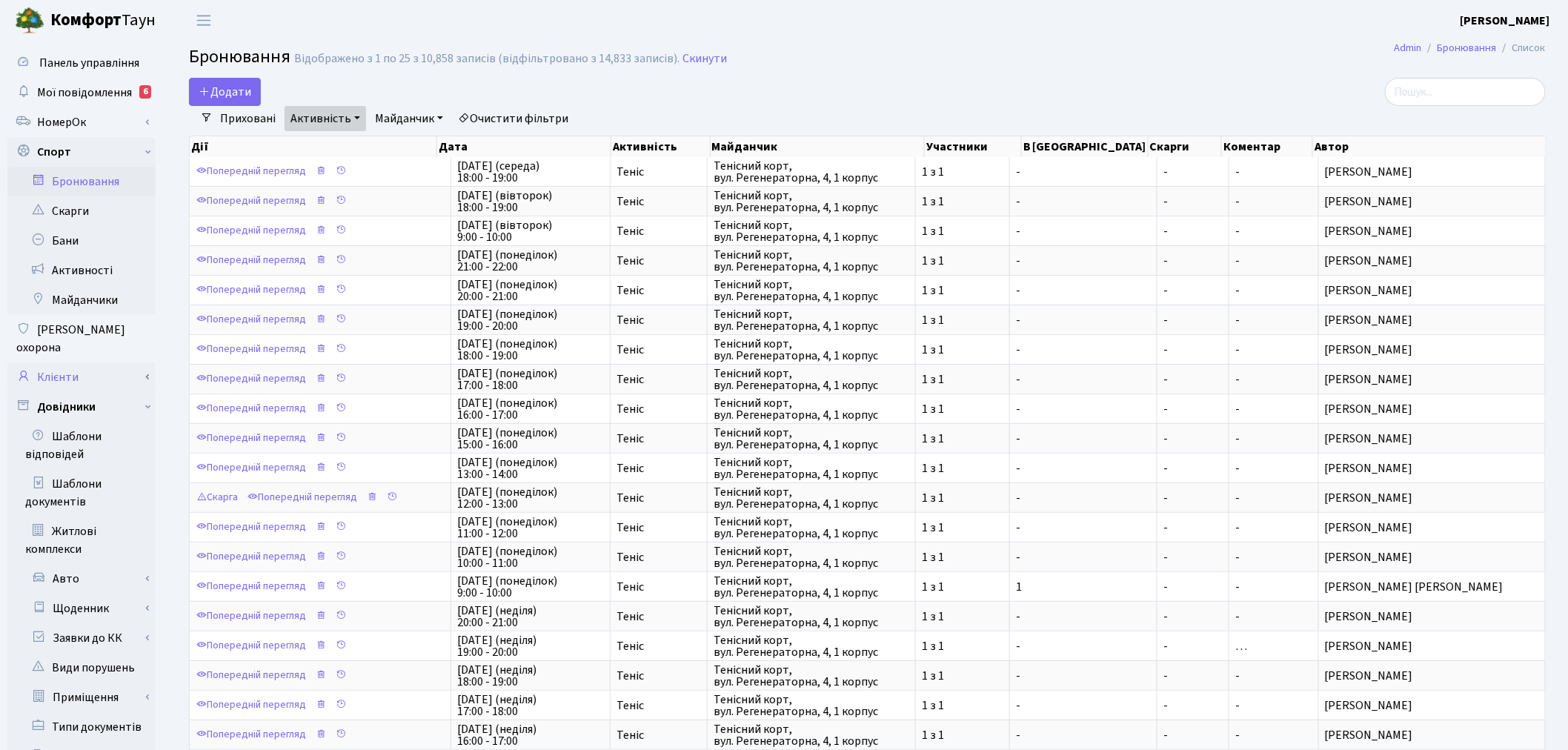
click at [127, 367] on link "Клієнти" at bounding box center [81, 377] width 148 height 29
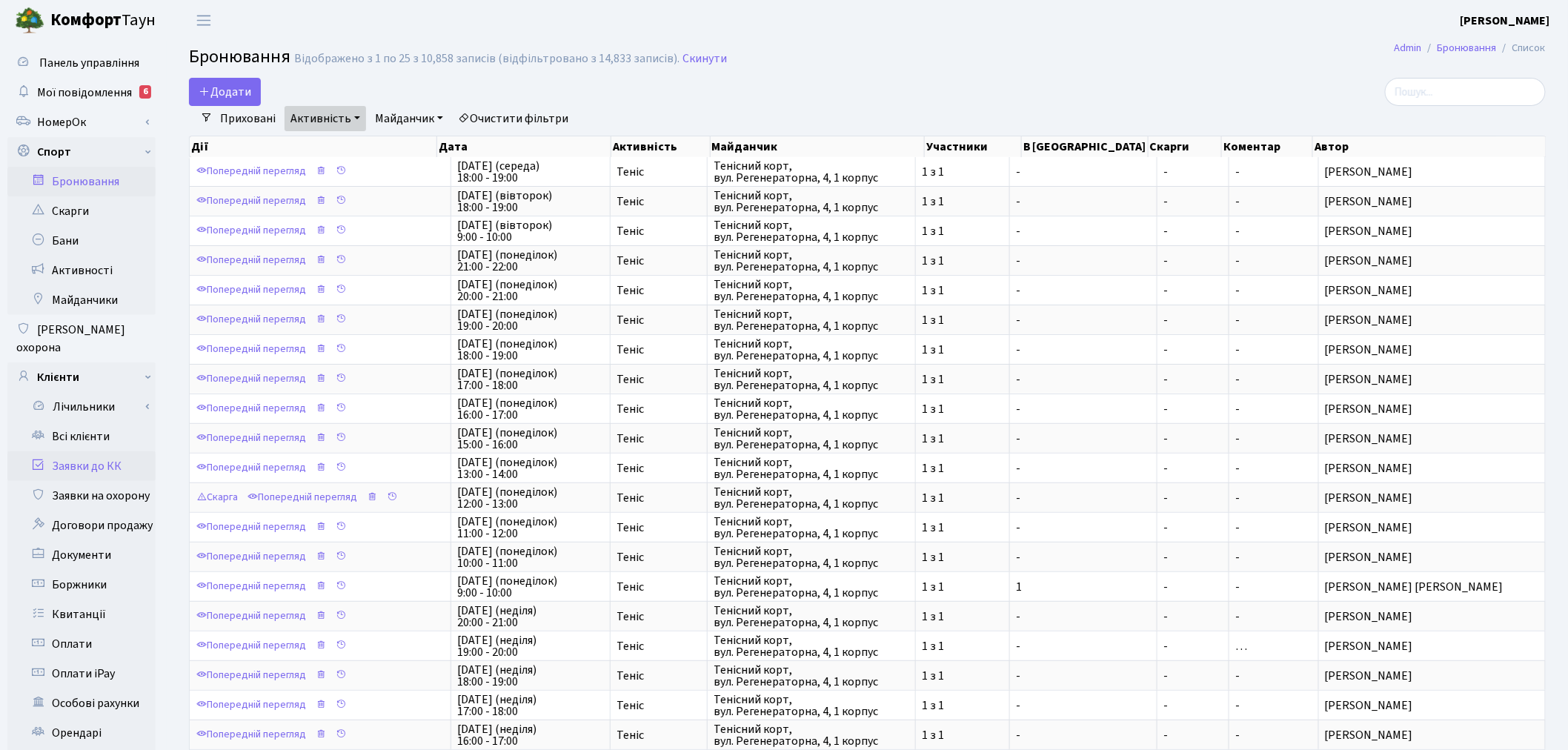
click at [116, 451] on link "Заявки до КК" at bounding box center [81, 466] width 148 height 29
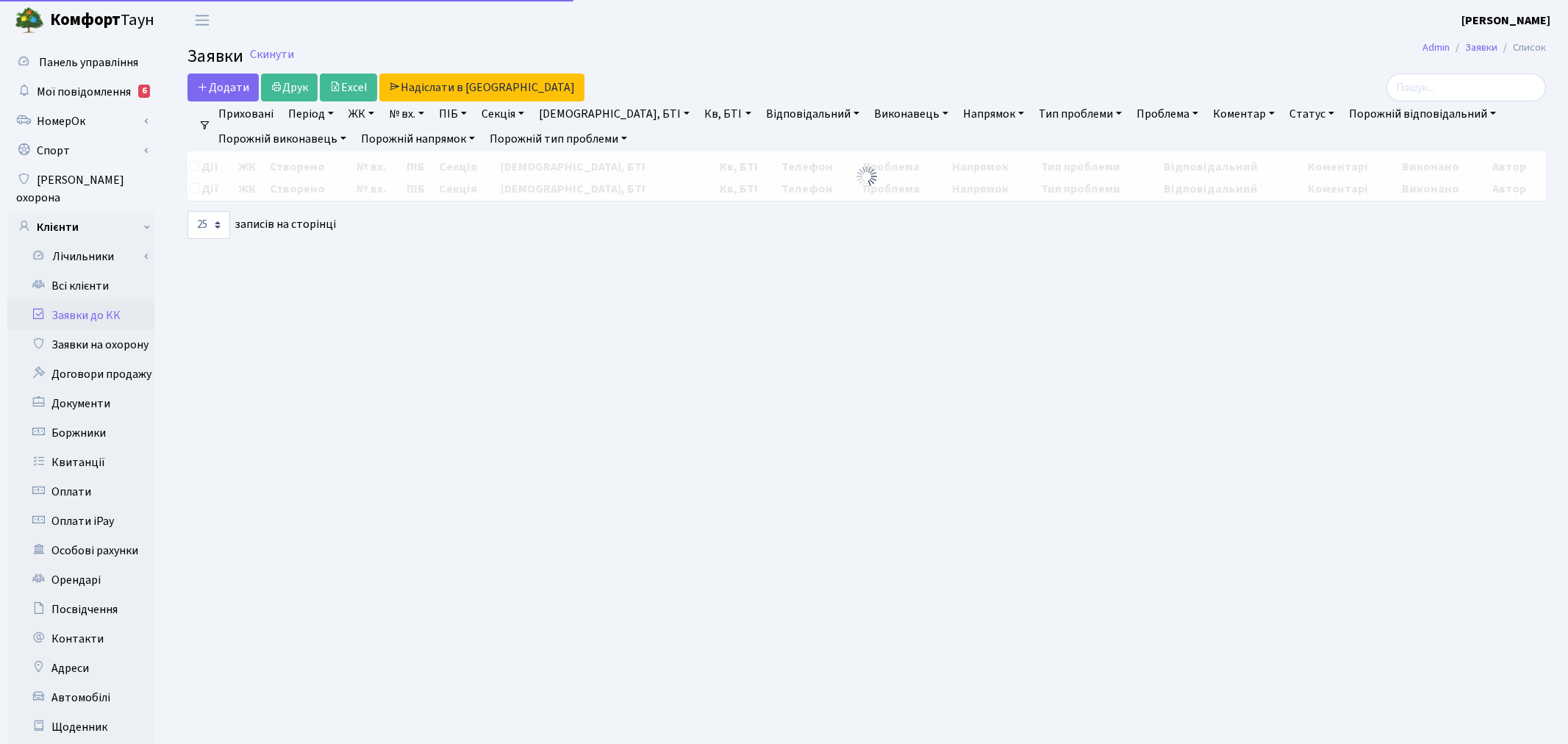
select select "25"
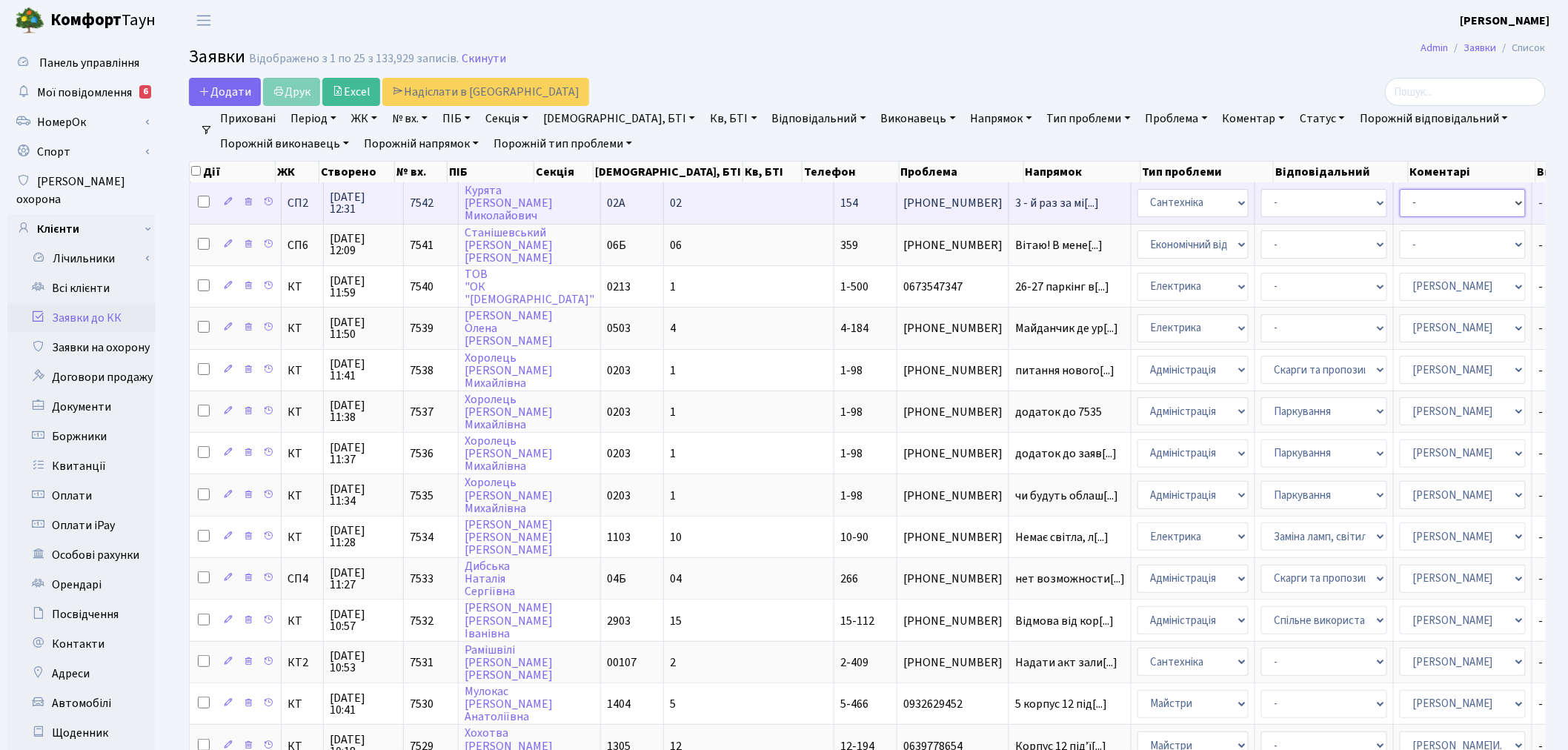
click at [1399, 207] on select "- Адміністратор ЖК КТ Вижул В. В. Гордієнко Н.В. Дядюшкін Д.Ю. Кипчук Т. А. Кла…" at bounding box center [1462, 204] width 126 height 29
select select "85"
